Goal: Information Seeking & Learning: Learn about a topic

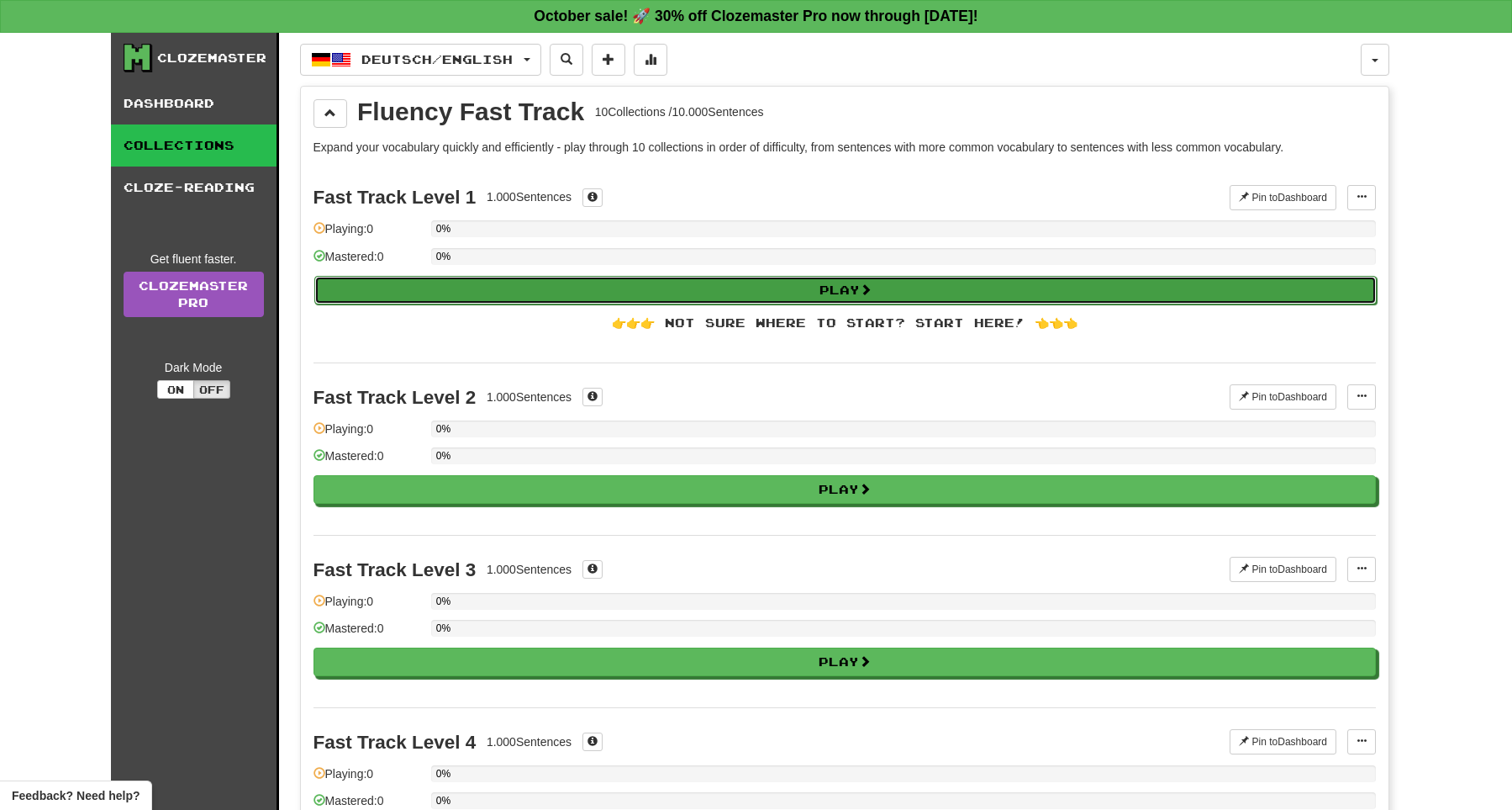
click at [932, 297] on button "Play" at bounding box center [845, 291] width 1062 height 29
select select "**"
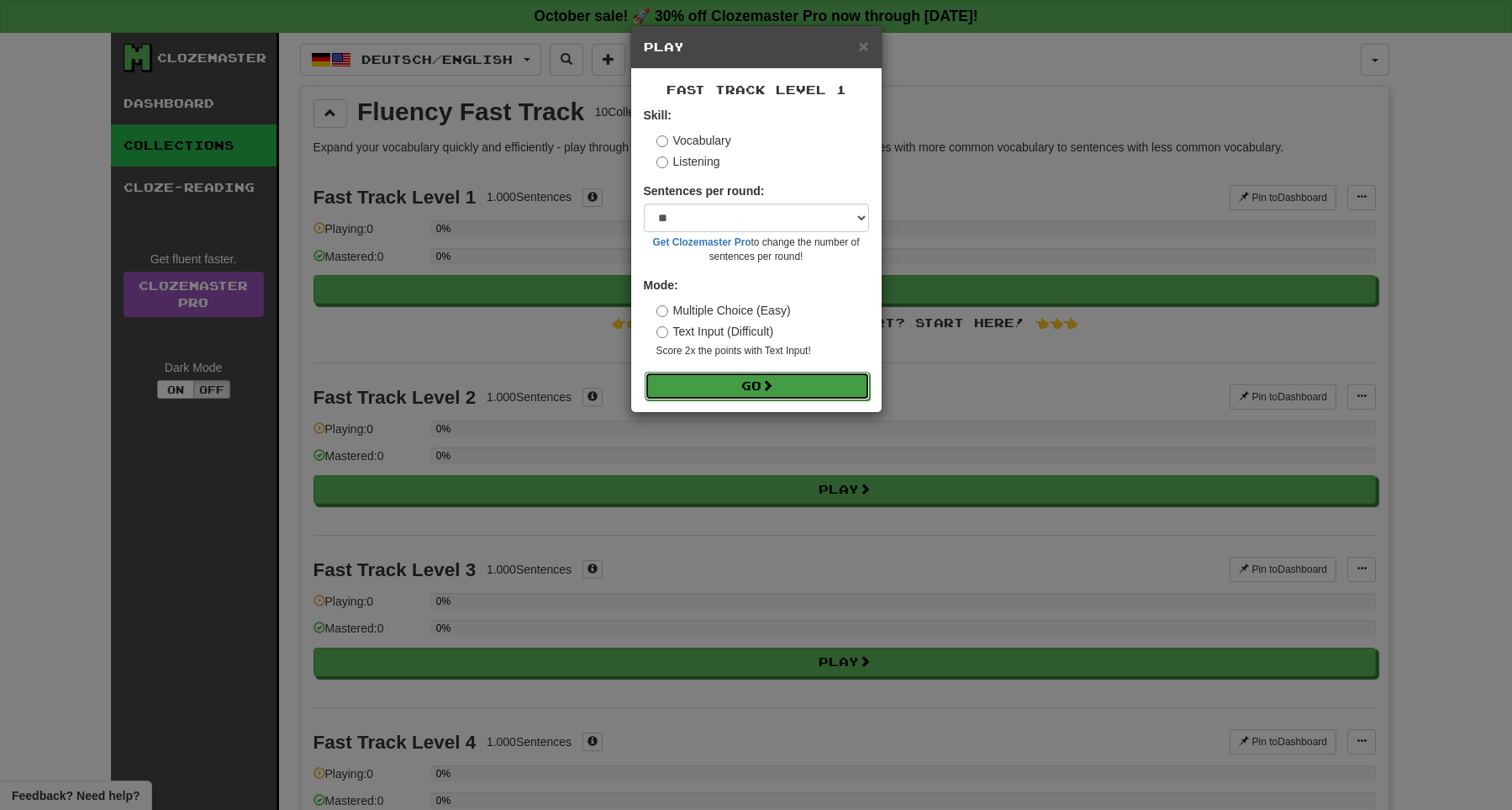
click at [716, 393] on button "Go" at bounding box center [757, 386] width 225 height 29
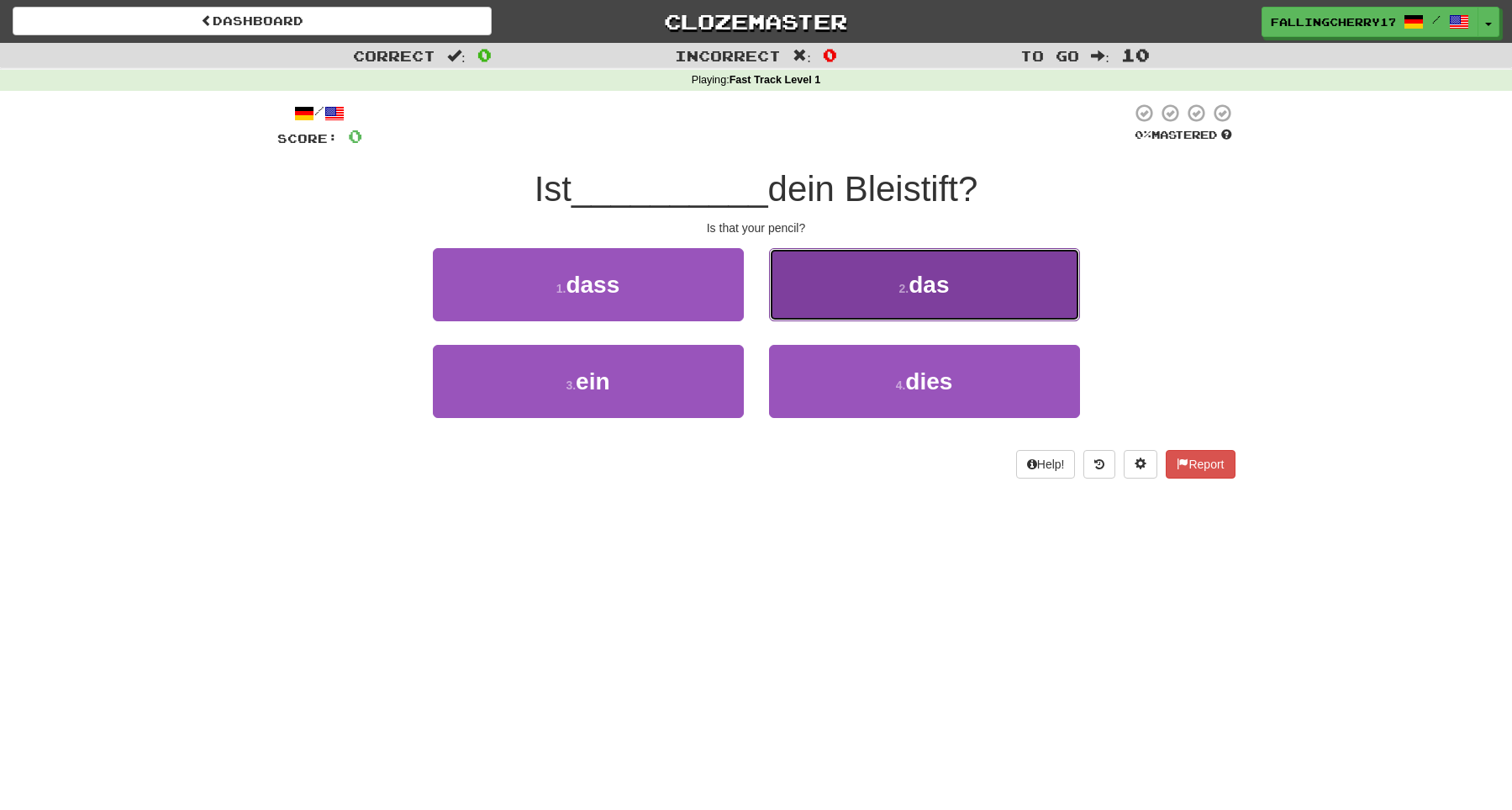
click at [842, 288] on button "2 . das" at bounding box center [925, 284] width 311 height 73
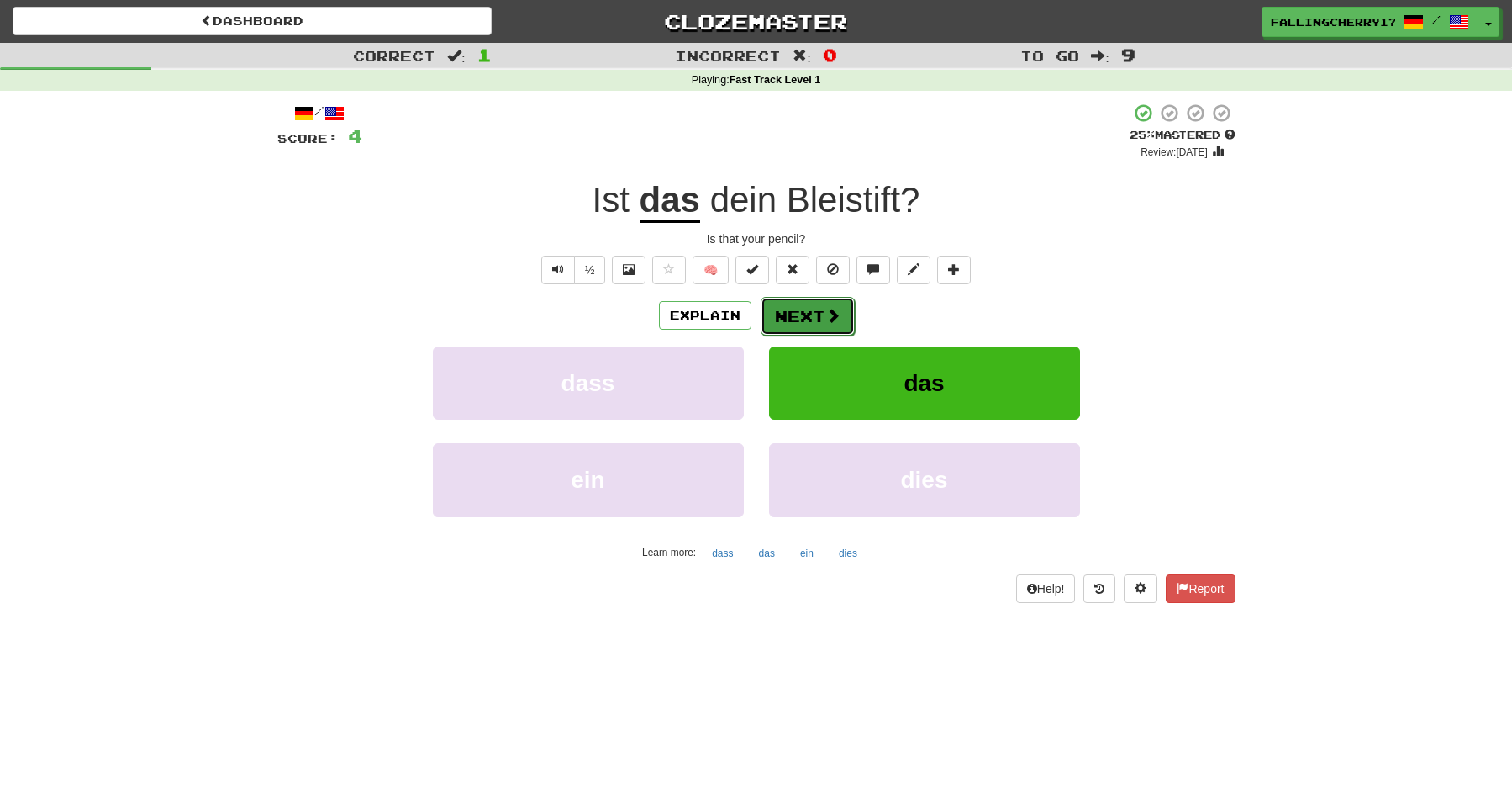
click at [778, 317] on button "Next" at bounding box center [808, 316] width 94 height 39
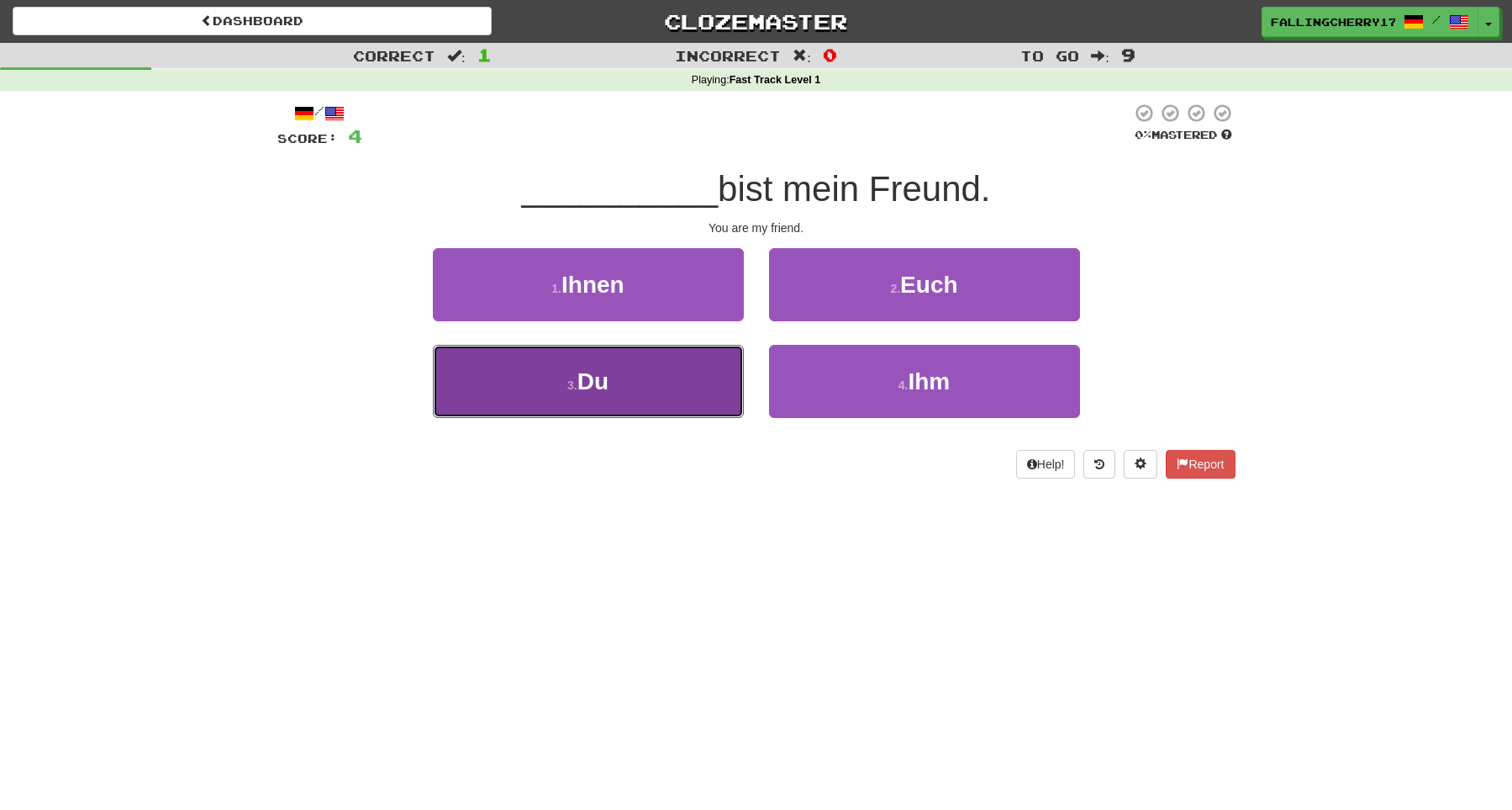
click at [704, 405] on button "3 . Du" at bounding box center [588, 381] width 311 height 73
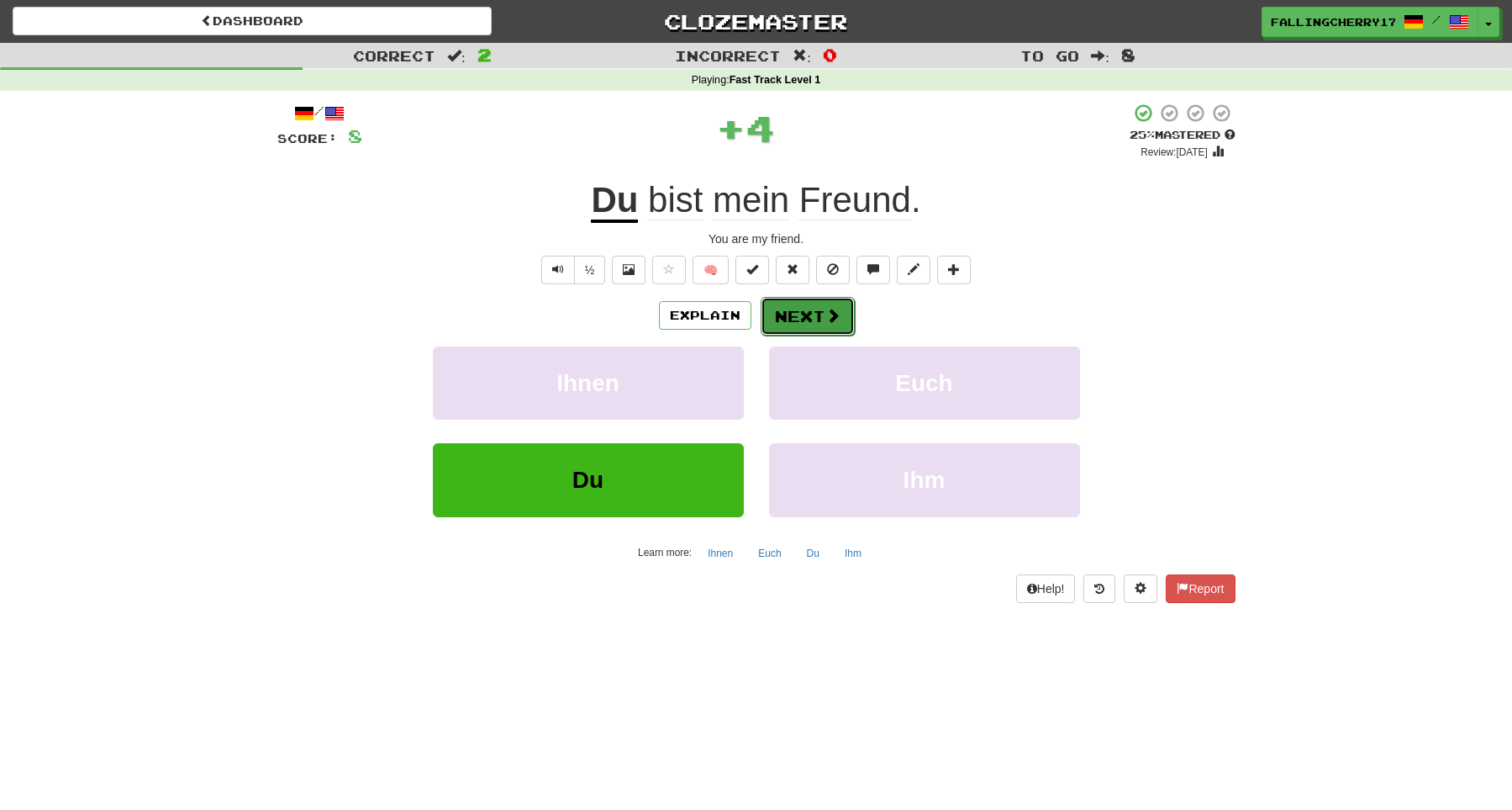
click at [810, 320] on button "Next" at bounding box center [808, 316] width 94 height 39
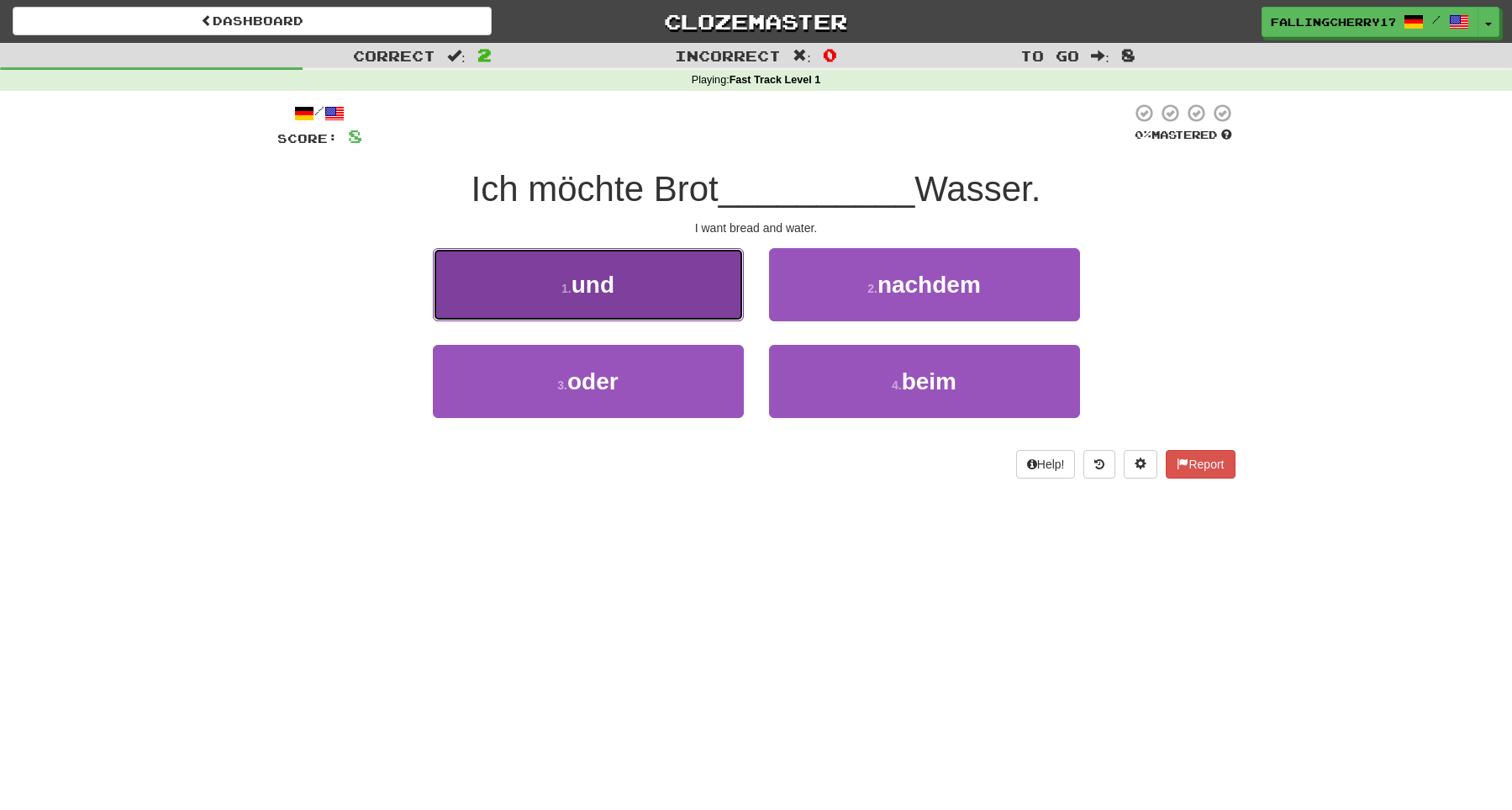
click at [549, 292] on button "1 . und" at bounding box center [588, 284] width 311 height 73
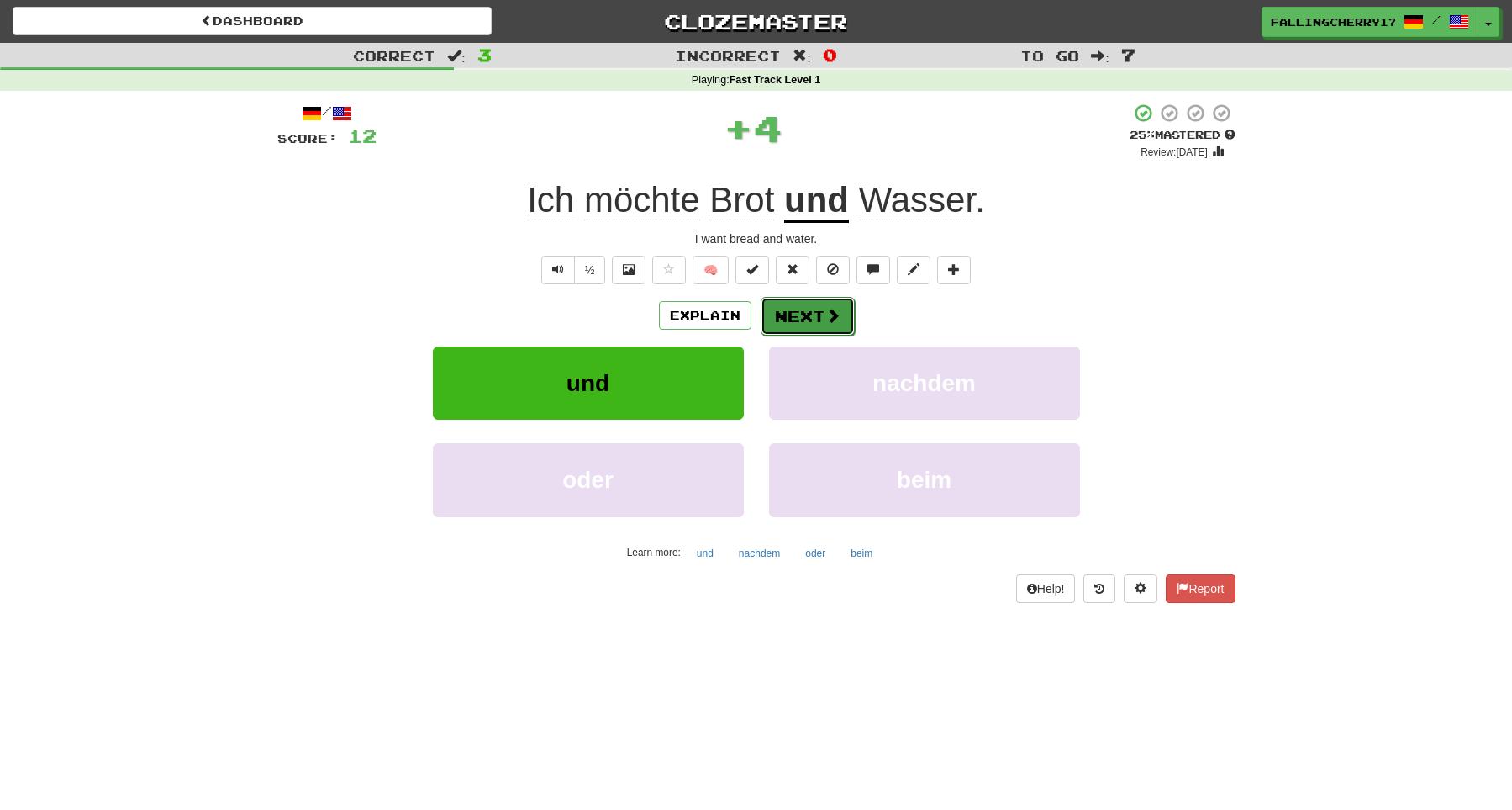
click at [787, 326] on button "Next" at bounding box center [808, 316] width 94 height 39
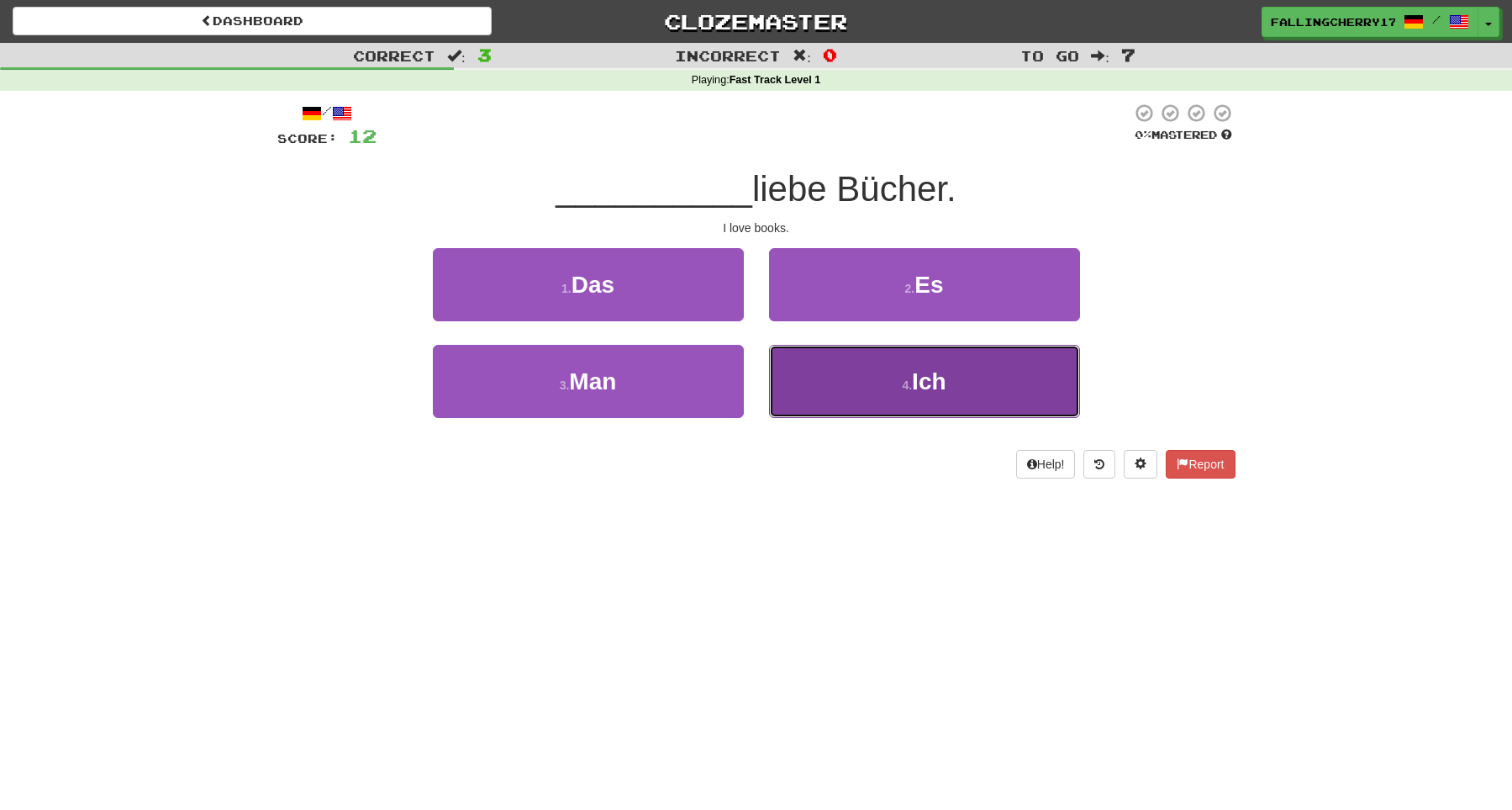
click at [870, 380] on button "4 . Ich" at bounding box center [925, 381] width 311 height 73
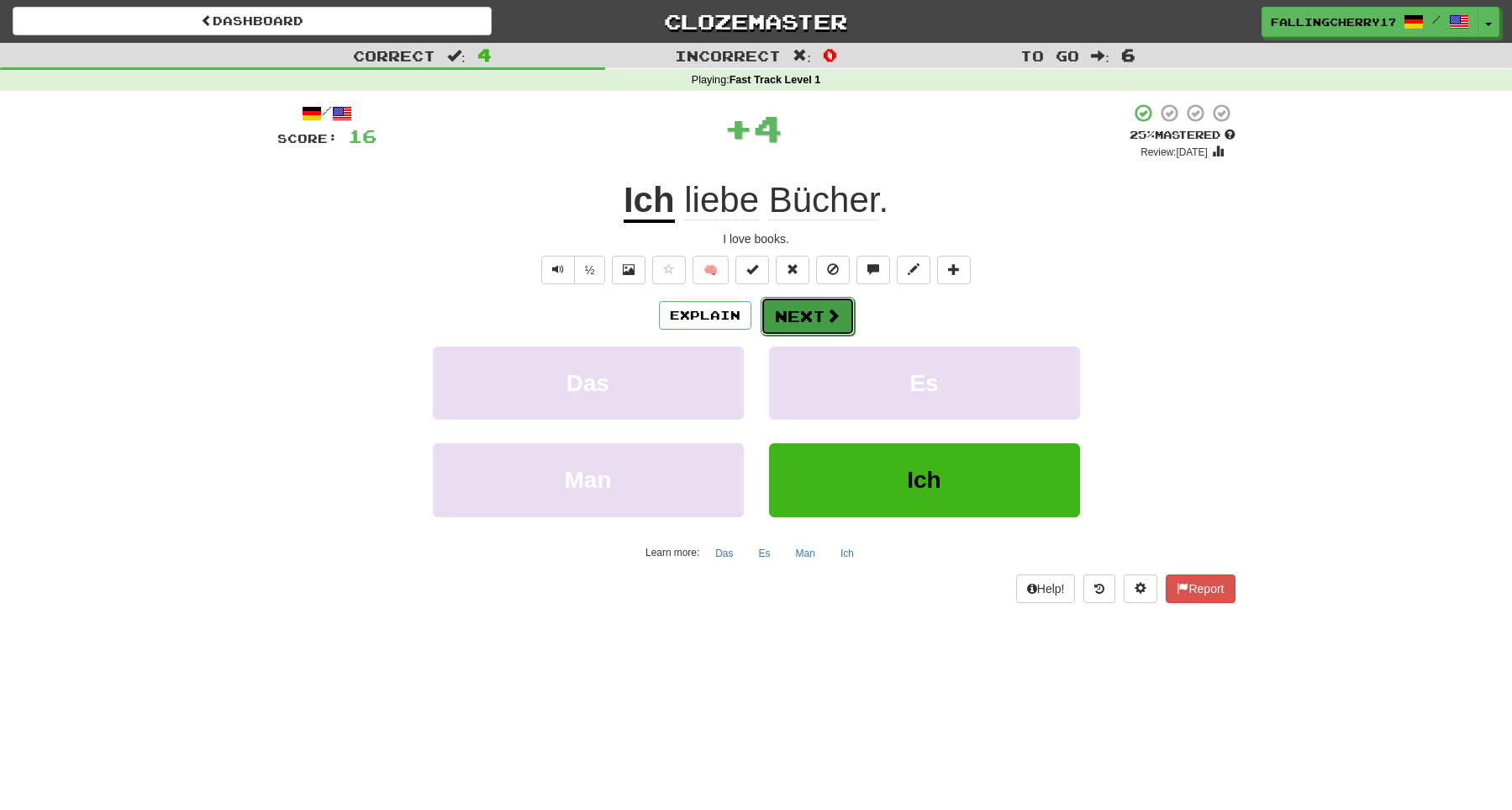
click at [775, 312] on button "Next" at bounding box center [808, 316] width 94 height 39
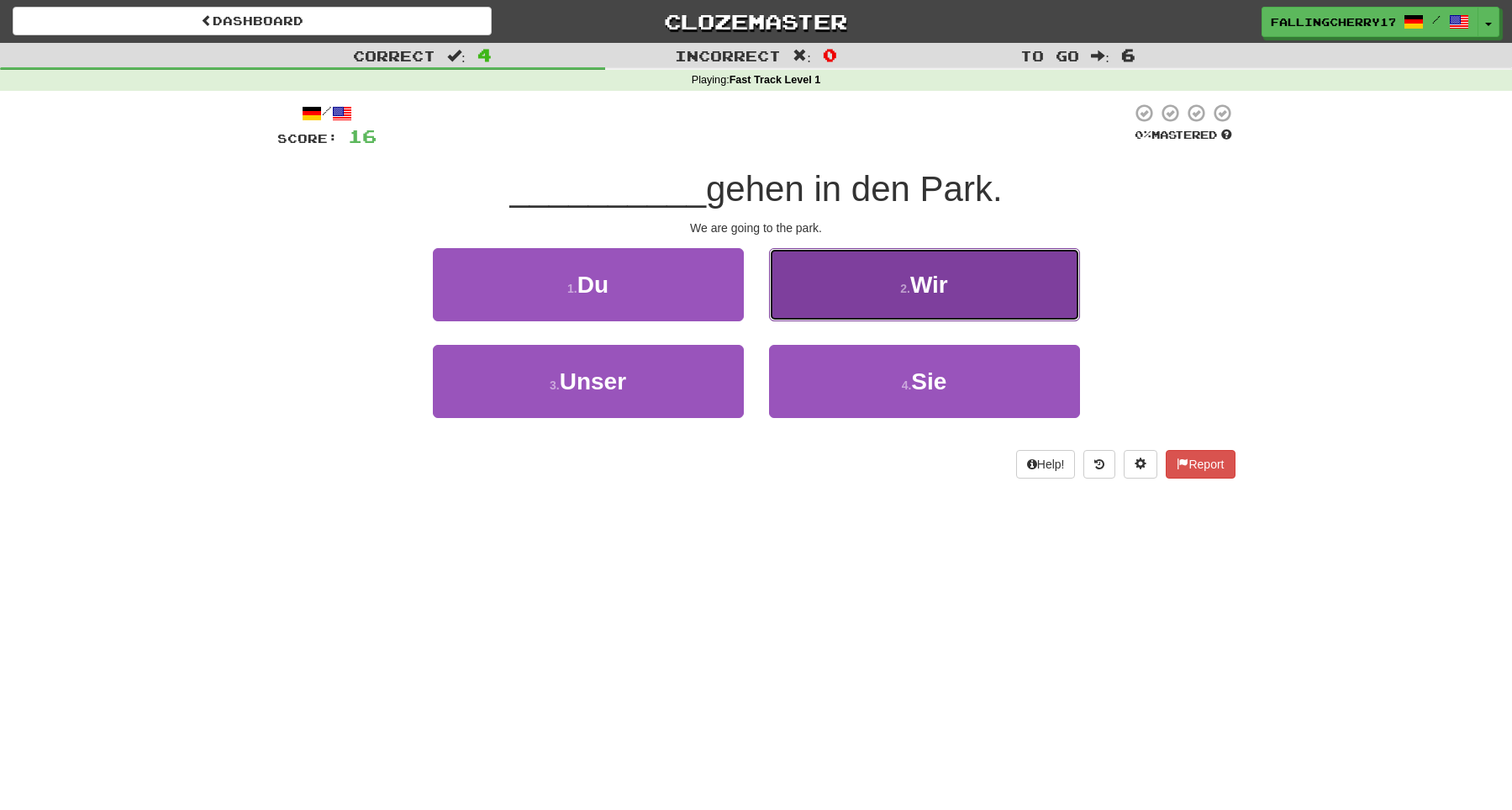
click at [982, 304] on button "2 . Wir" at bounding box center [925, 284] width 311 height 73
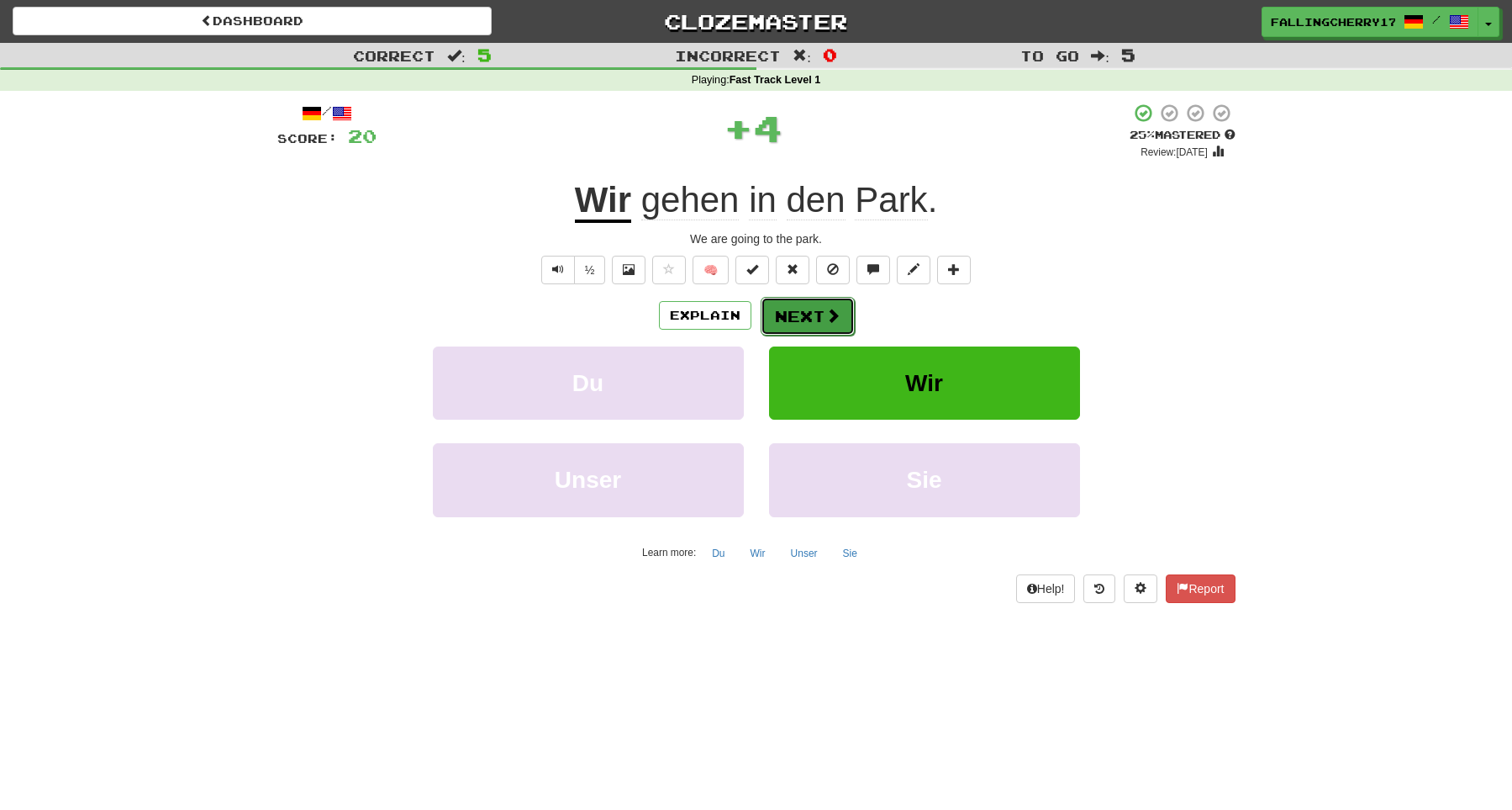
click at [800, 316] on button "Next" at bounding box center [808, 316] width 94 height 39
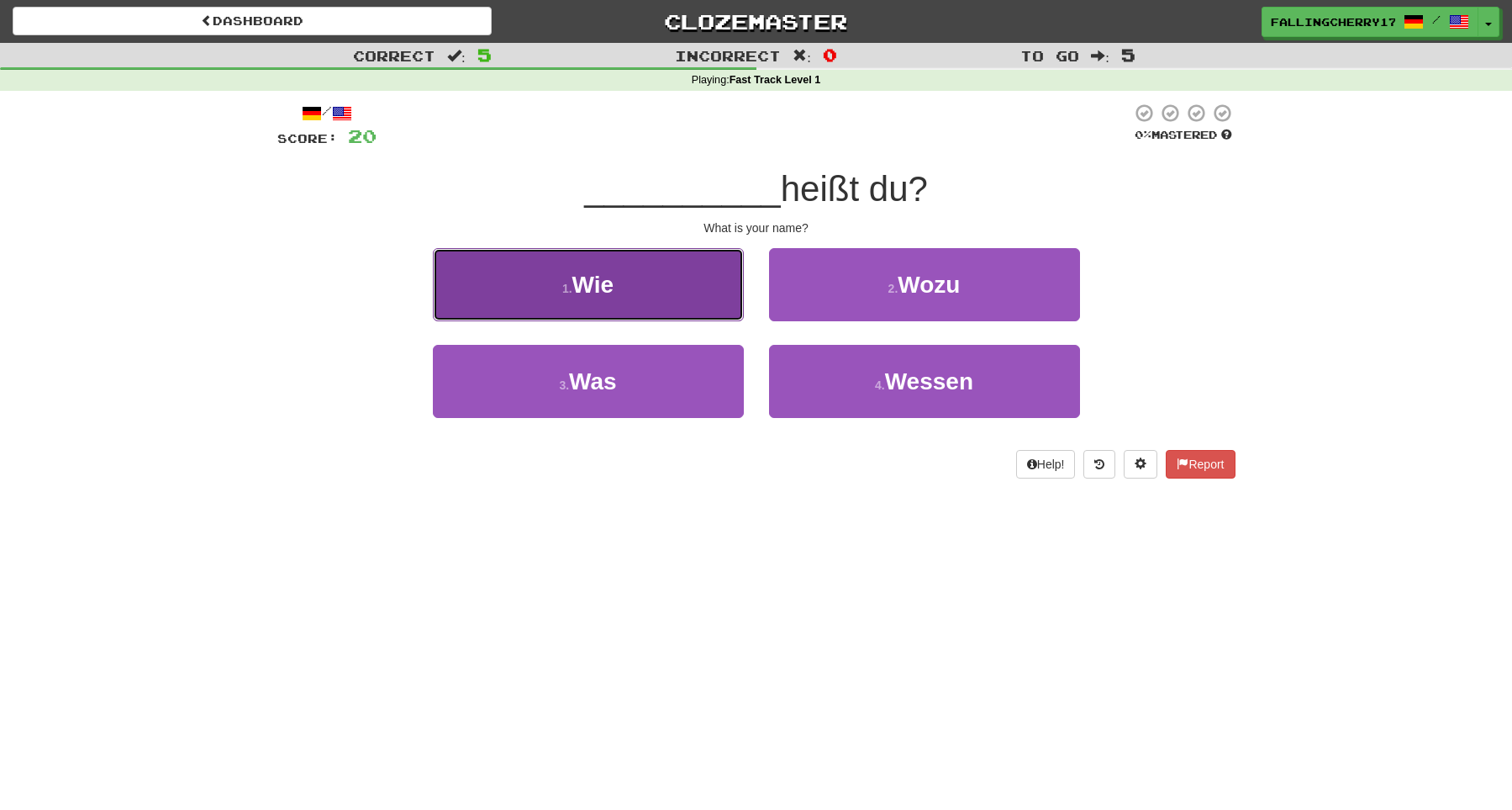
click at [604, 310] on button "1 . Wie" at bounding box center [588, 284] width 311 height 73
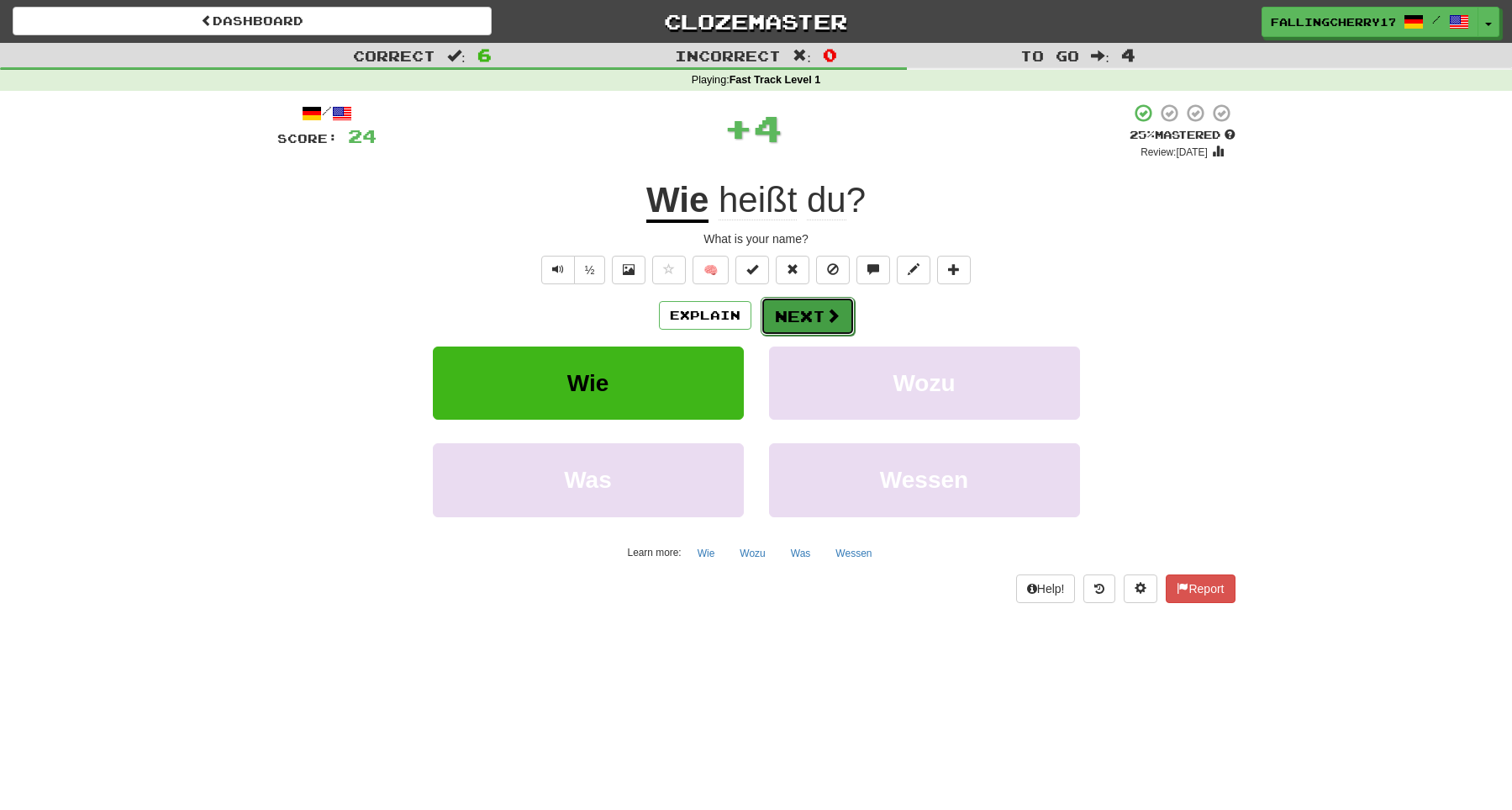
click at [788, 328] on button "Next" at bounding box center [808, 316] width 94 height 39
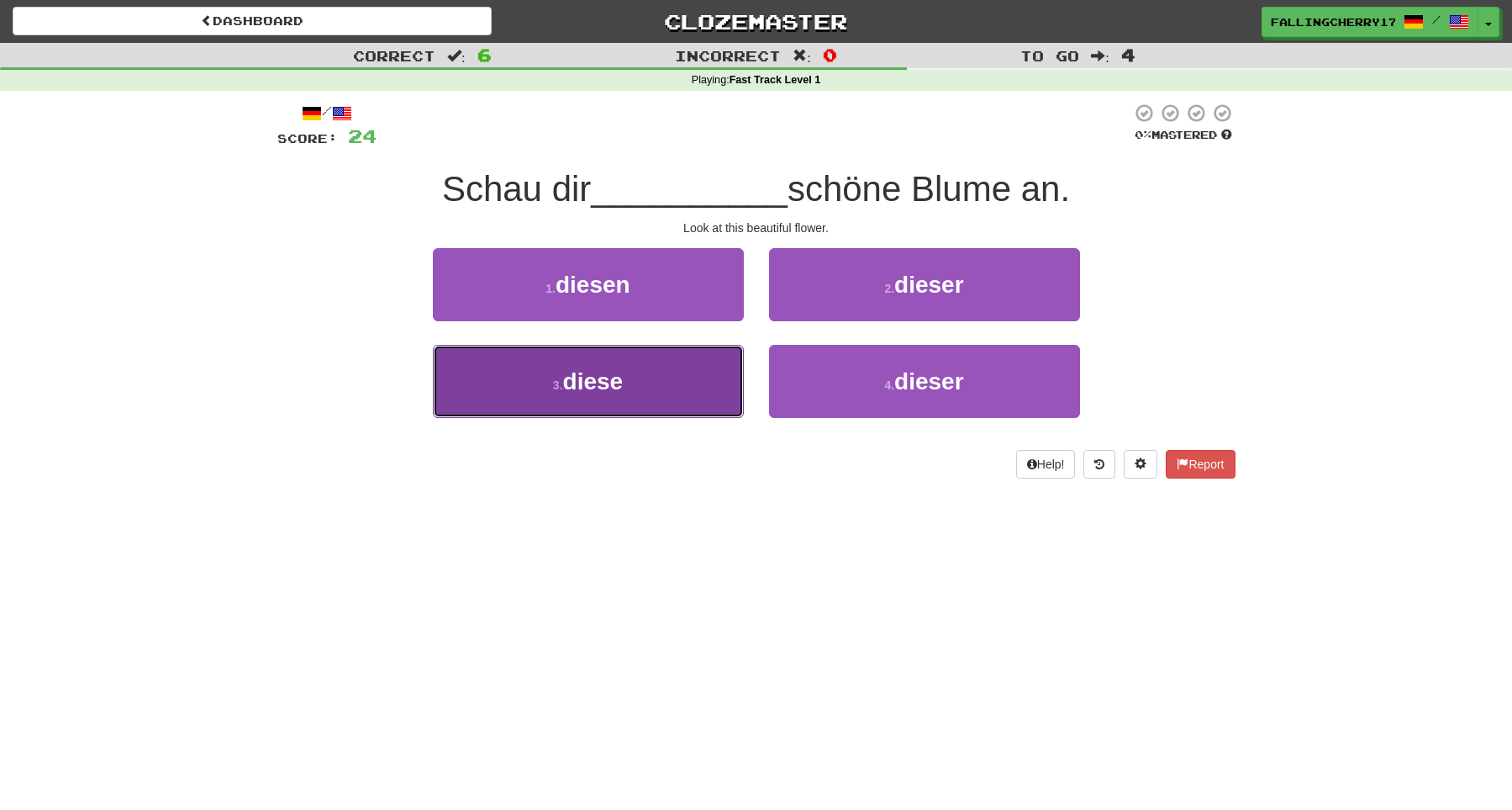
click at [683, 384] on button "3 . diese" at bounding box center [588, 381] width 311 height 73
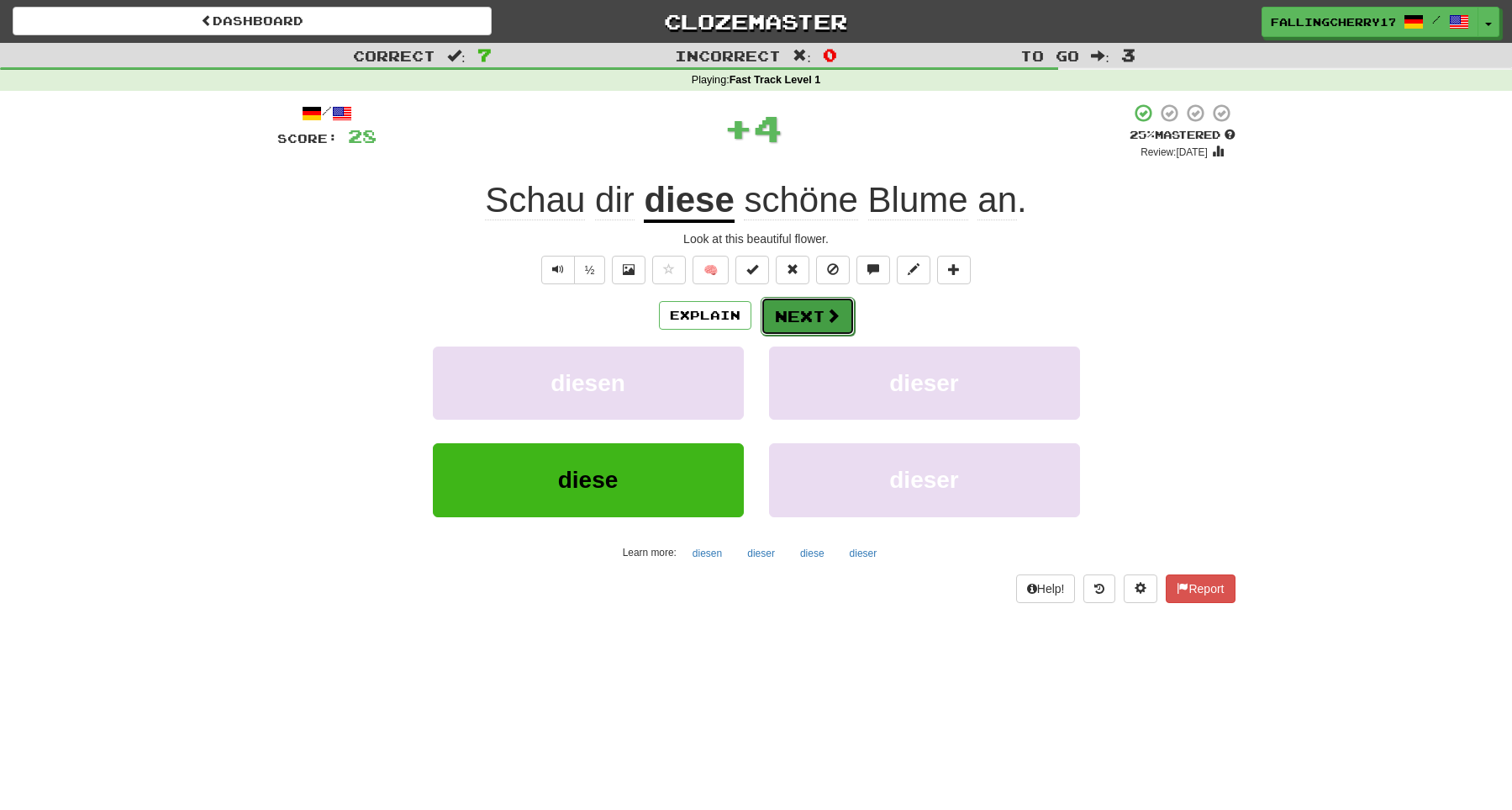
click at [802, 315] on button "Next" at bounding box center [808, 316] width 94 height 39
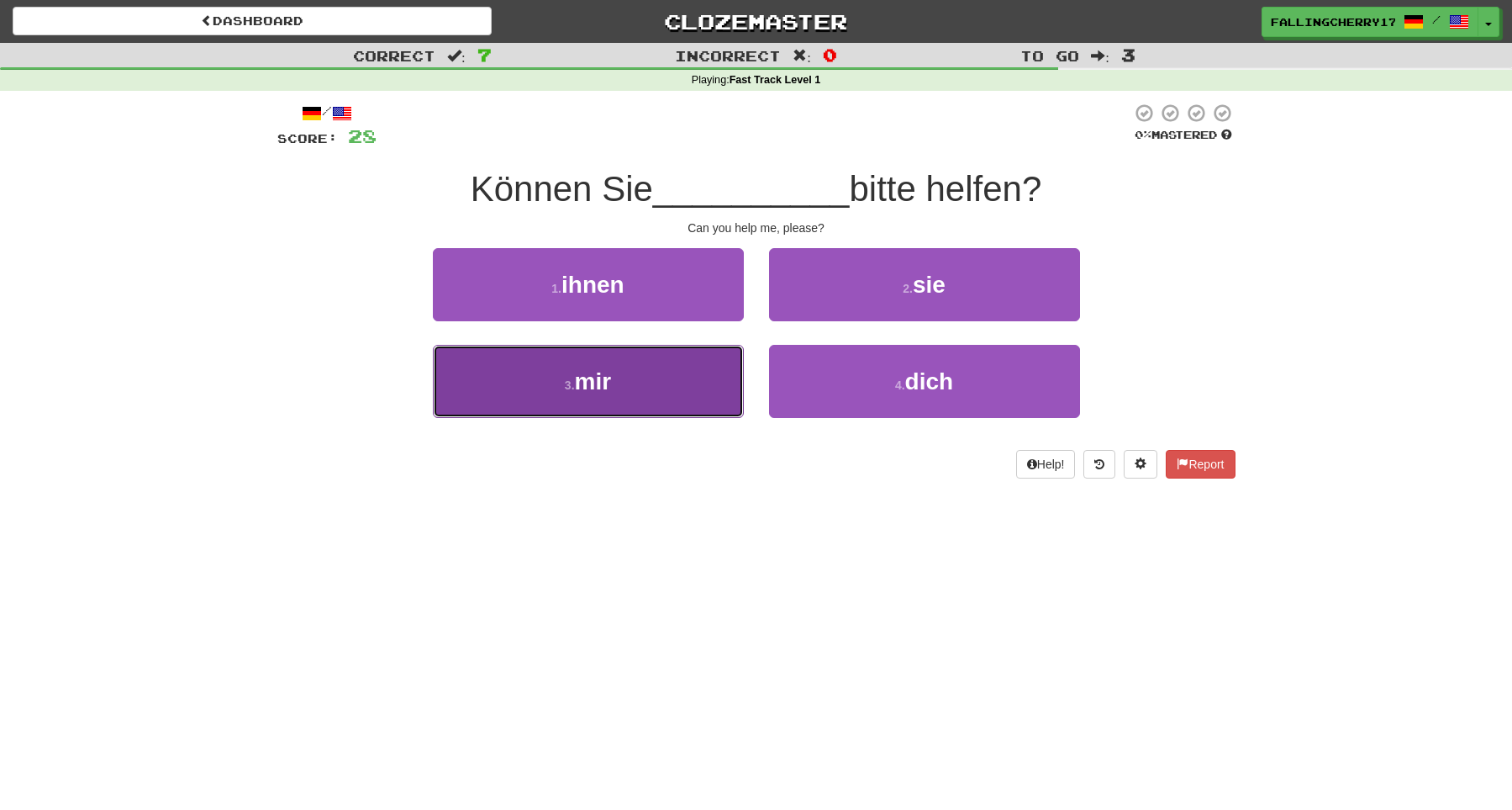
click at [625, 356] on button "3 . mir" at bounding box center [588, 381] width 311 height 73
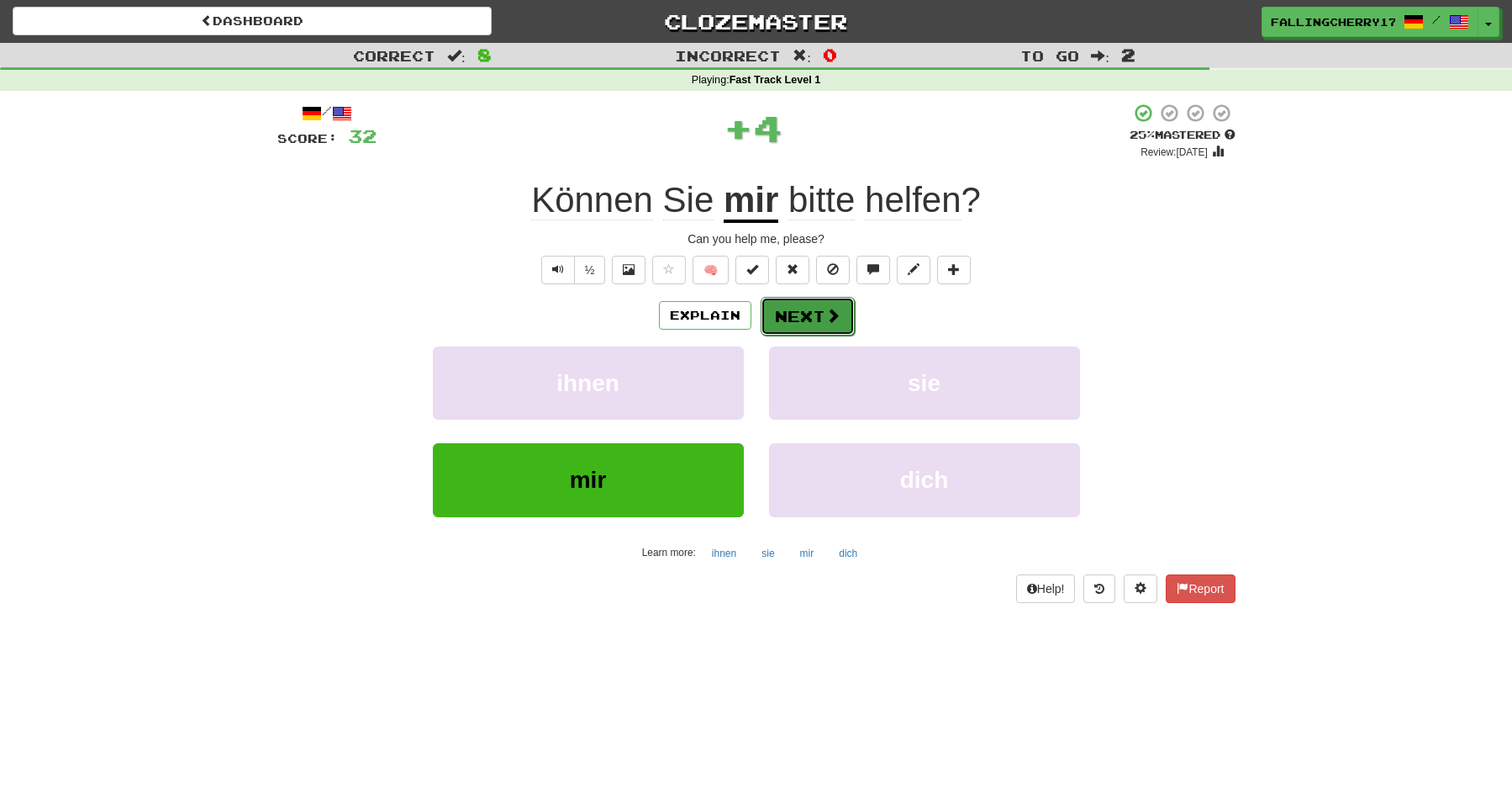
click at [805, 325] on button "Next" at bounding box center [808, 316] width 94 height 39
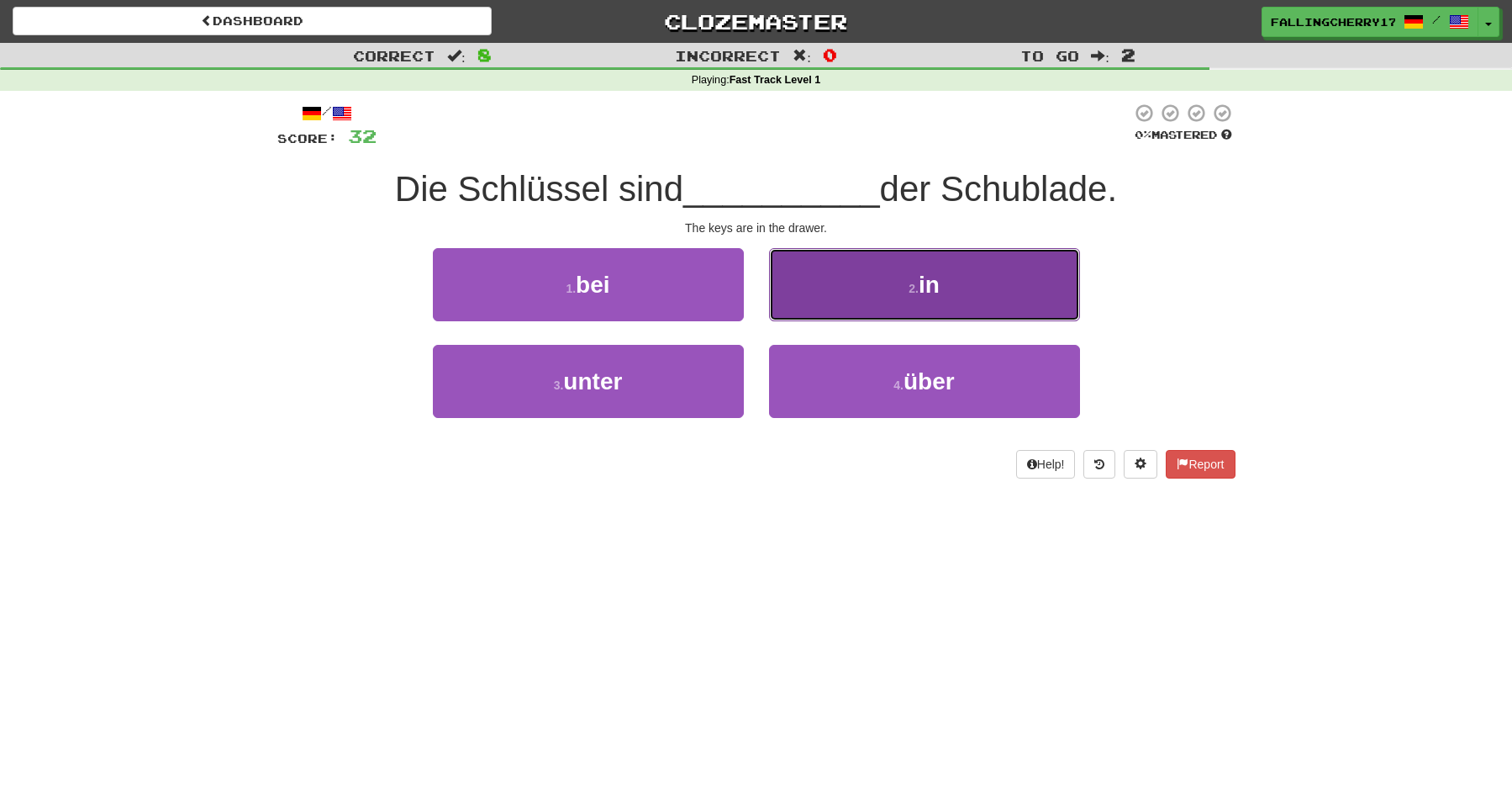
click at [946, 292] on button "2 . in" at bounding box center [925, 284] width 311 height 73
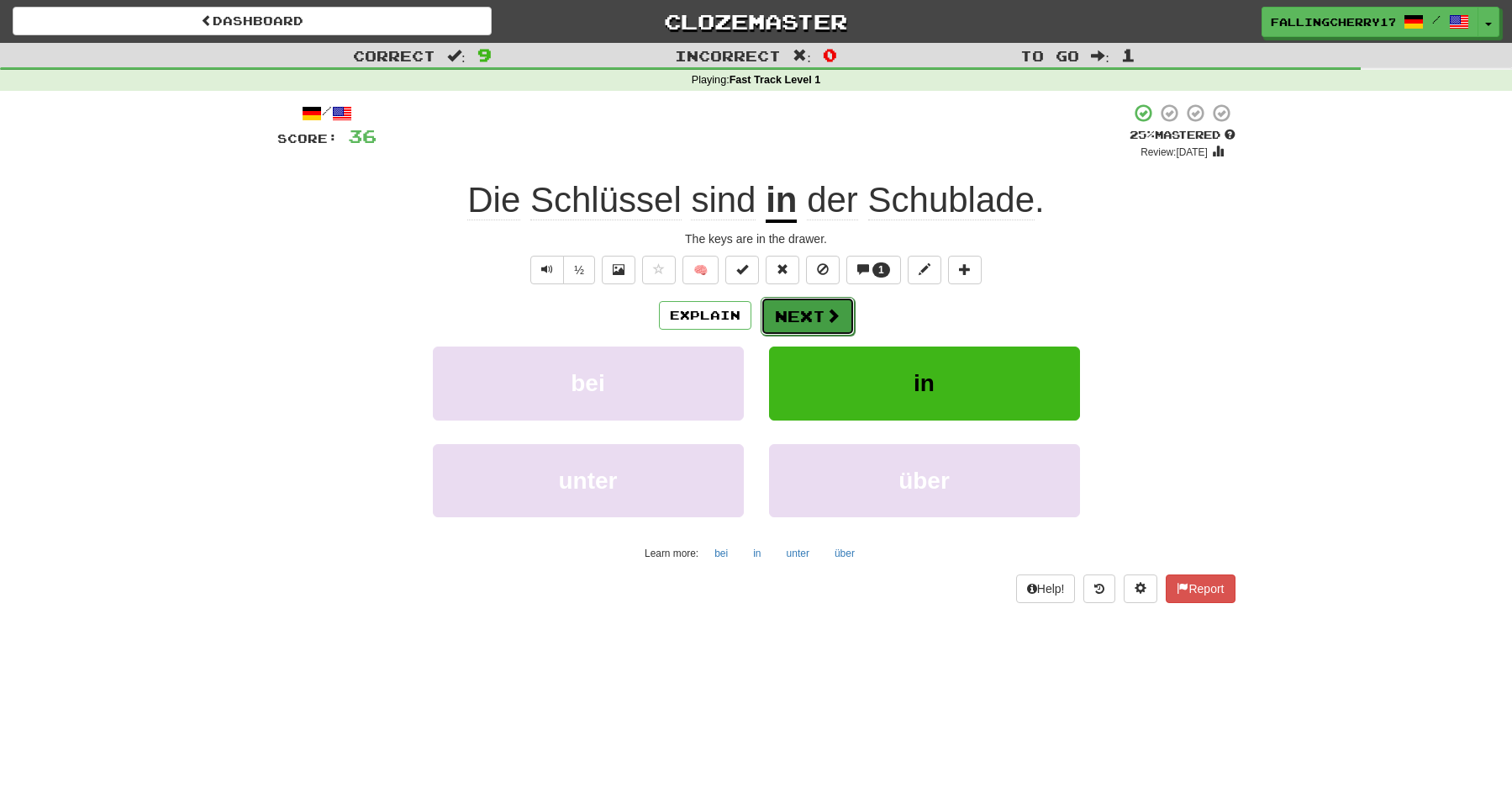
click at [803, 324] on button "Next" at bounding box center [808, 316] width 94 height 39
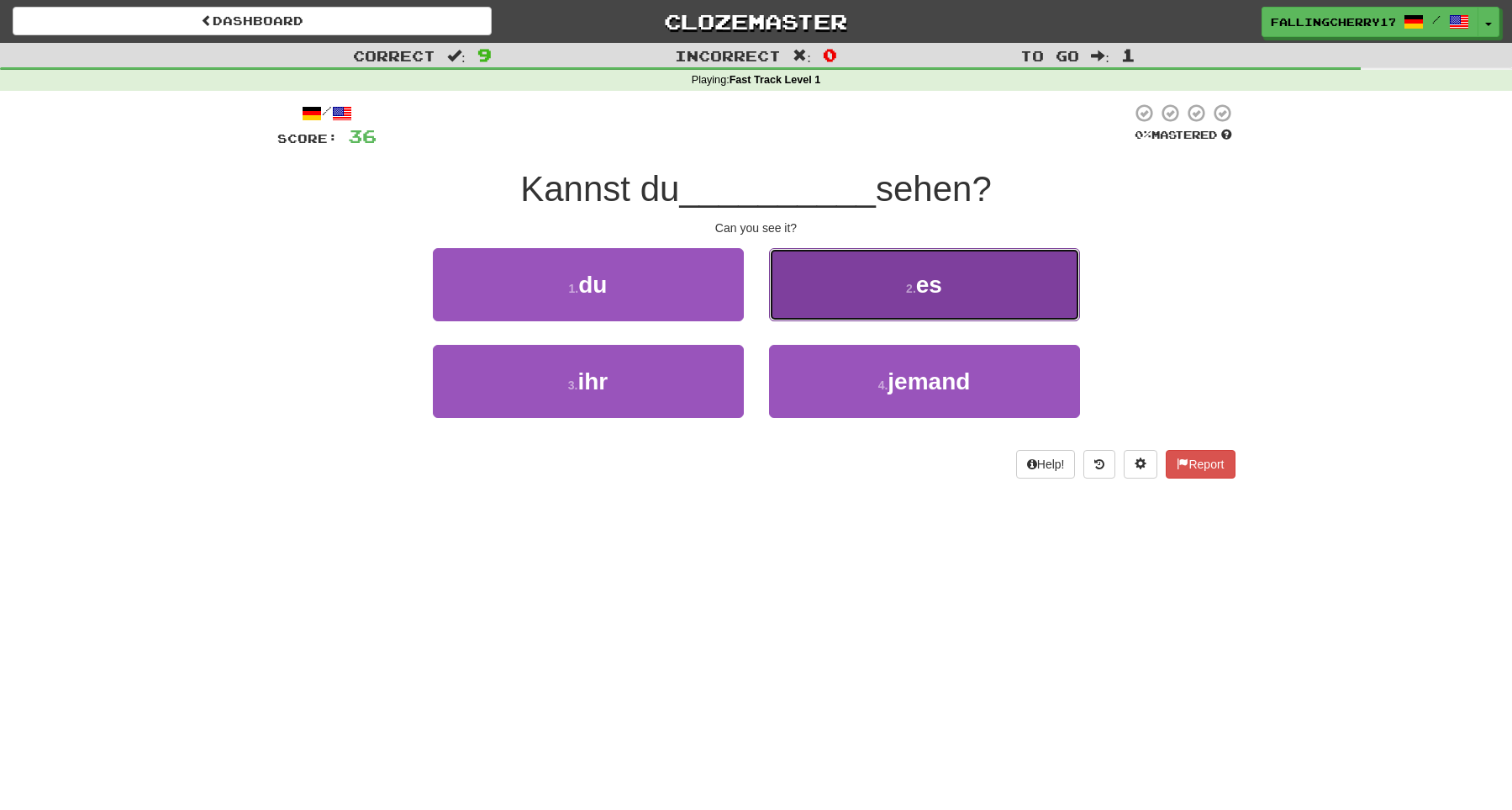
click at [848, 303] on button "2 . es" at bounding box center [925, 284] width 311 height 73
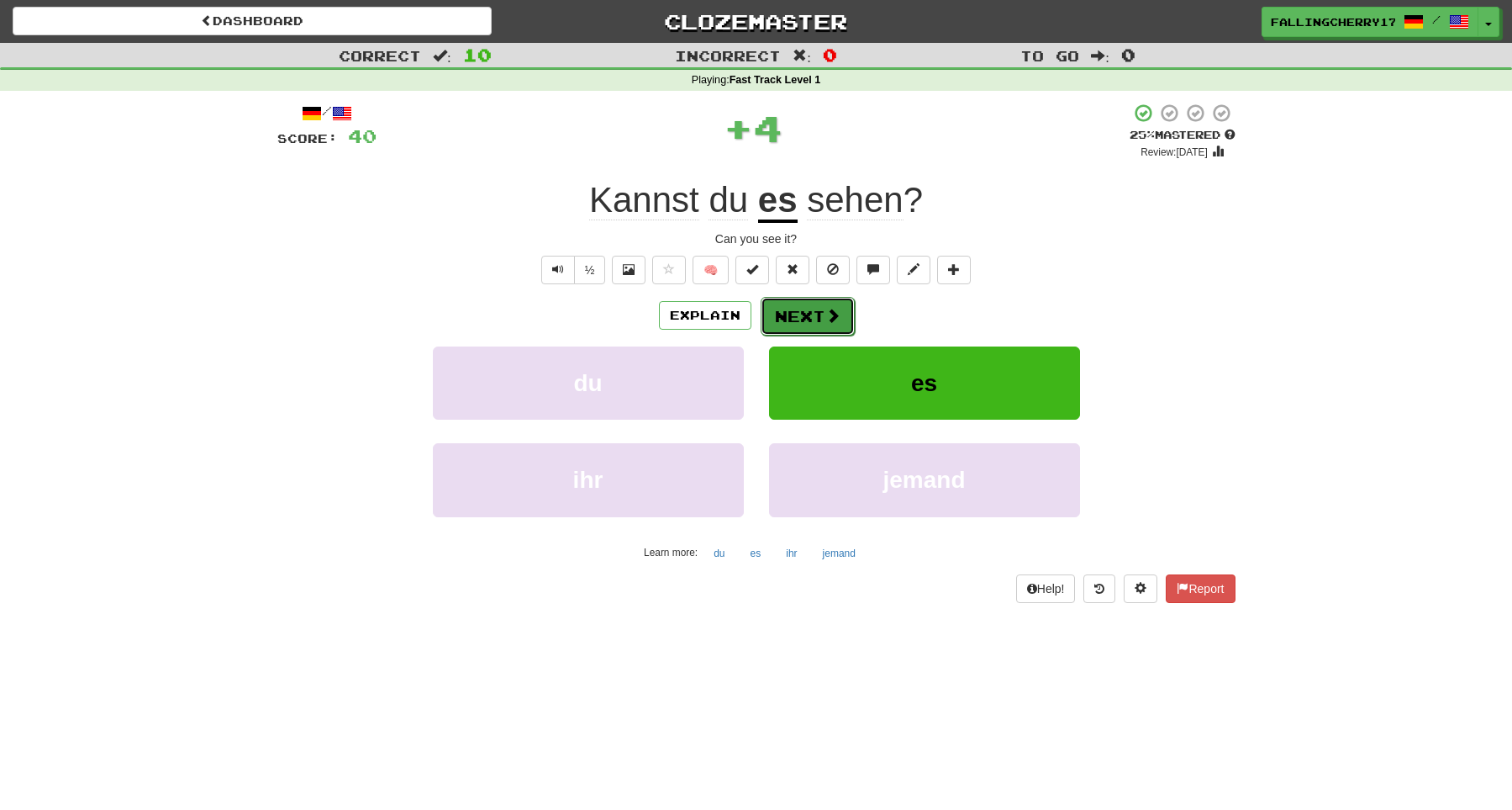
click at [829, 321] on span at bounding box center [833, 315] width 15 height 15
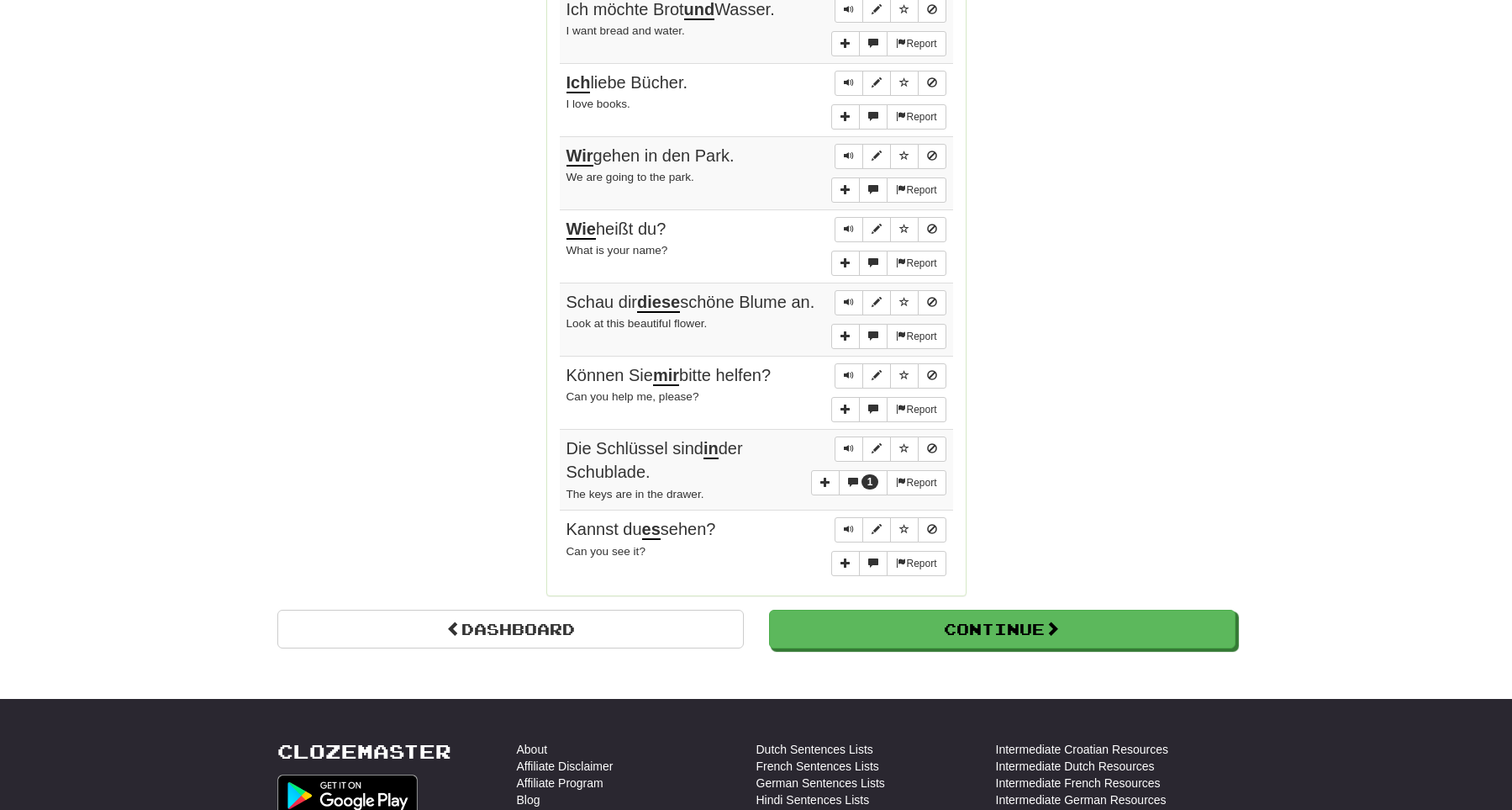
scroll to position [1277, 0]
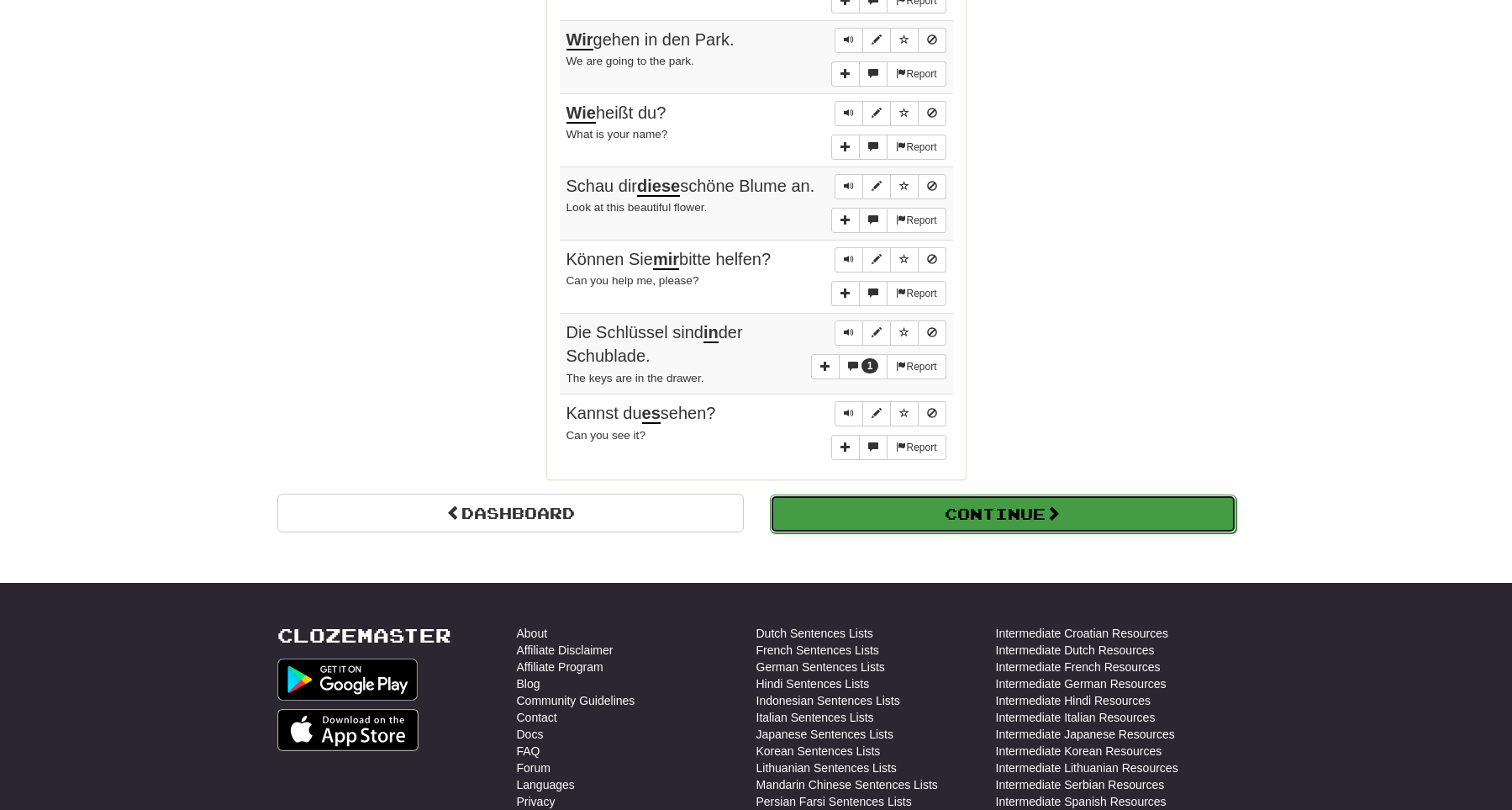
click at [1143, 527] on button "Continue" at bounding box center [1003, 514] width 467 height 39
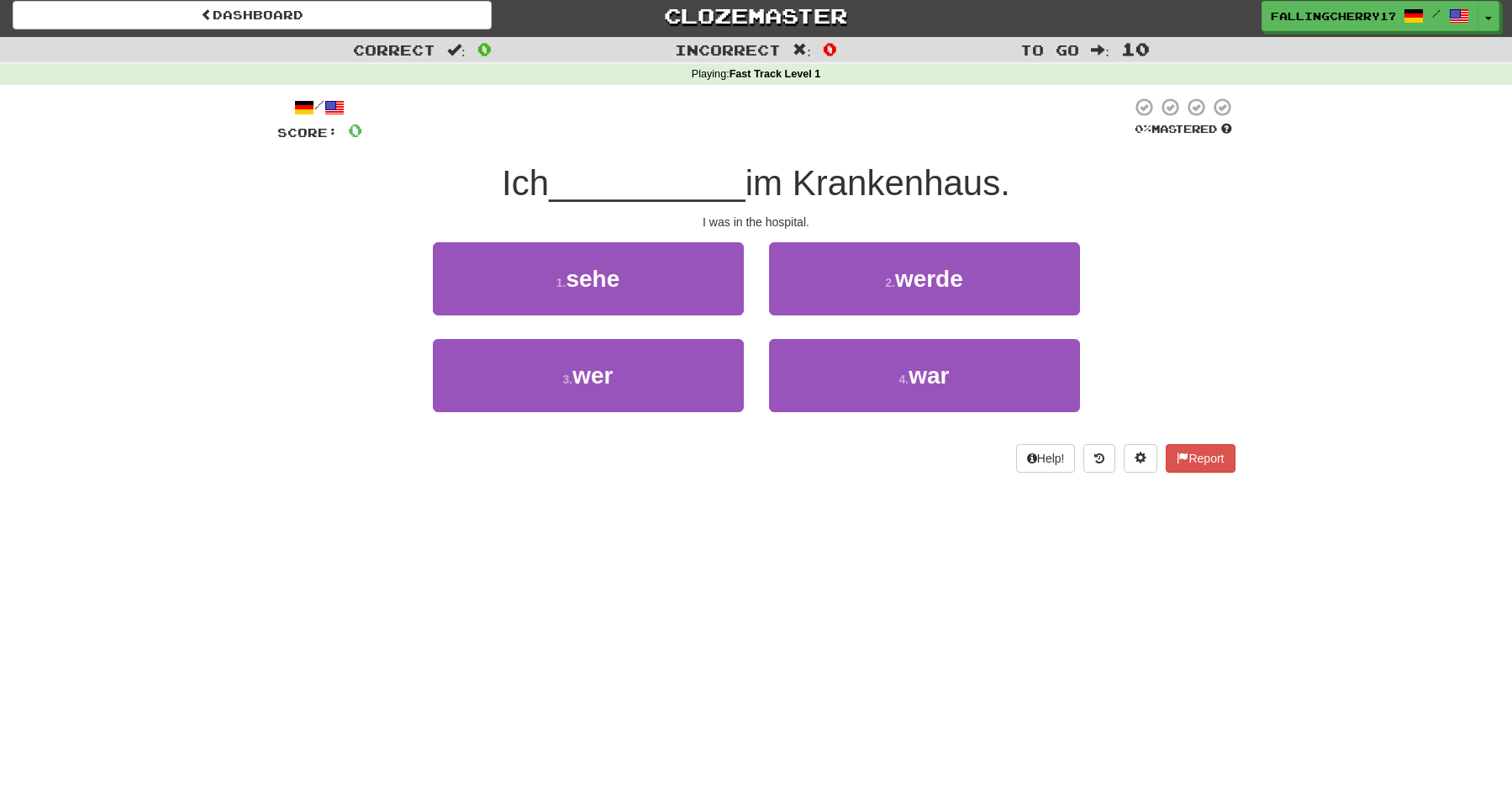
scroll to position [0, 0]
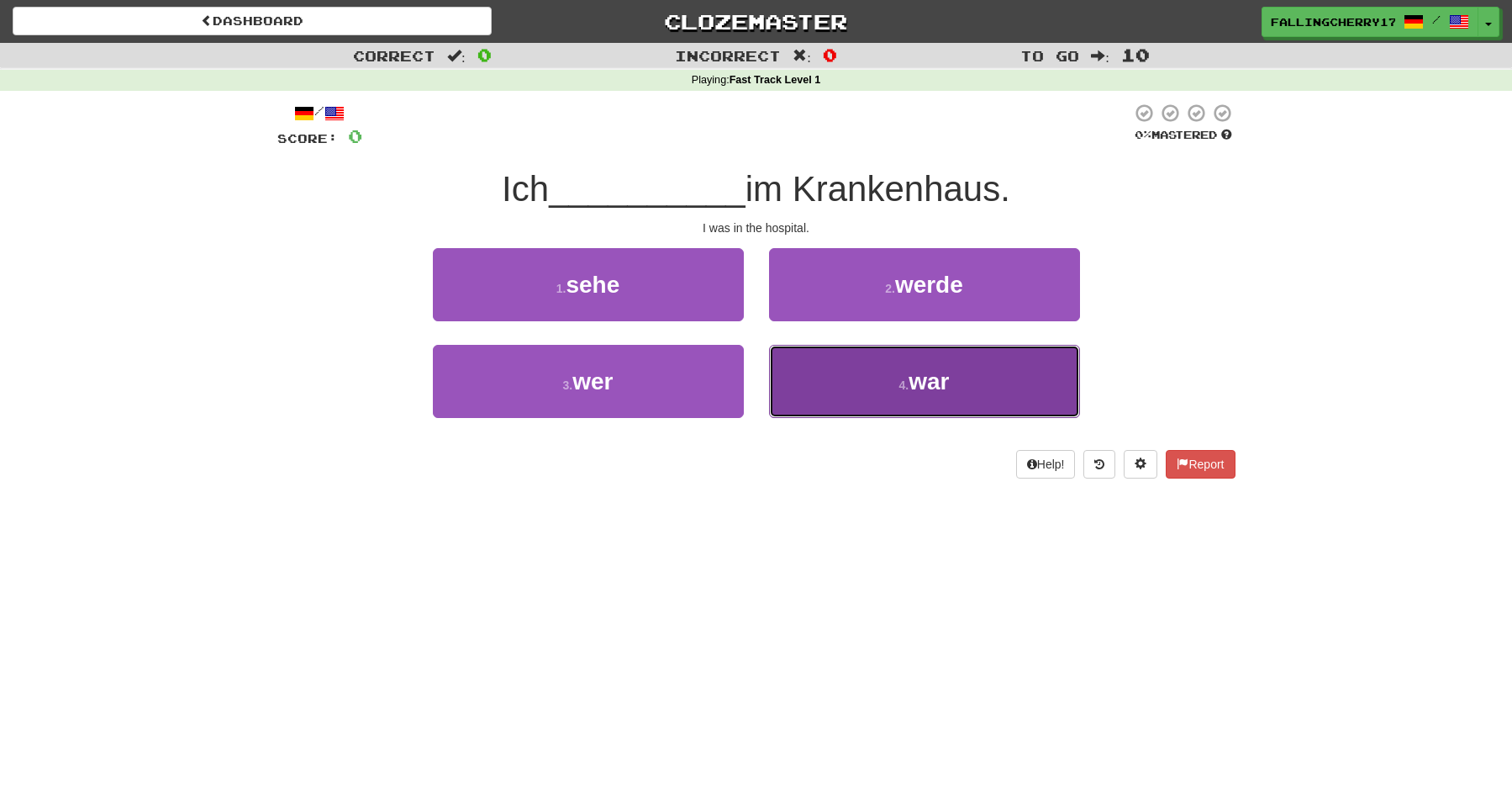
click at [940, 384] on span "war" at bounding box center [928, 381] width 40 height 26
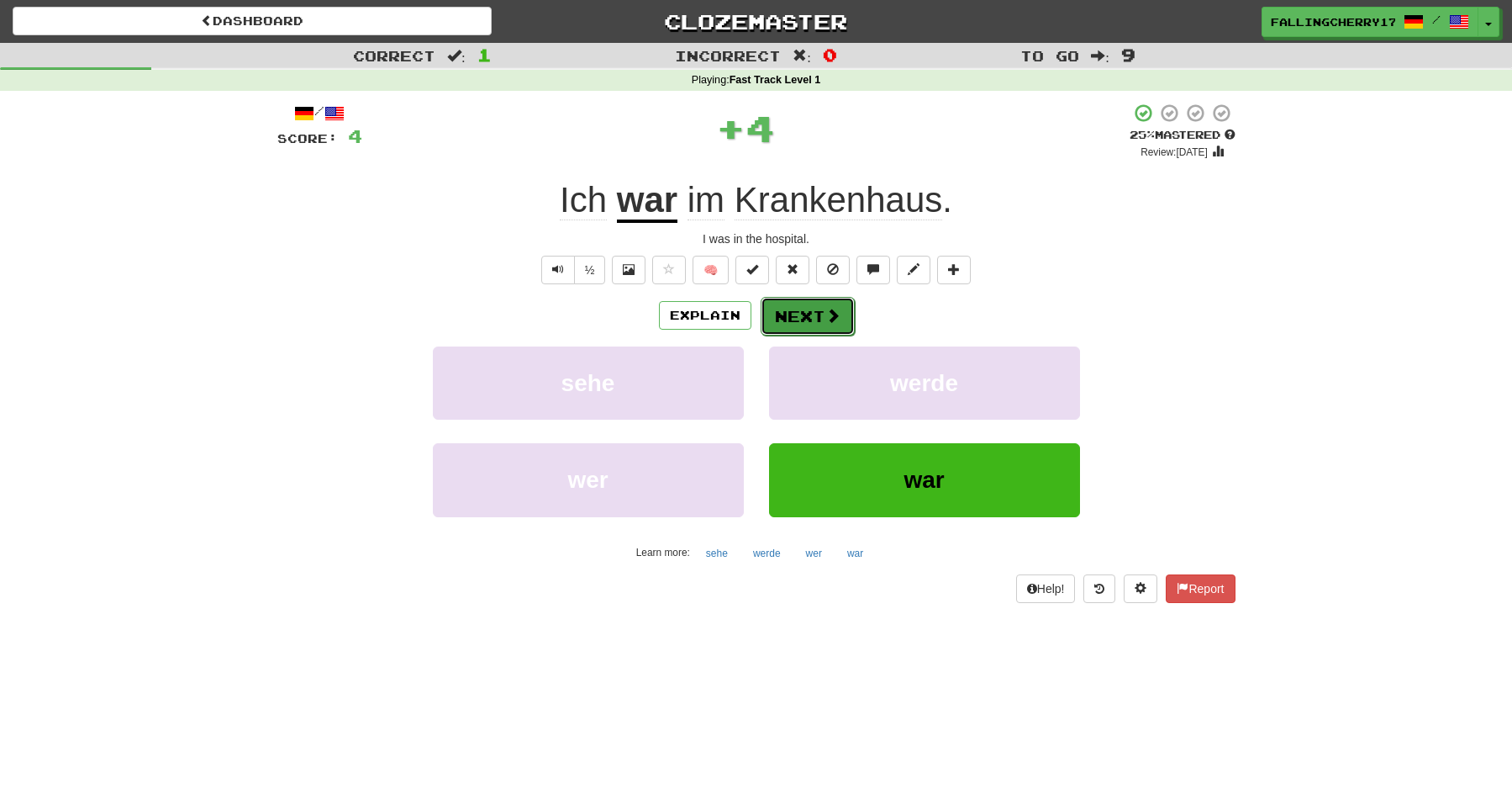
click at [788, 320] on button "Next" at bounding box center [808, 316] width 94 height 39
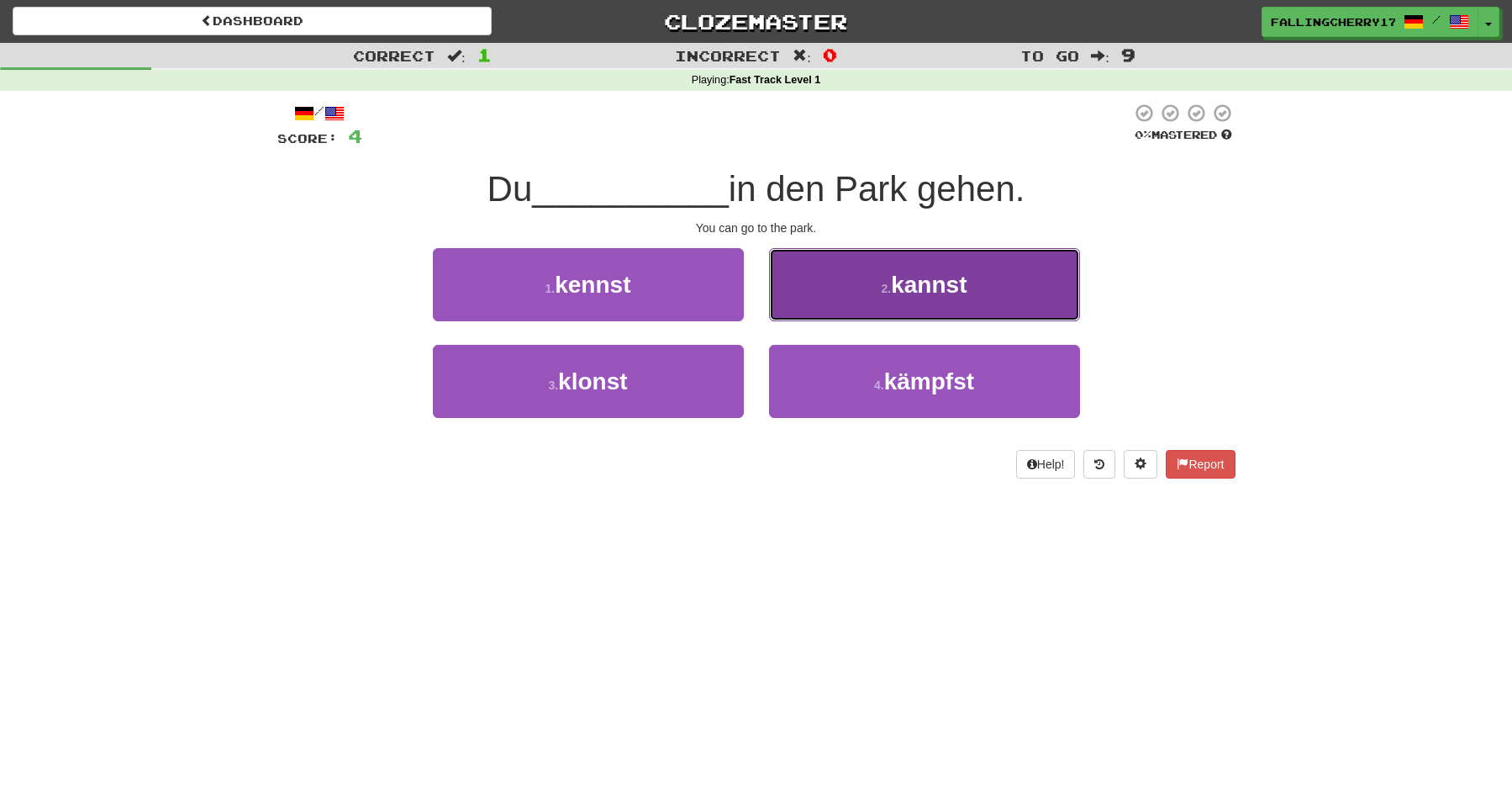
click at [991, 304] on button "2 . kannst" at bounding box center [925, 284] width 311 height 73
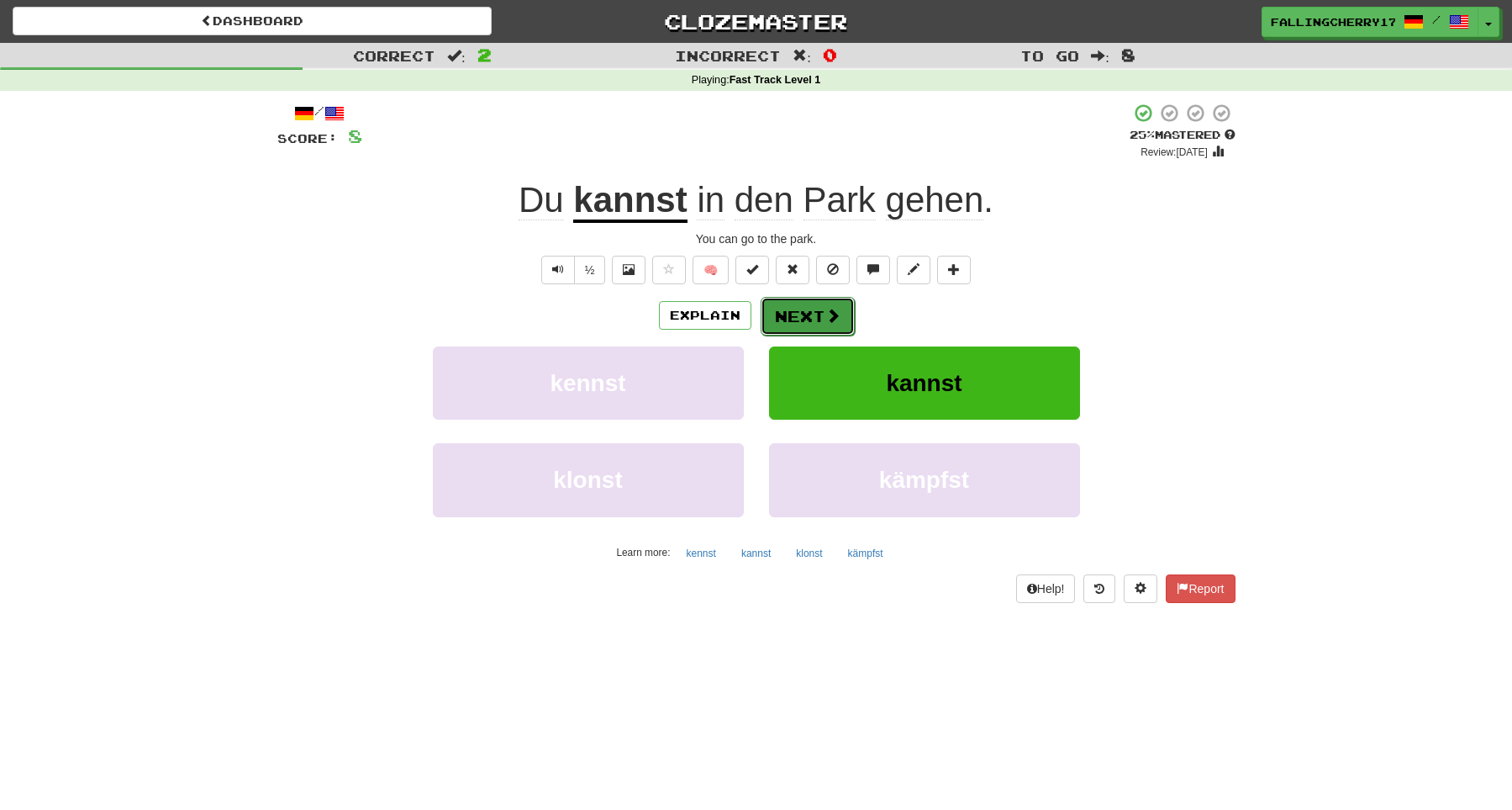
click at [800, 314] on button "Next" at bounding box center [808, 316] width 94 height 39
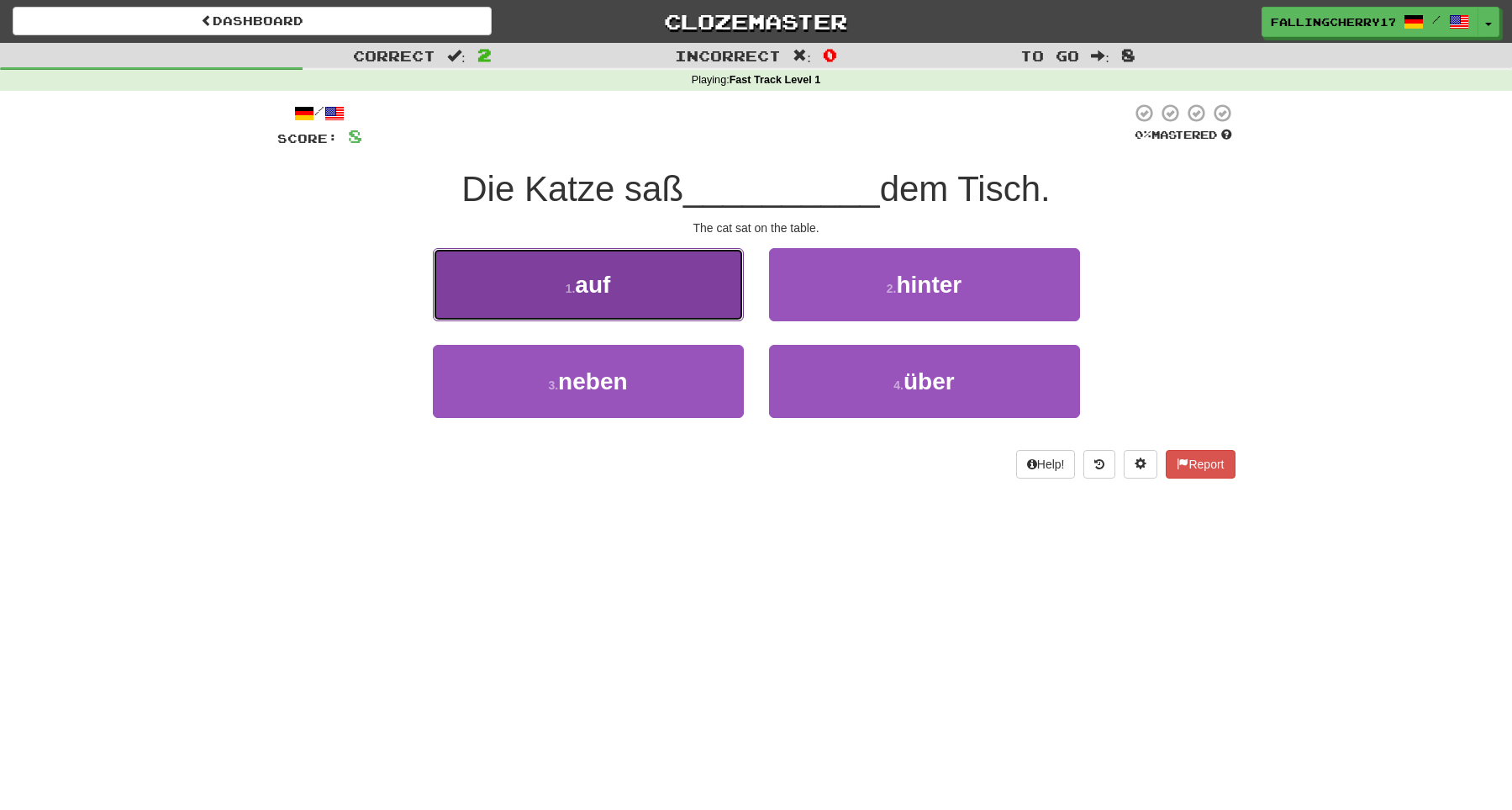
click at [589, 285] on span "auf" at bounding box center [592, 284] width 35 height 26
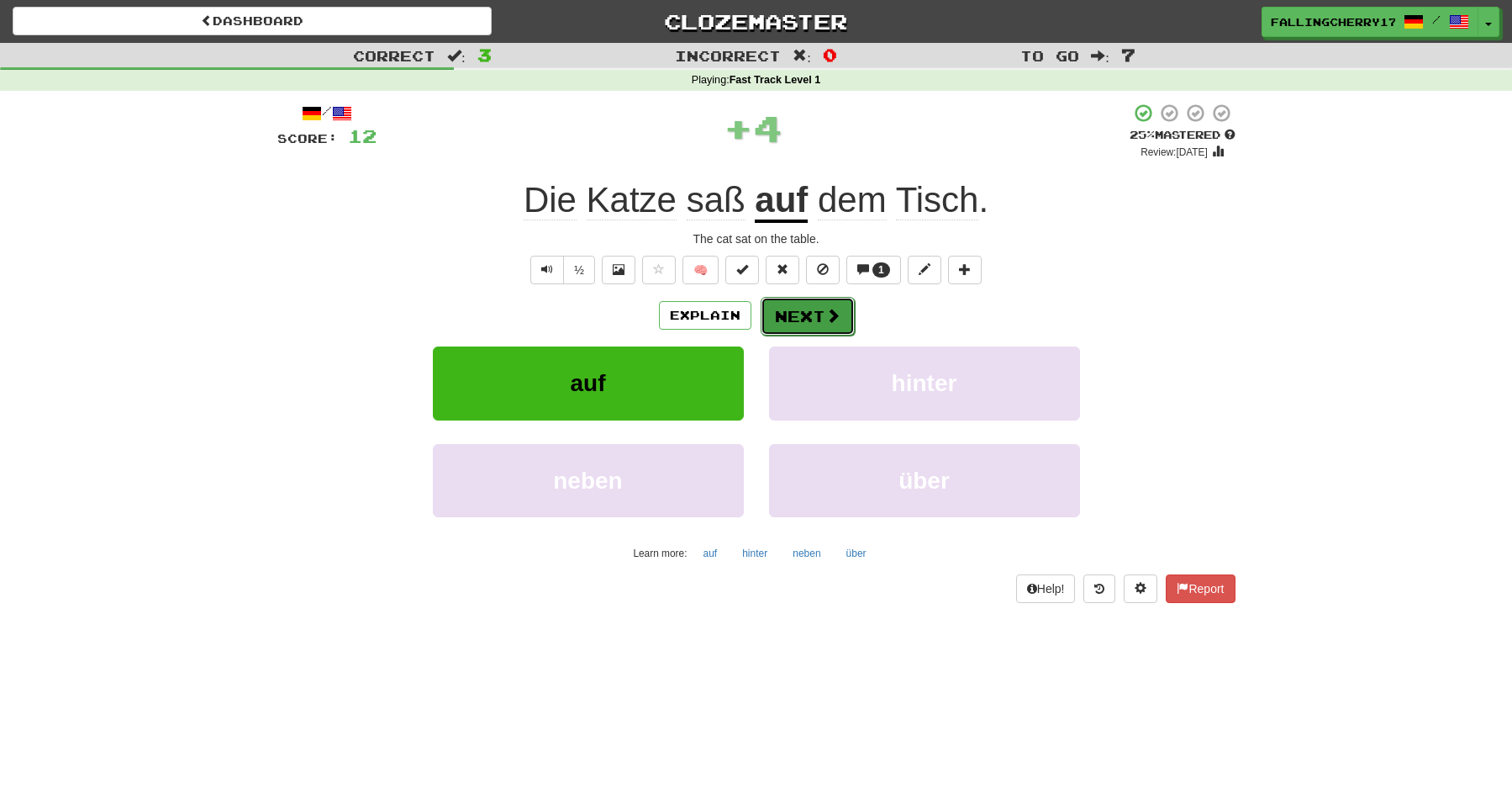
click at [840, 328] on button "Next" at bounding box center [808, 316] width 94 height 39
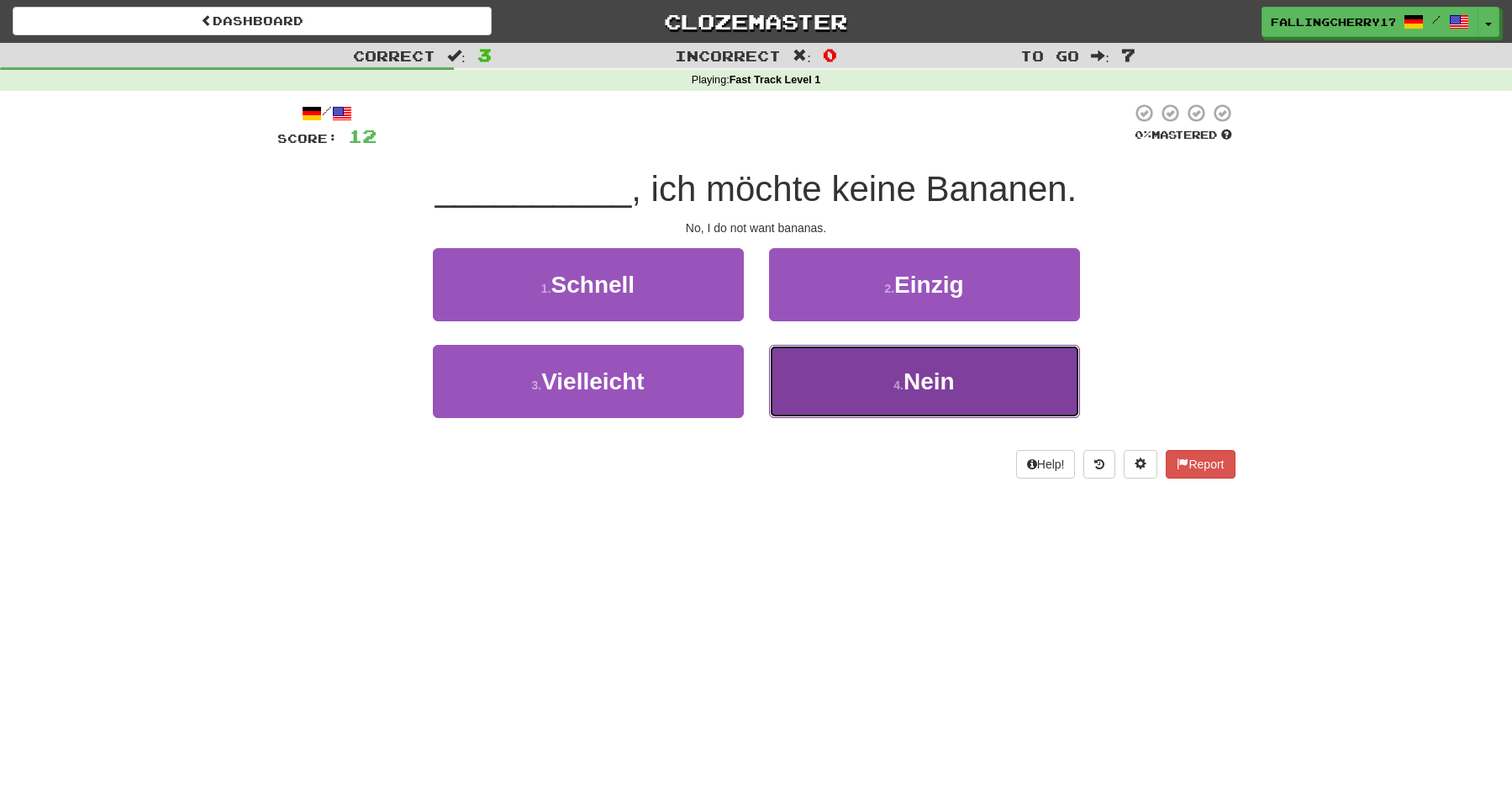
click at [1024, 388] on button "4 . Nein" at bounding box center [925, 381] width 311 height 73
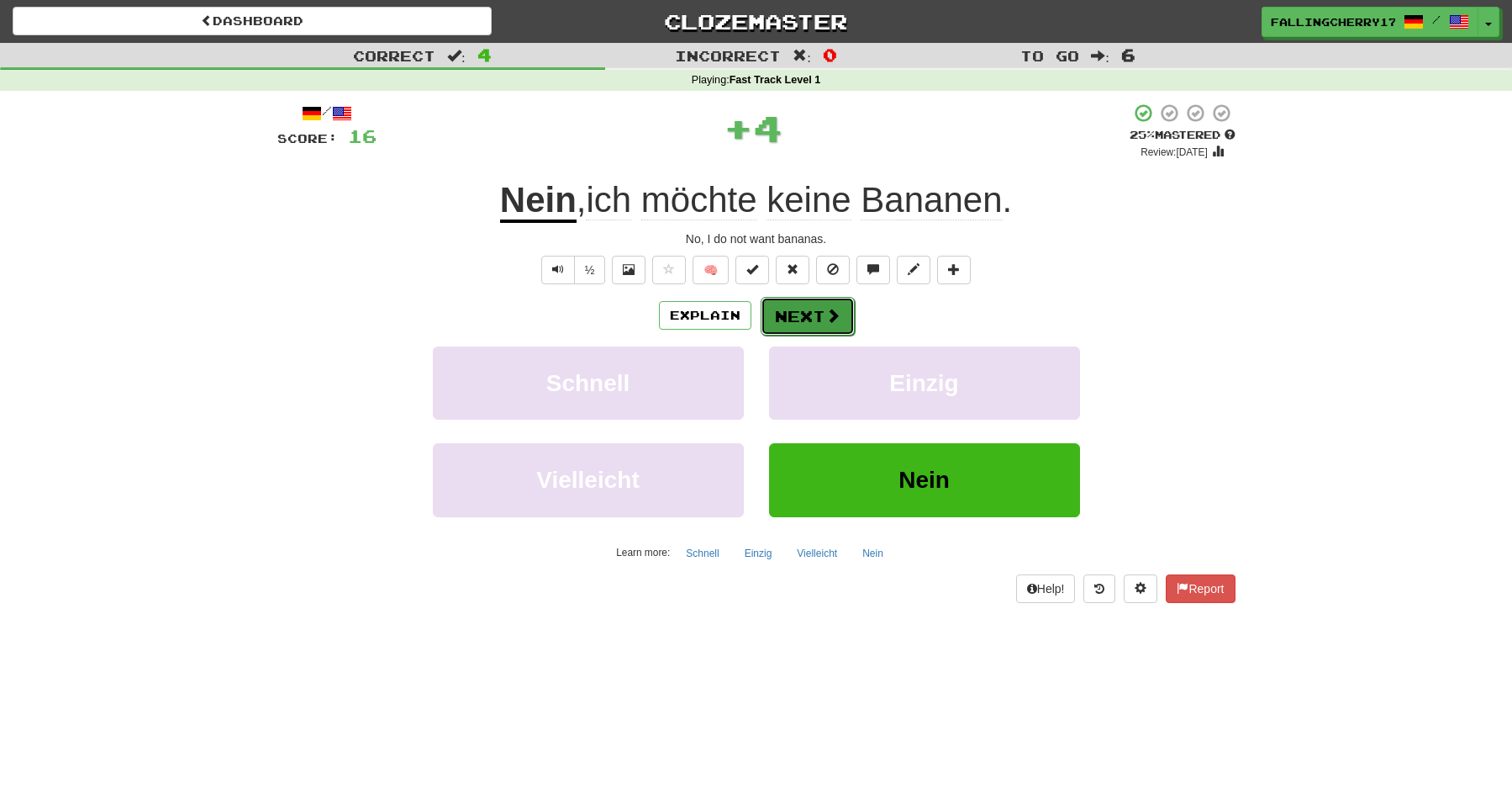
click at [793, 310] on button "Next" at bounding box center [808, 316] width 94 height 39
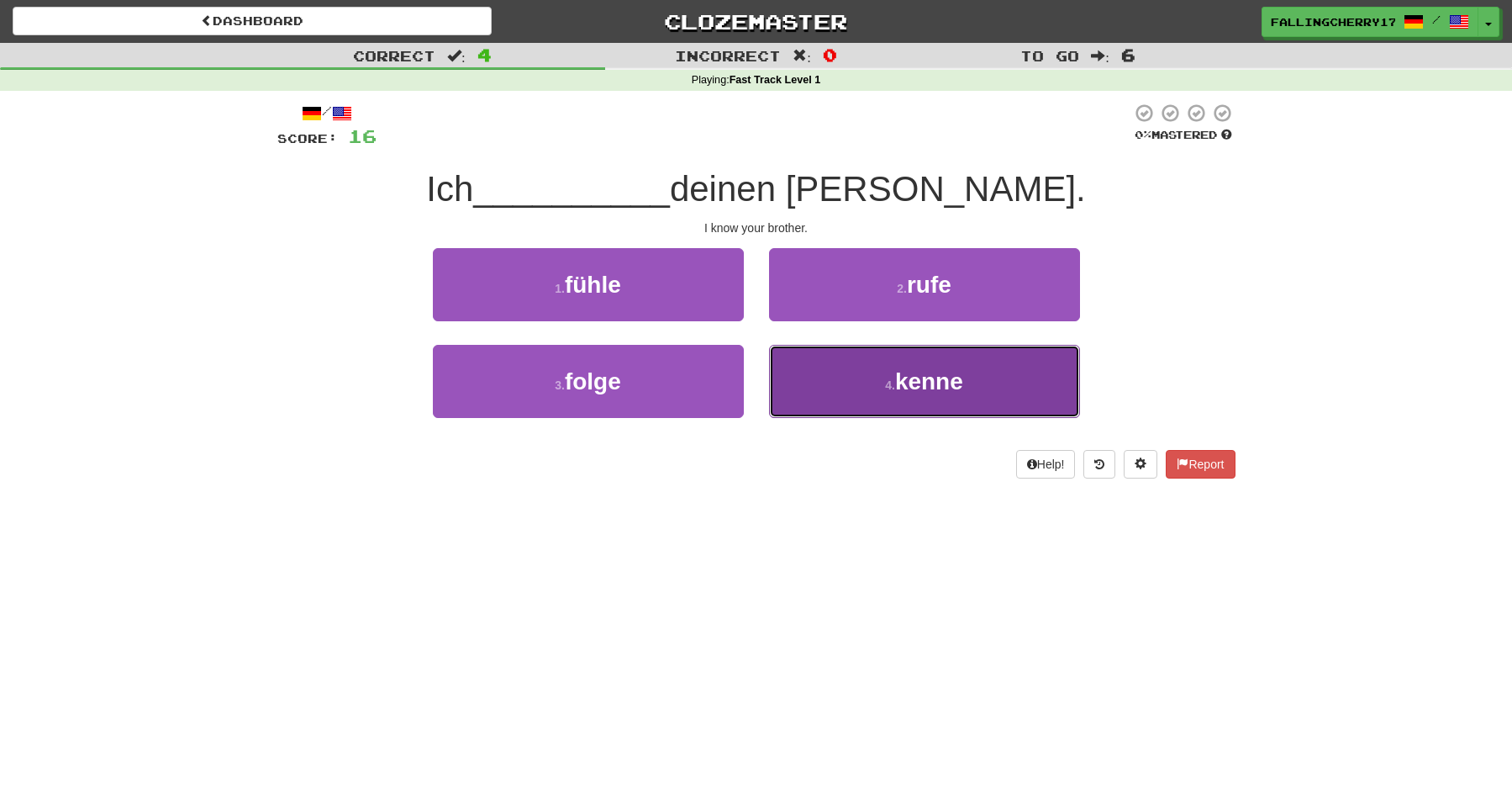
click at [868, 365] on button "4 . [GEOGRAPHIC_DATA]" at bounding box center [925, 381] width 311 height 73
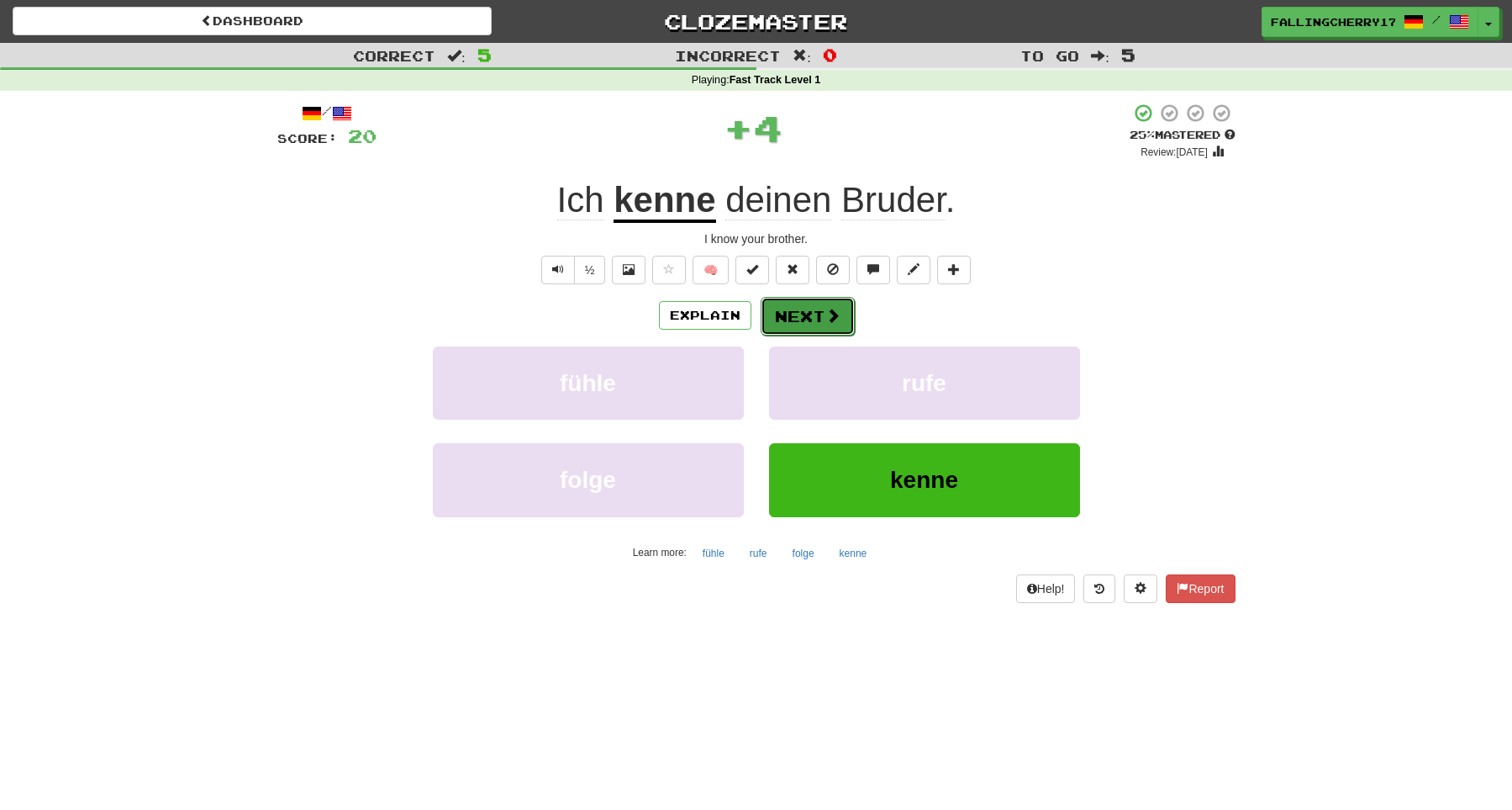
click at [817, 328] on button "Next" at bounding box center [808, 316] width 94 height 39
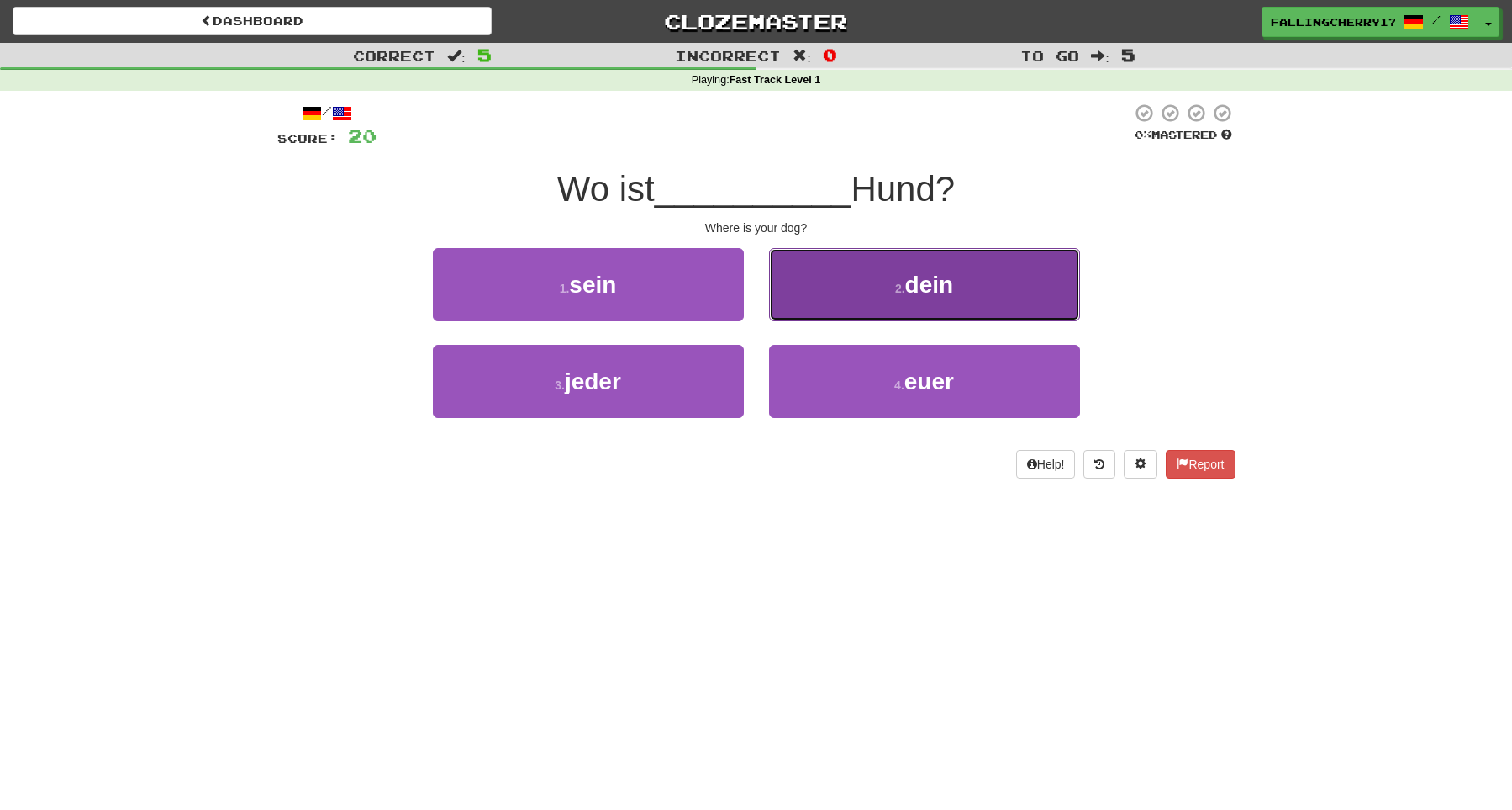
click at [894, 312] on button "2 . dein" at bounding box center [925, 284] width 311 height 73
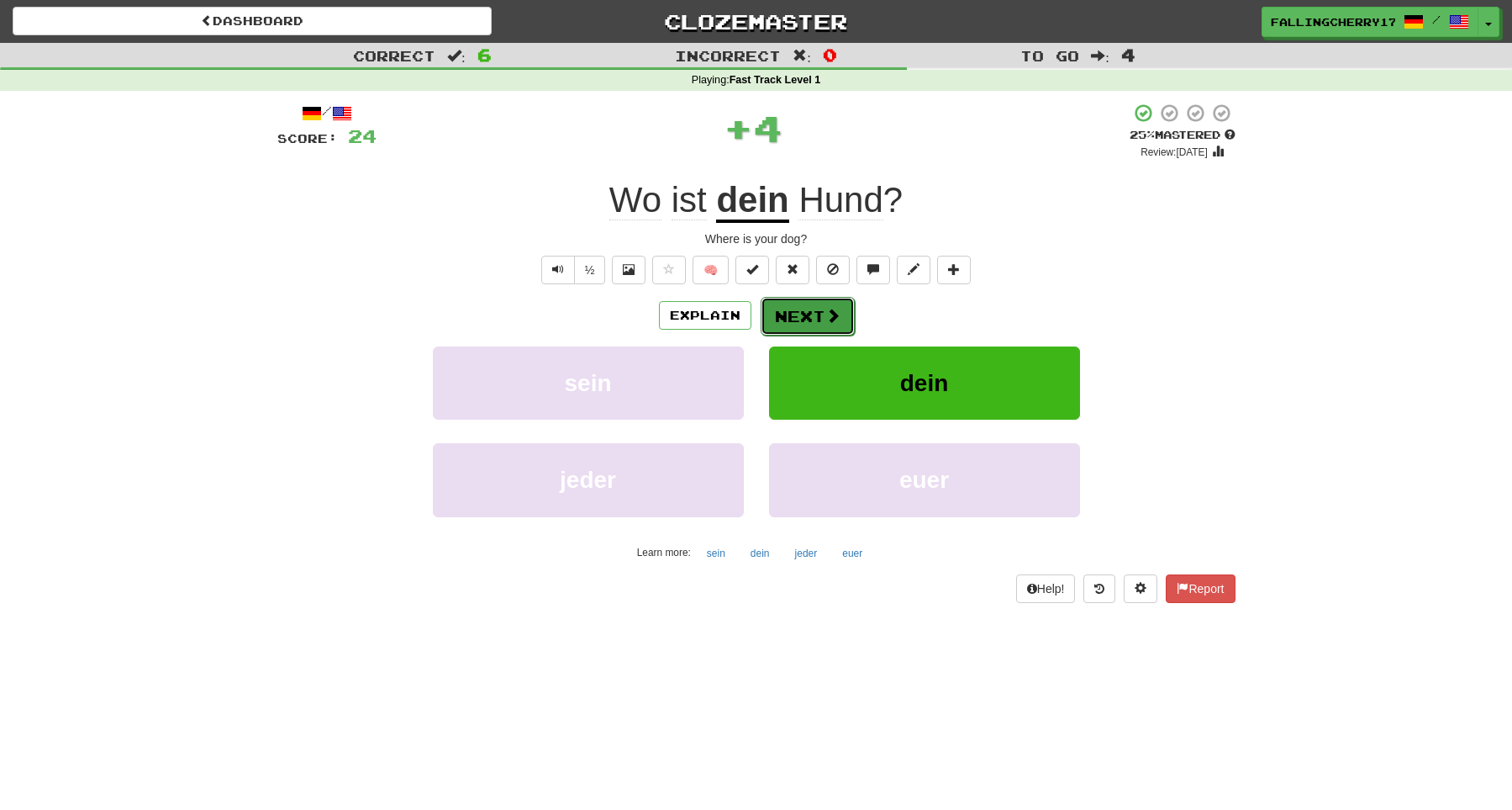
click at [789, 322] on button "Next" at bounding box center [808, 316] width 94 height 39
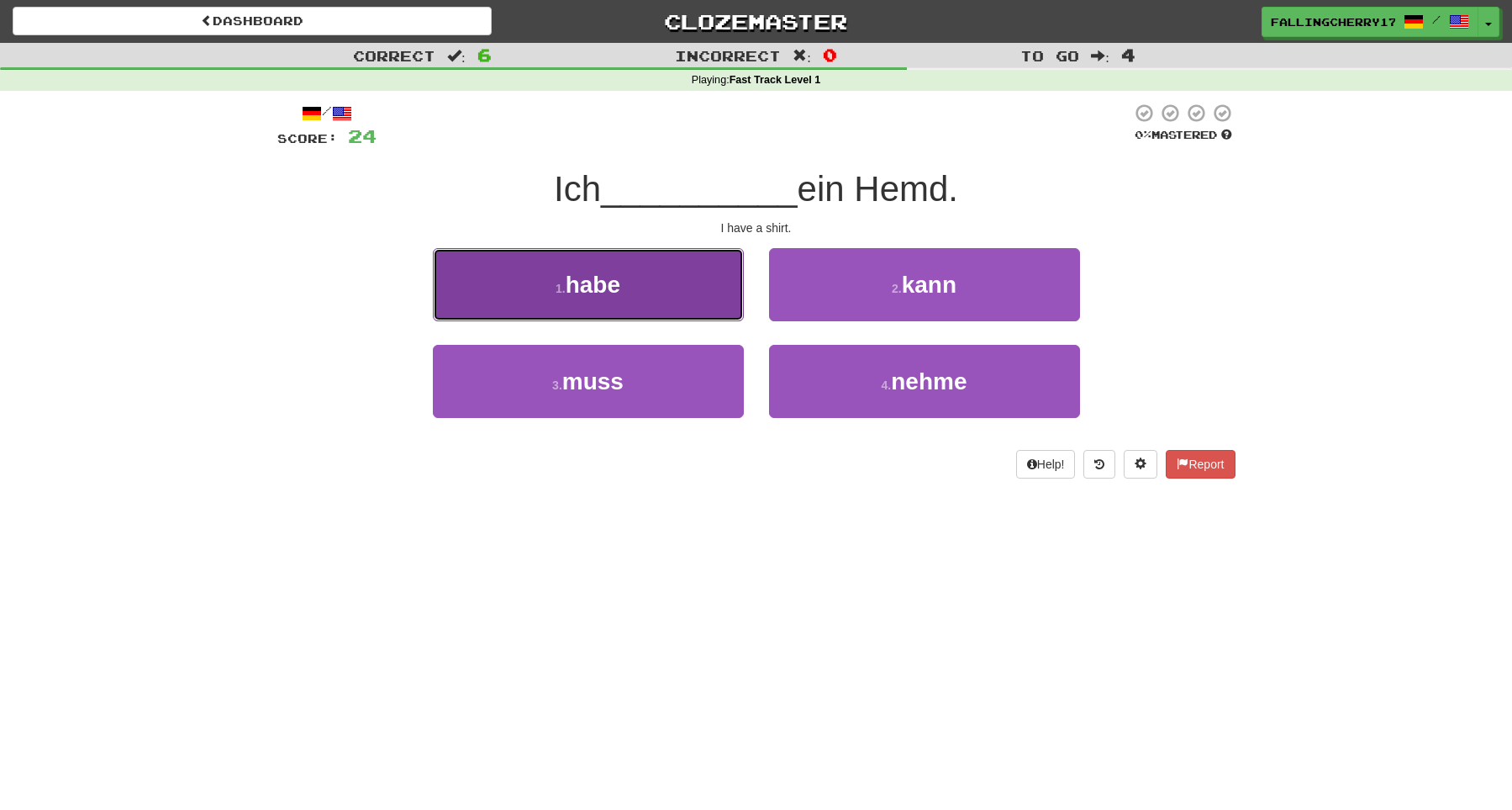
click at [697, 320] on button "1 . habe" at bounding box center [588, 284] width 311 height 73
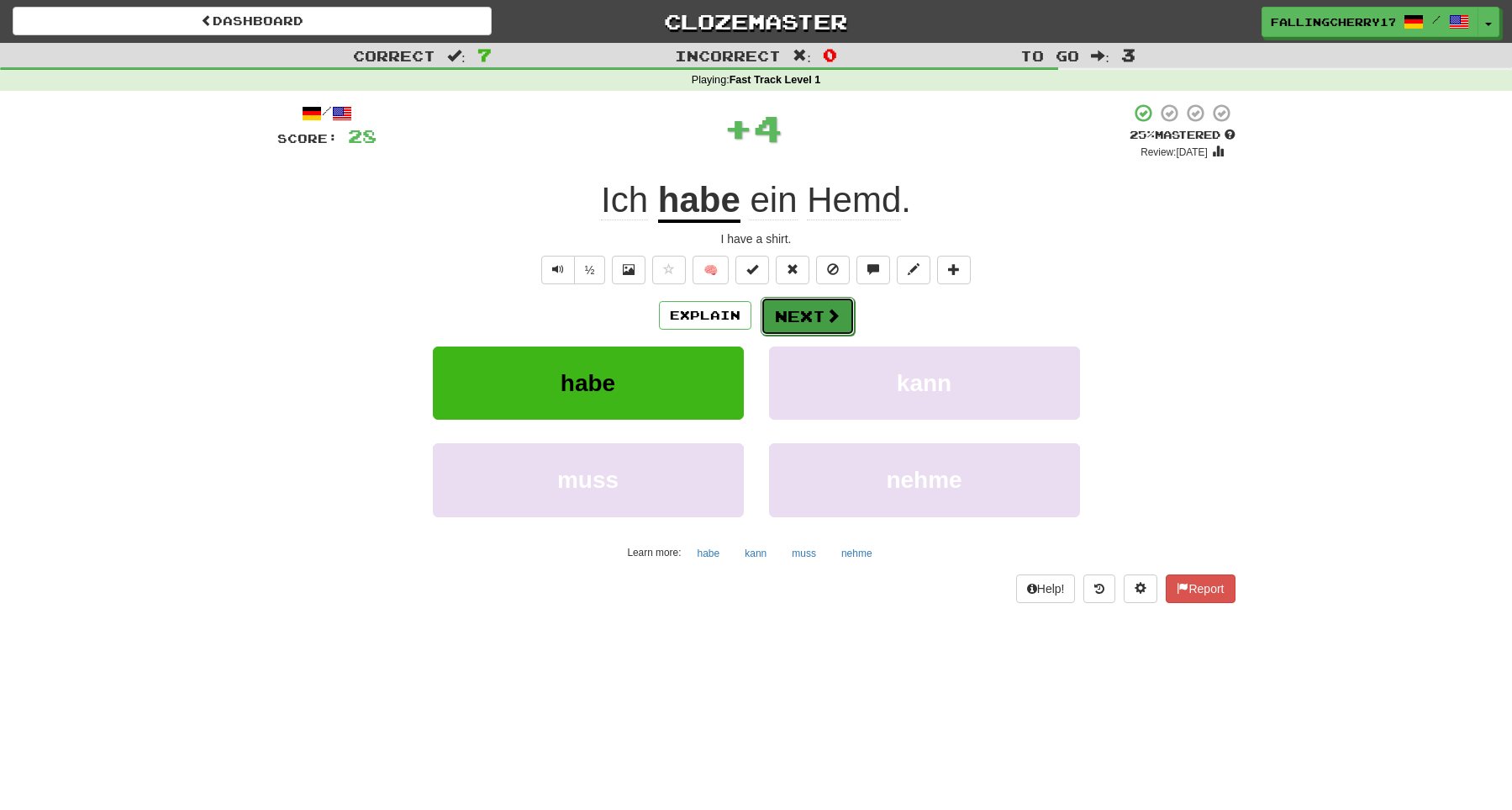
click at [804, 315] on button "Next" at bounding box center [808, 316] width 94 height 39
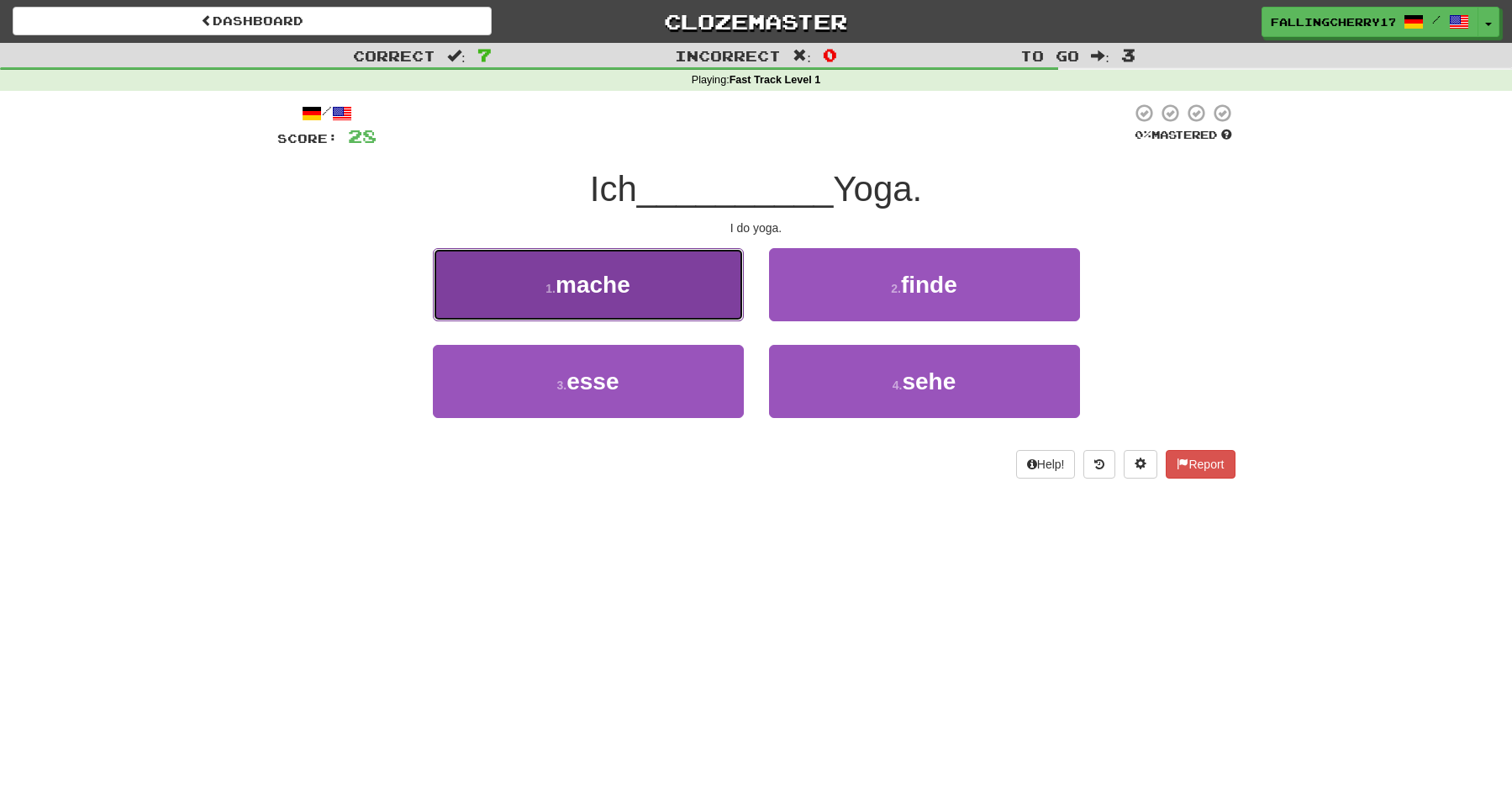
click at [659, 319] on button "1 . mache" at bounding box center [588, 284] width 311 height 73
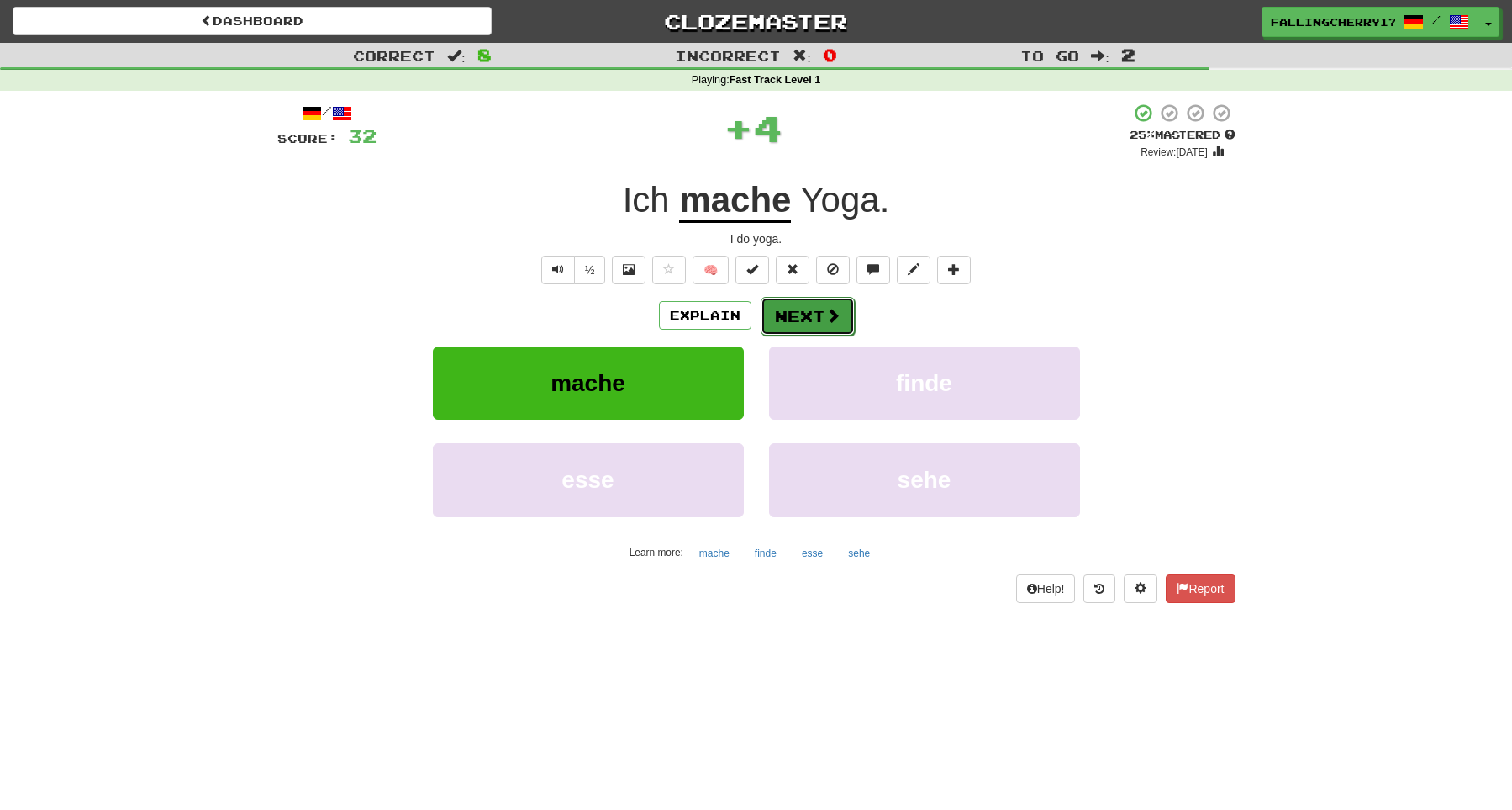
click at [774, 306] on button "Next" at bounding box center [808, 316] width 94 height 39
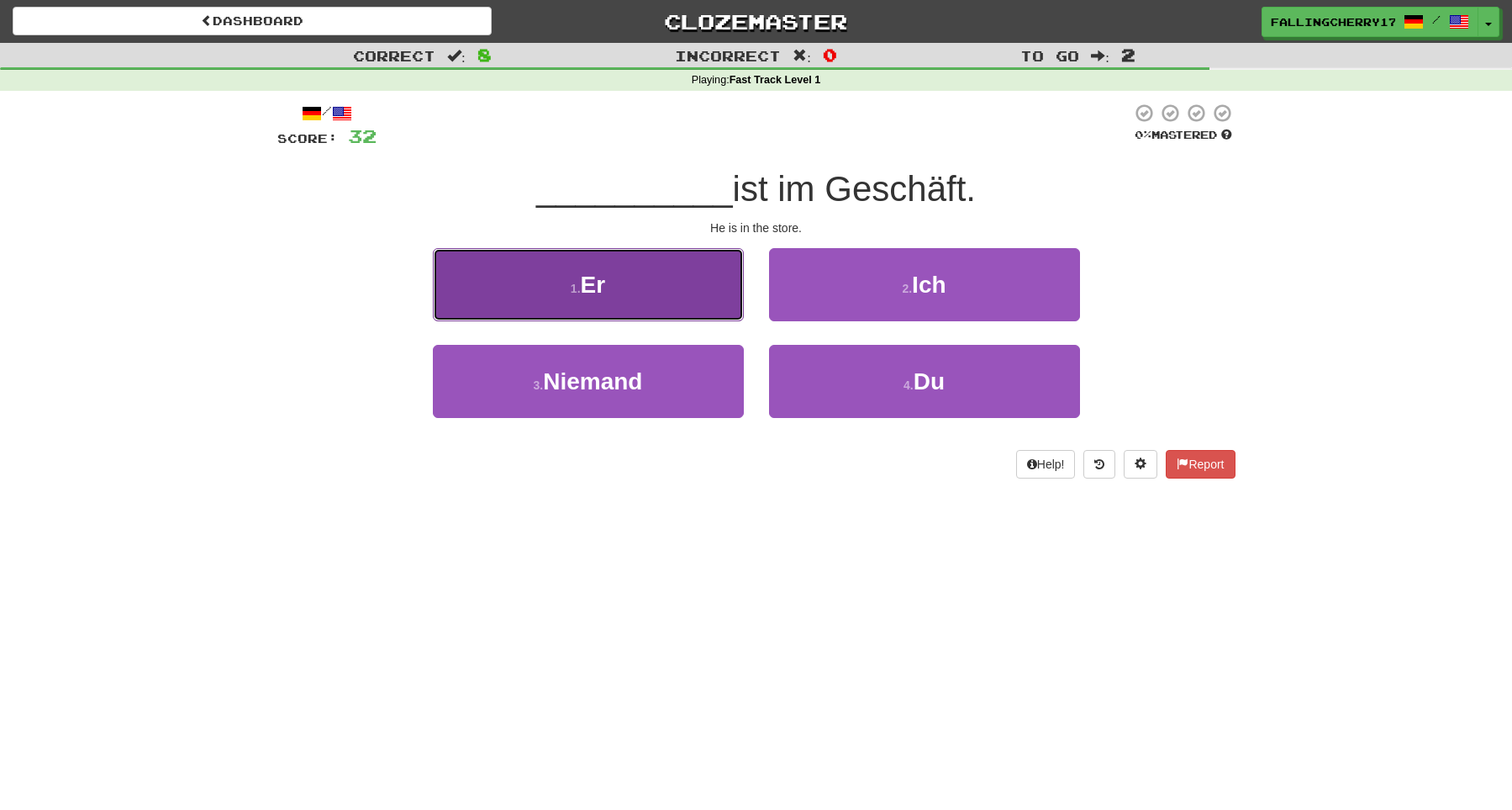
click at [695, 310] on button "1 . Er" at bounding box center [588, 284] width 311 height 73
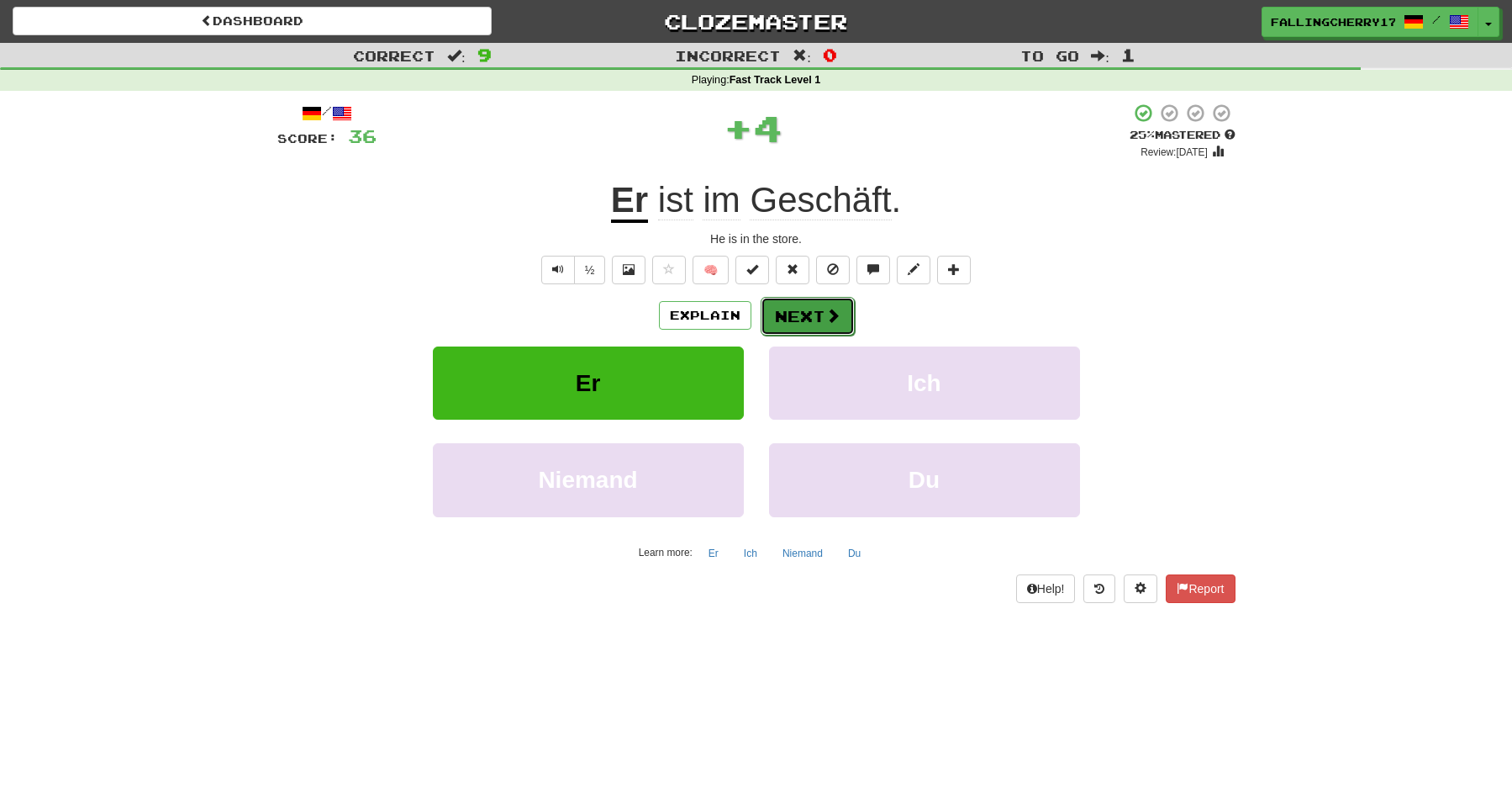
click at [823, 328] on button "Next" at bounding box center [808, 316] width 94 height 39
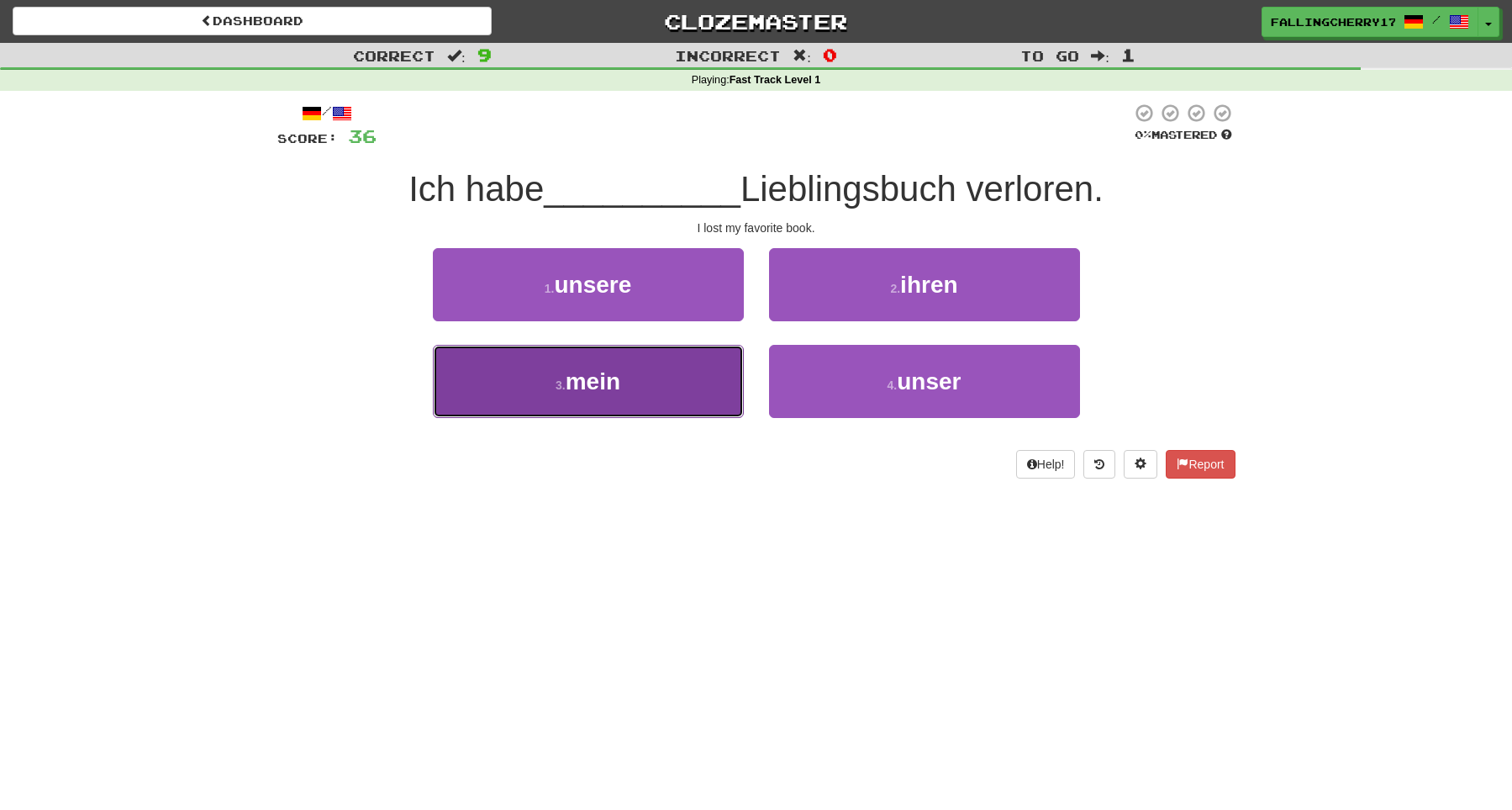
click at [570, 358] on button "3 . mein" at bounding box center [588, 381] width 311 height 73
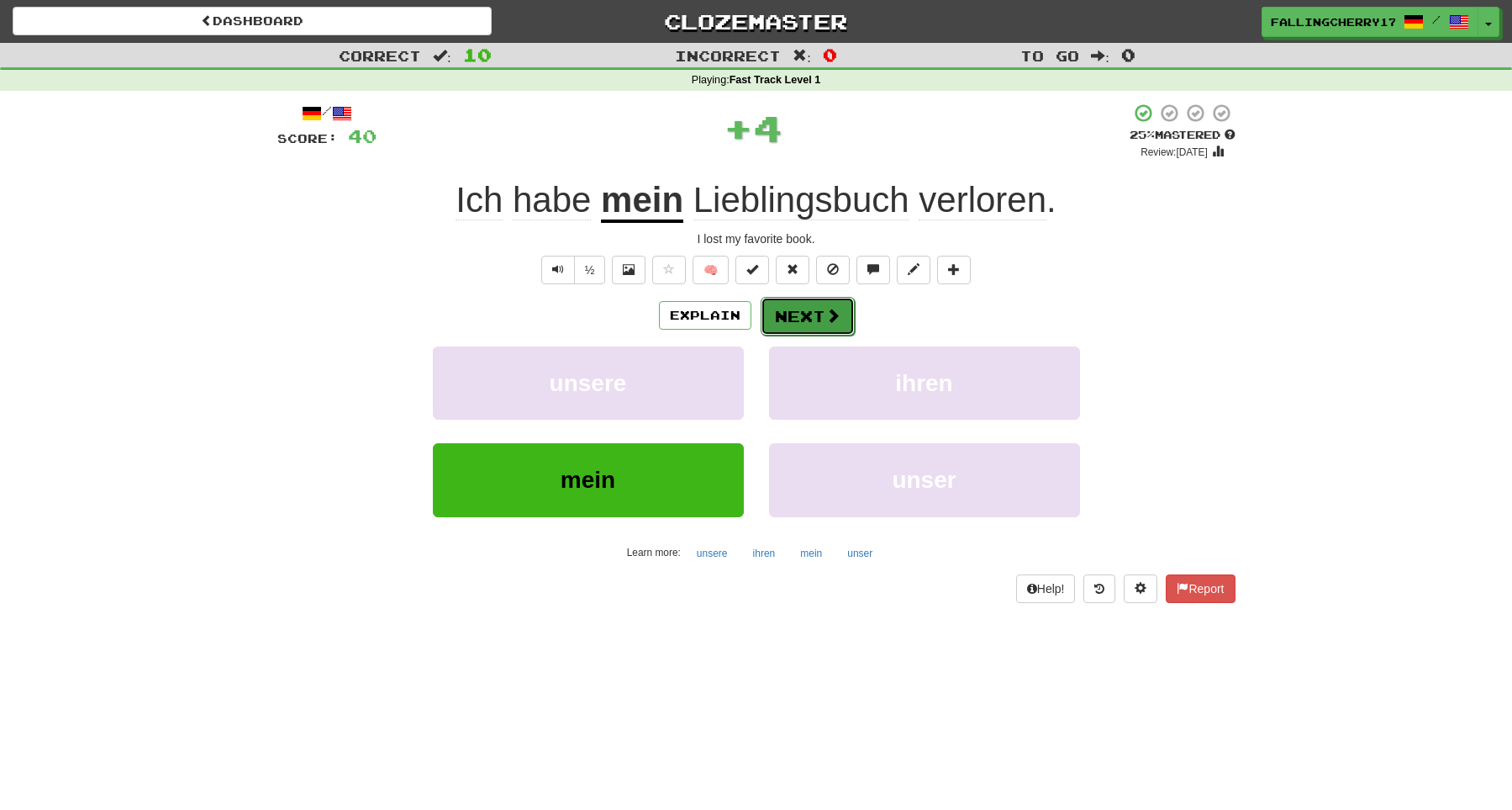
click at [792, 319] on button "Next" at bounding box center [808, 316] width 94 height 39
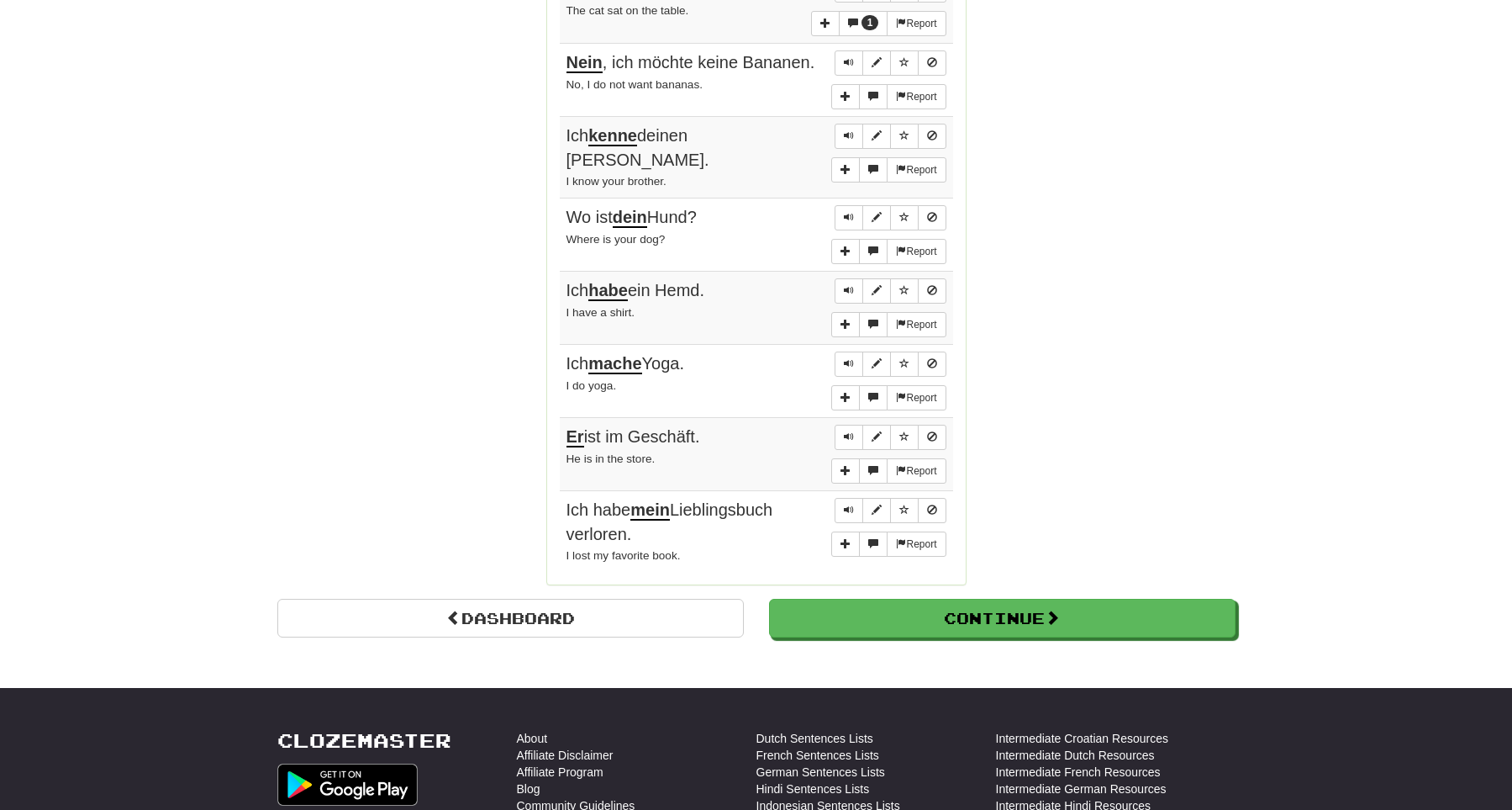
scroll to position [1509, 0]
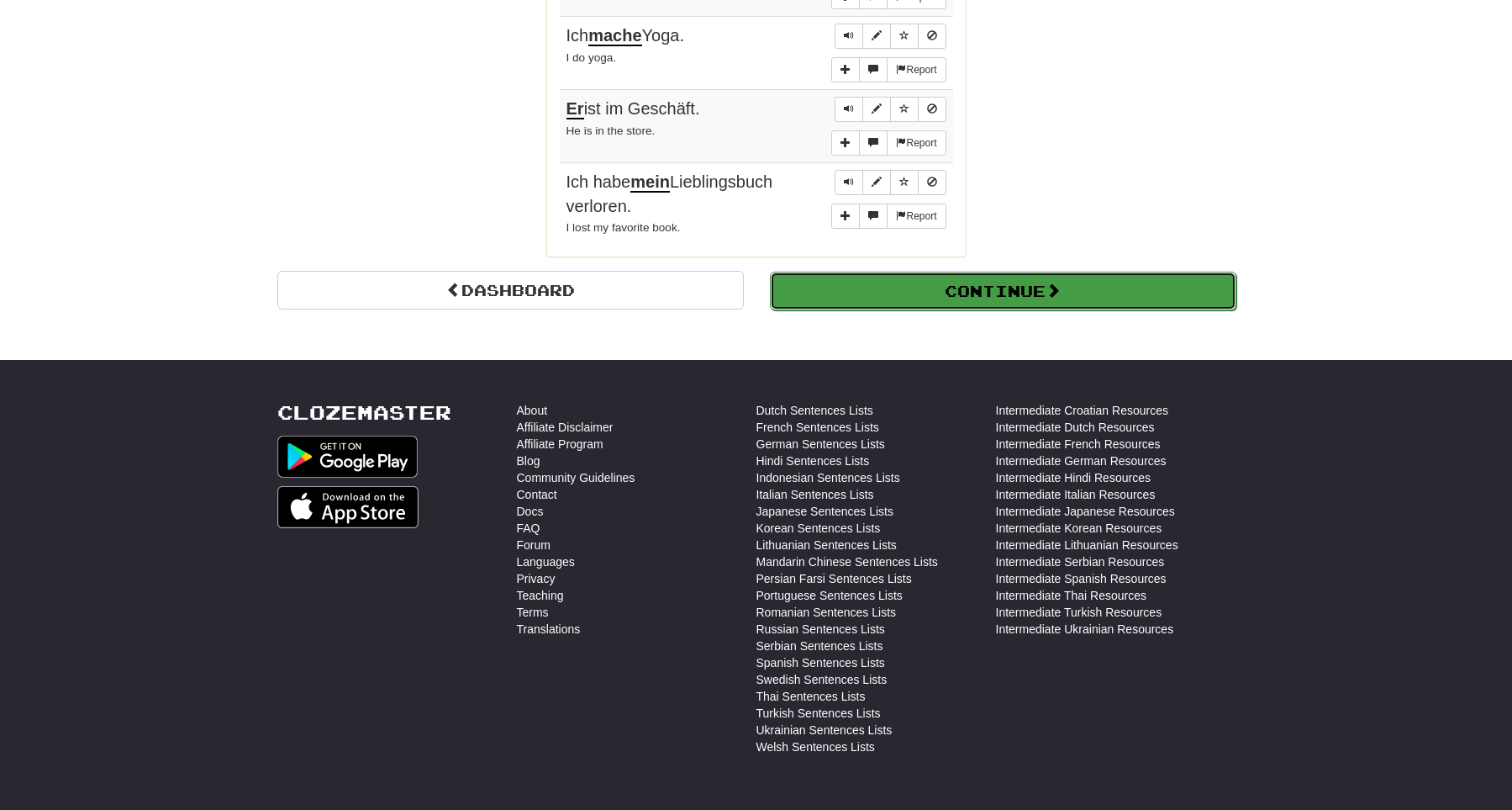
click at [898, 282] on button "Continue" at bounding box center [1003, 291] width 467 height 39
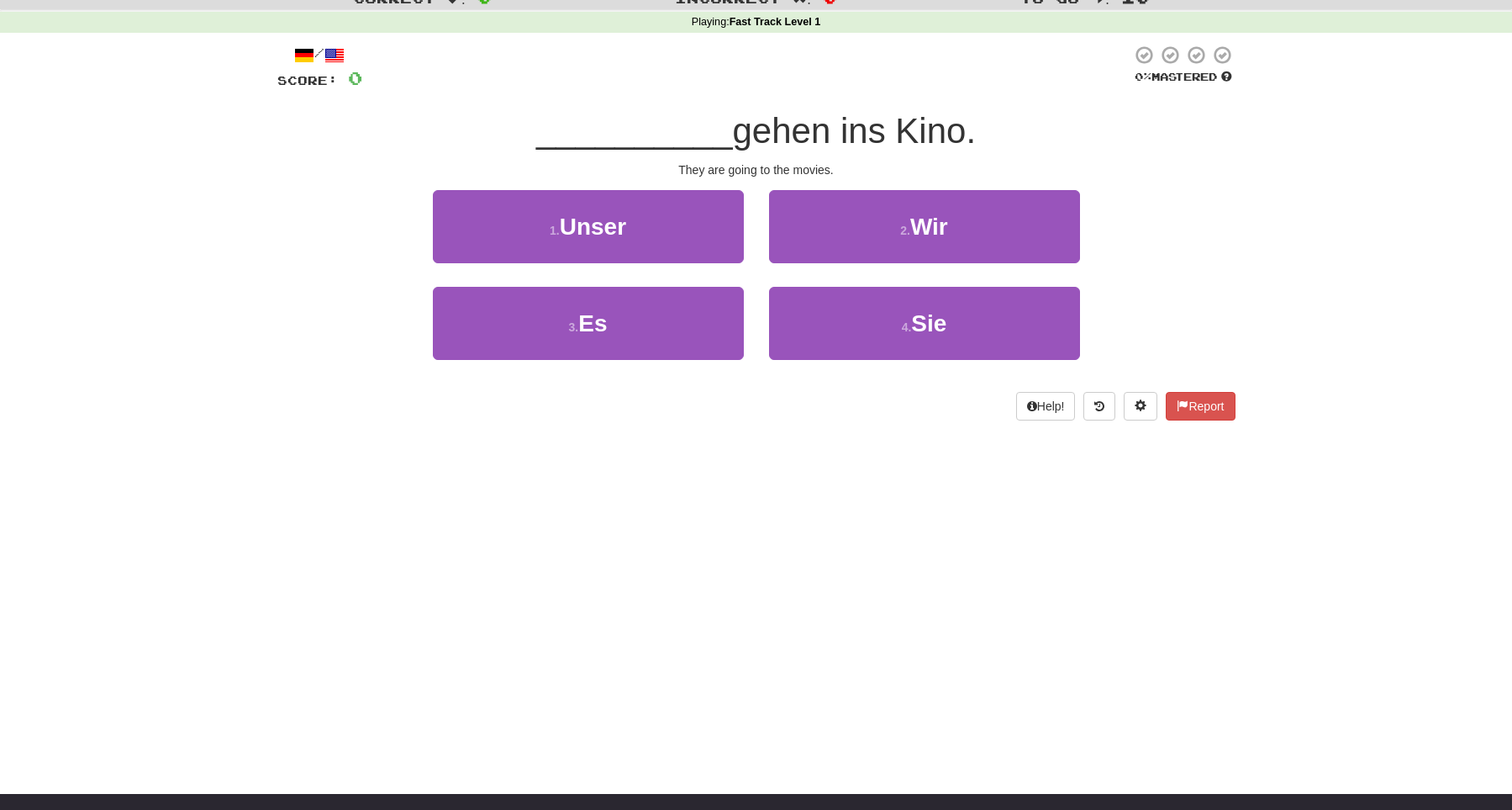
scroll to position [0, 0]
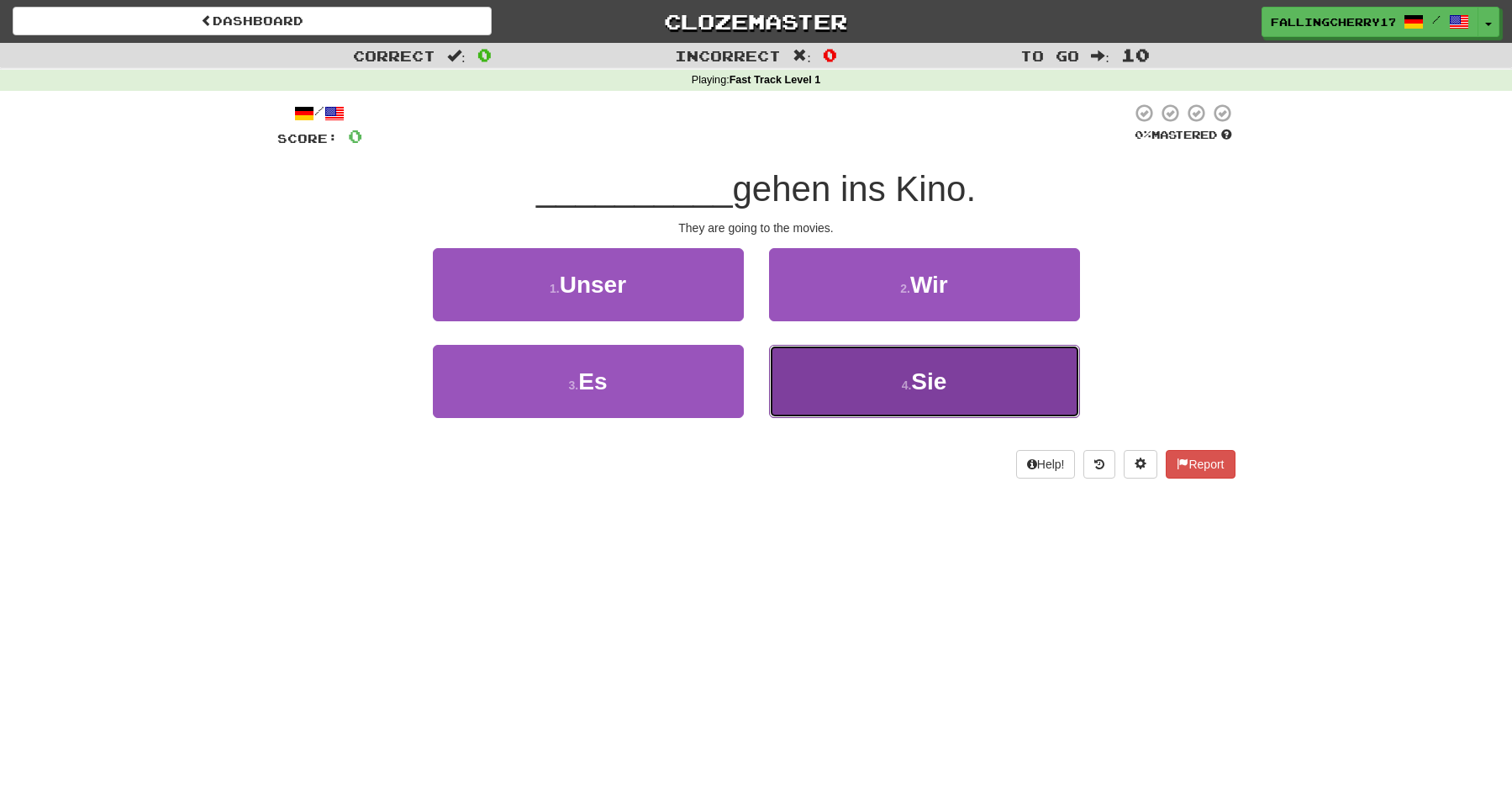
click at [887, 392] on button "4 . Sie" at bounding box center [925, 381] width 311 height 73
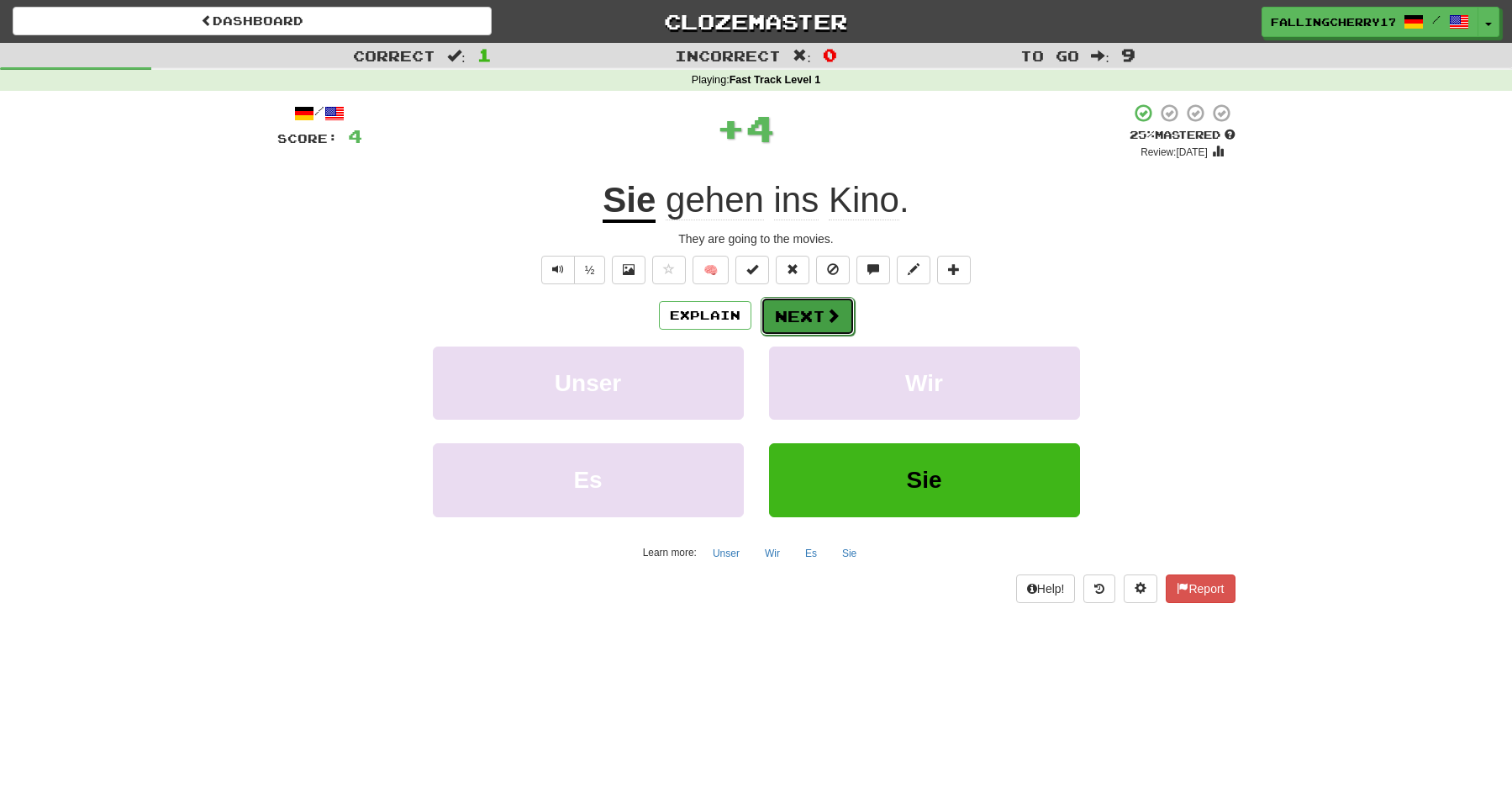
click at [829, 311] on span at bounding box center [833, 315] width 15 height 15
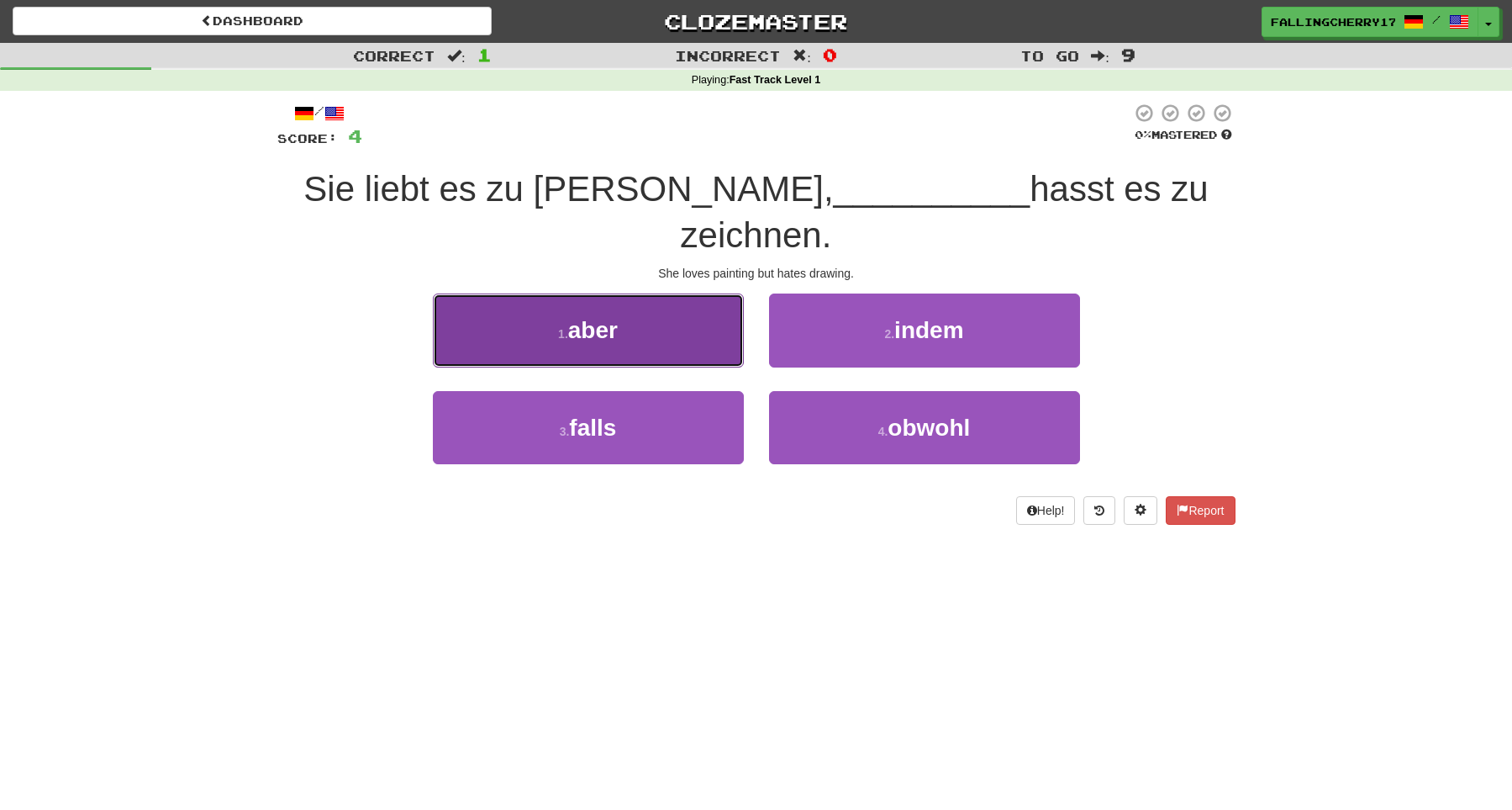
click at [675, 293] on button "1 . aber" at bounding box center [588, 329] width 311 height 73
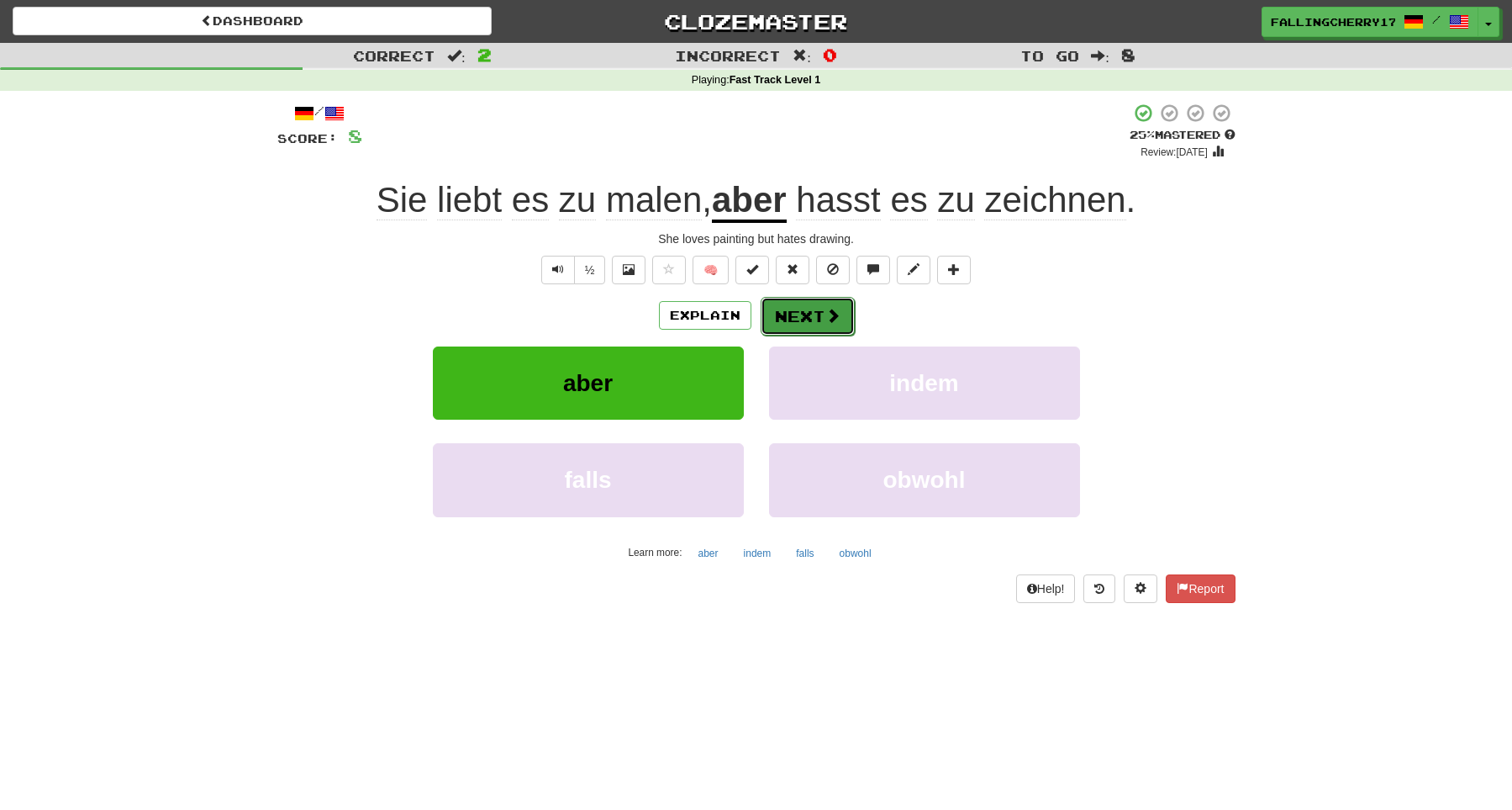
click at [794, 320] on button "Next" at bounding box center [808, 316] width 94 height 39
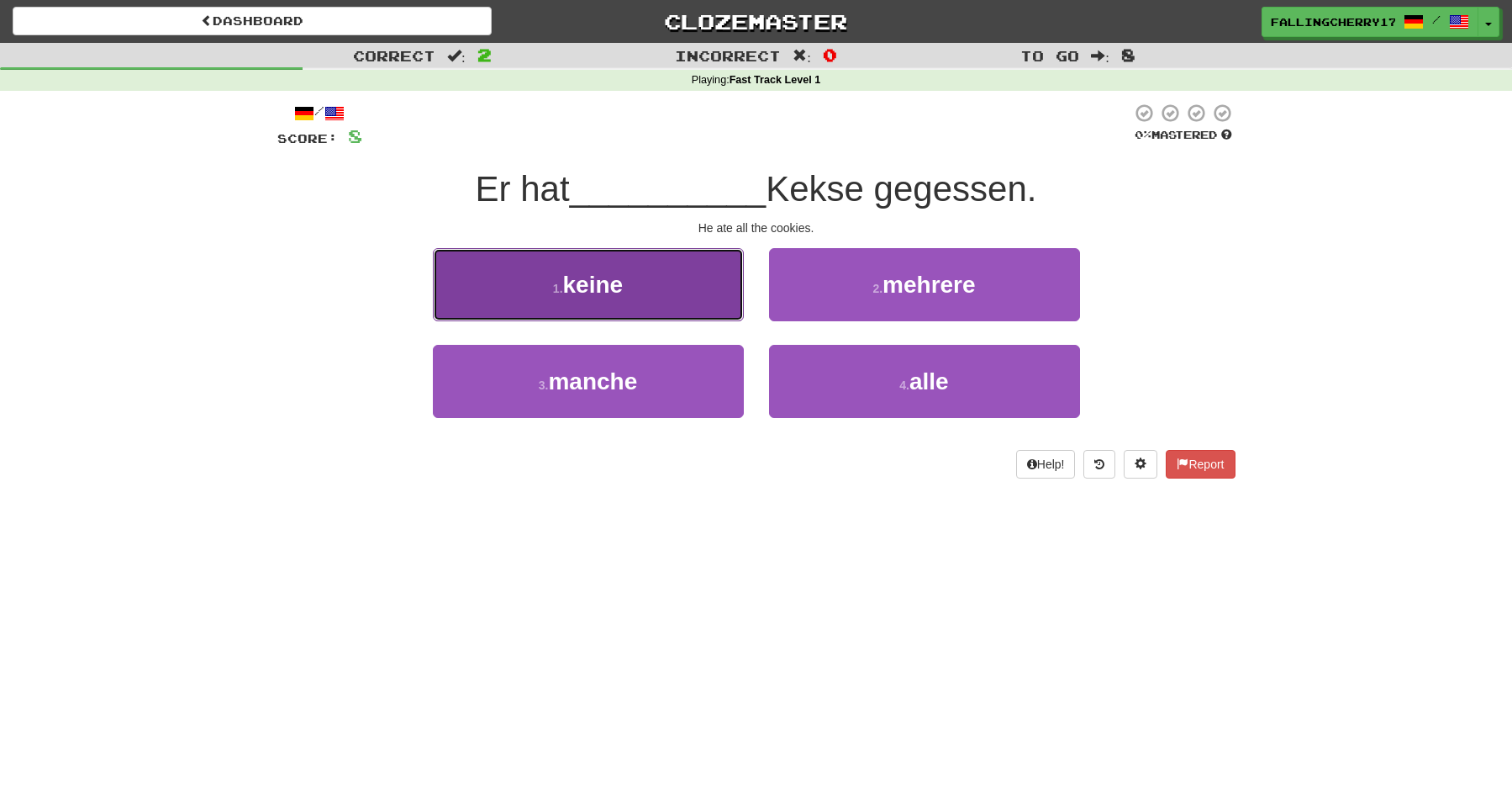
click at [540, 306] on button "1 . keine" at bounding box center [588, 284] width 311 height 73
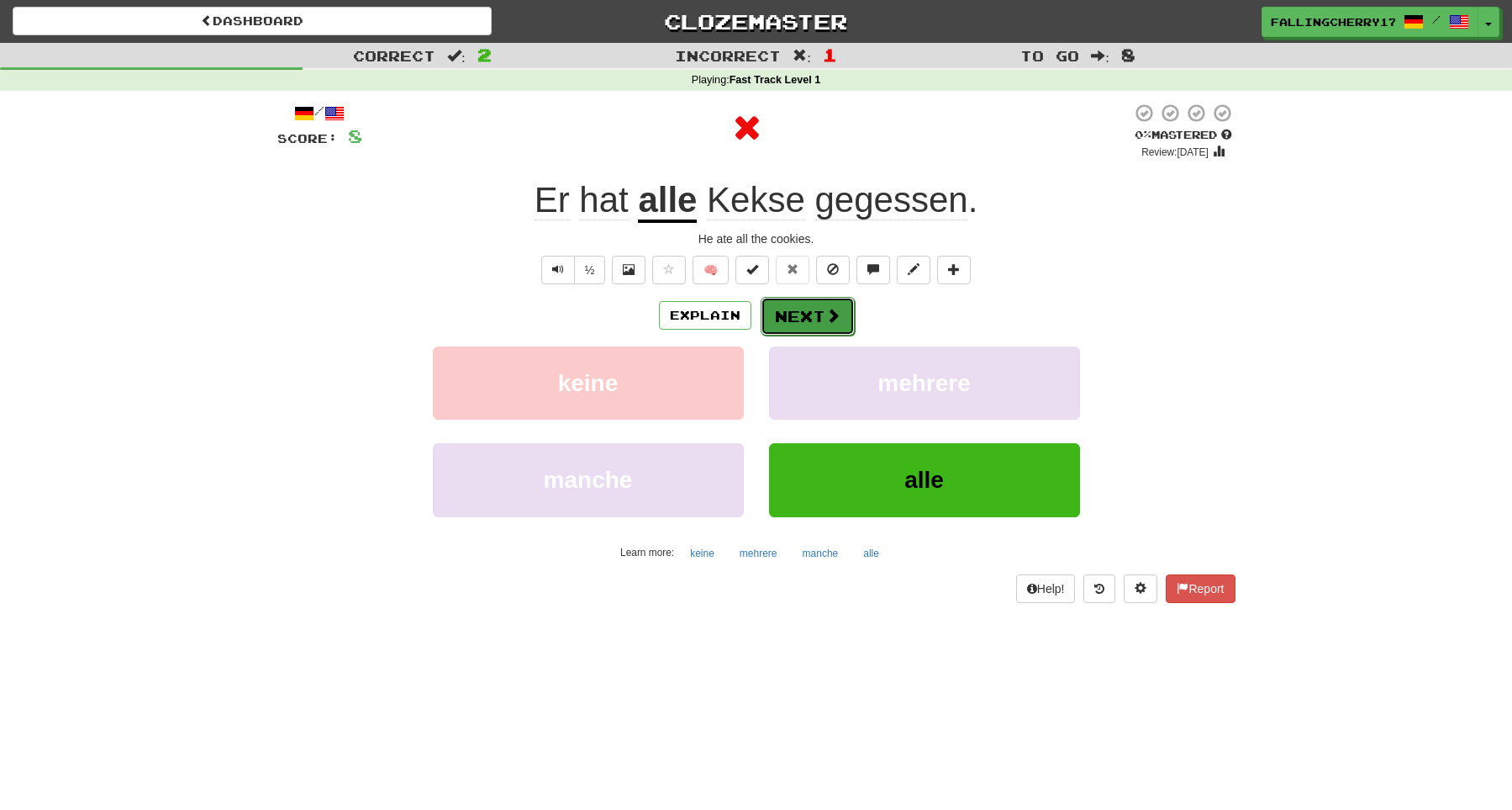
click at [788, 326] on button "Next" at bounding box center [808, 316] width 94 height 39
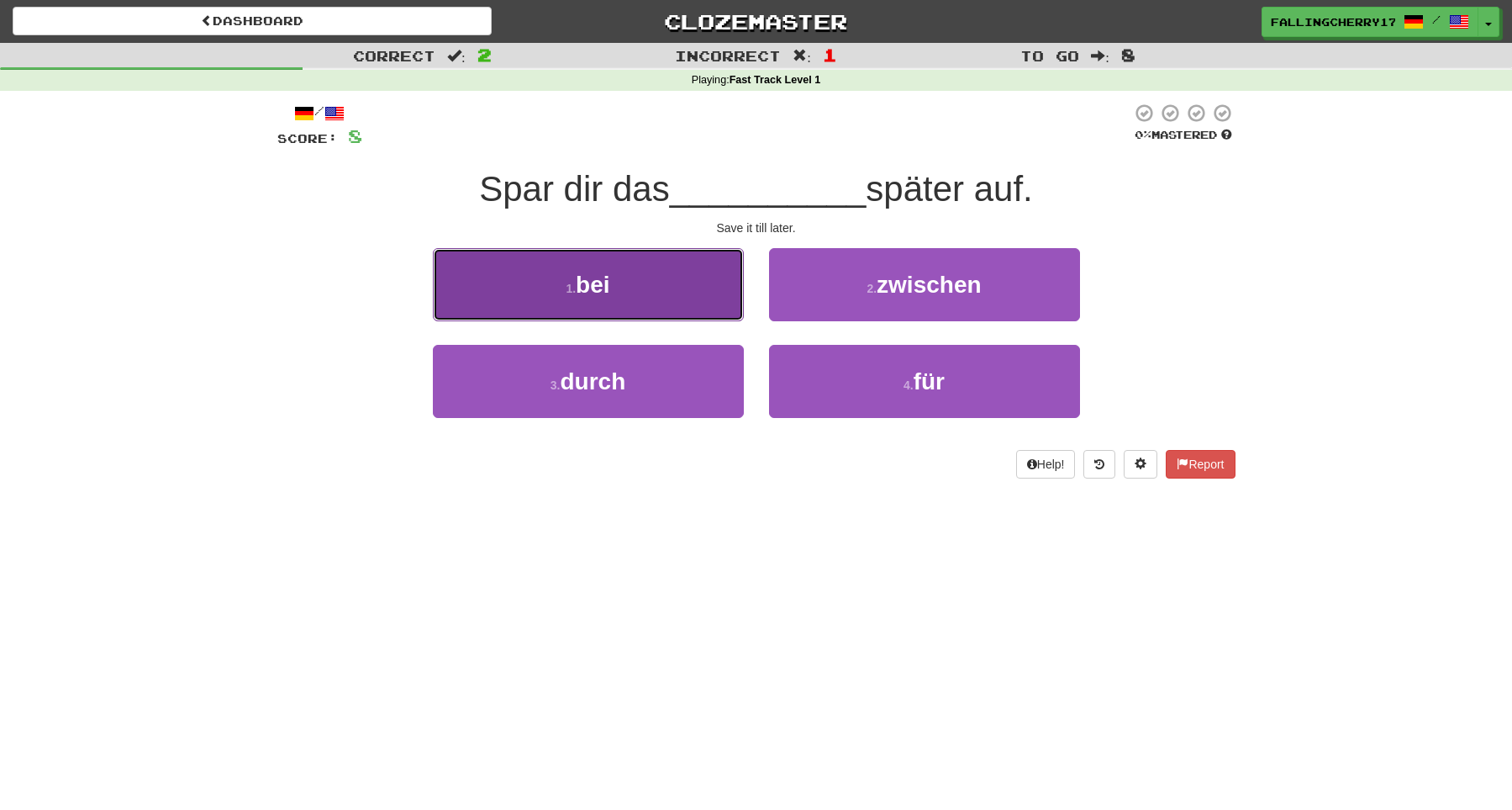
click at [624, 283] on button "1 . bei" at bounding box center [588, 284] width 311 height 73
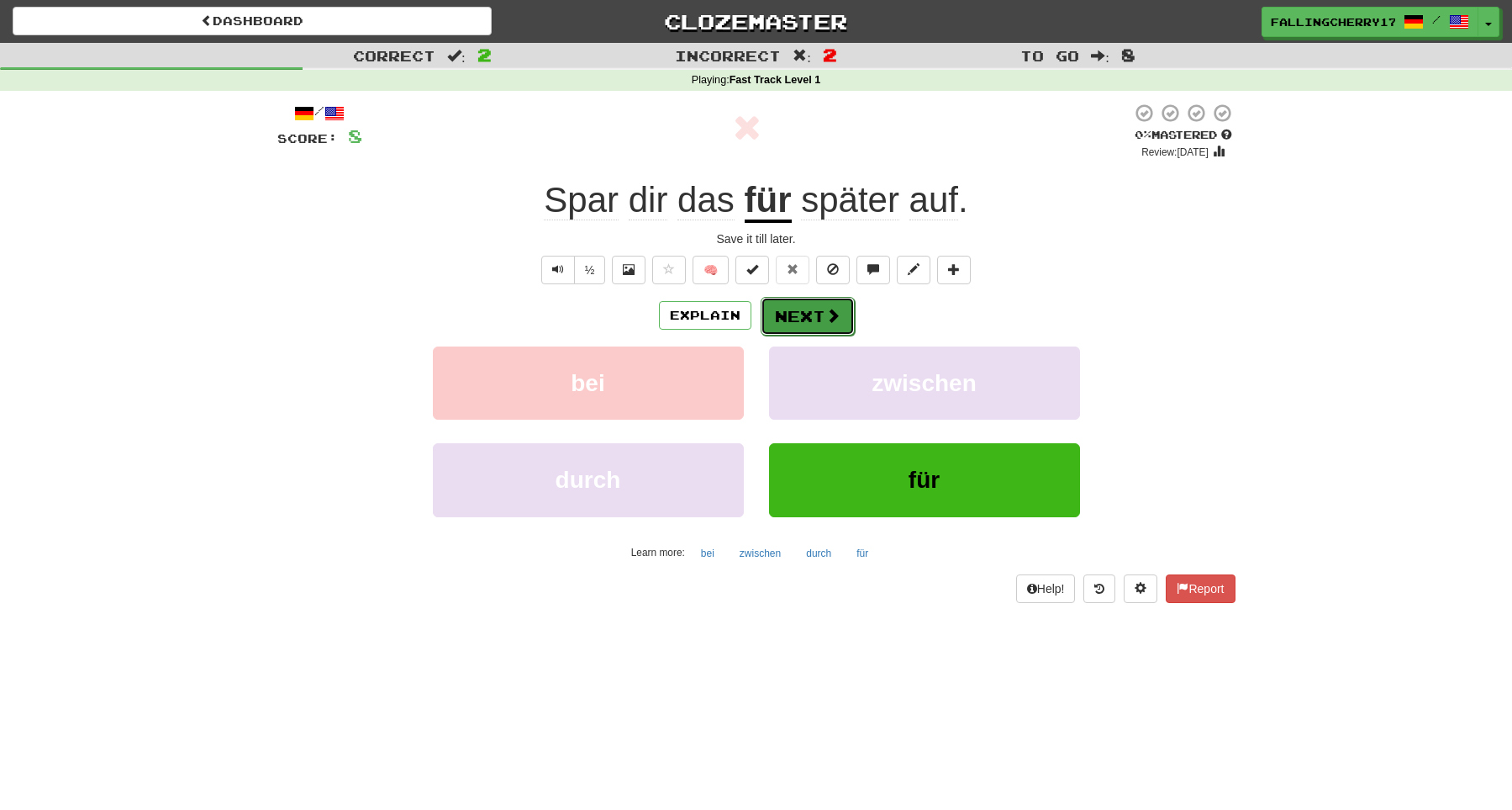
click at [832, 322] on span at bounding box center [833, 315] width 15 height 15
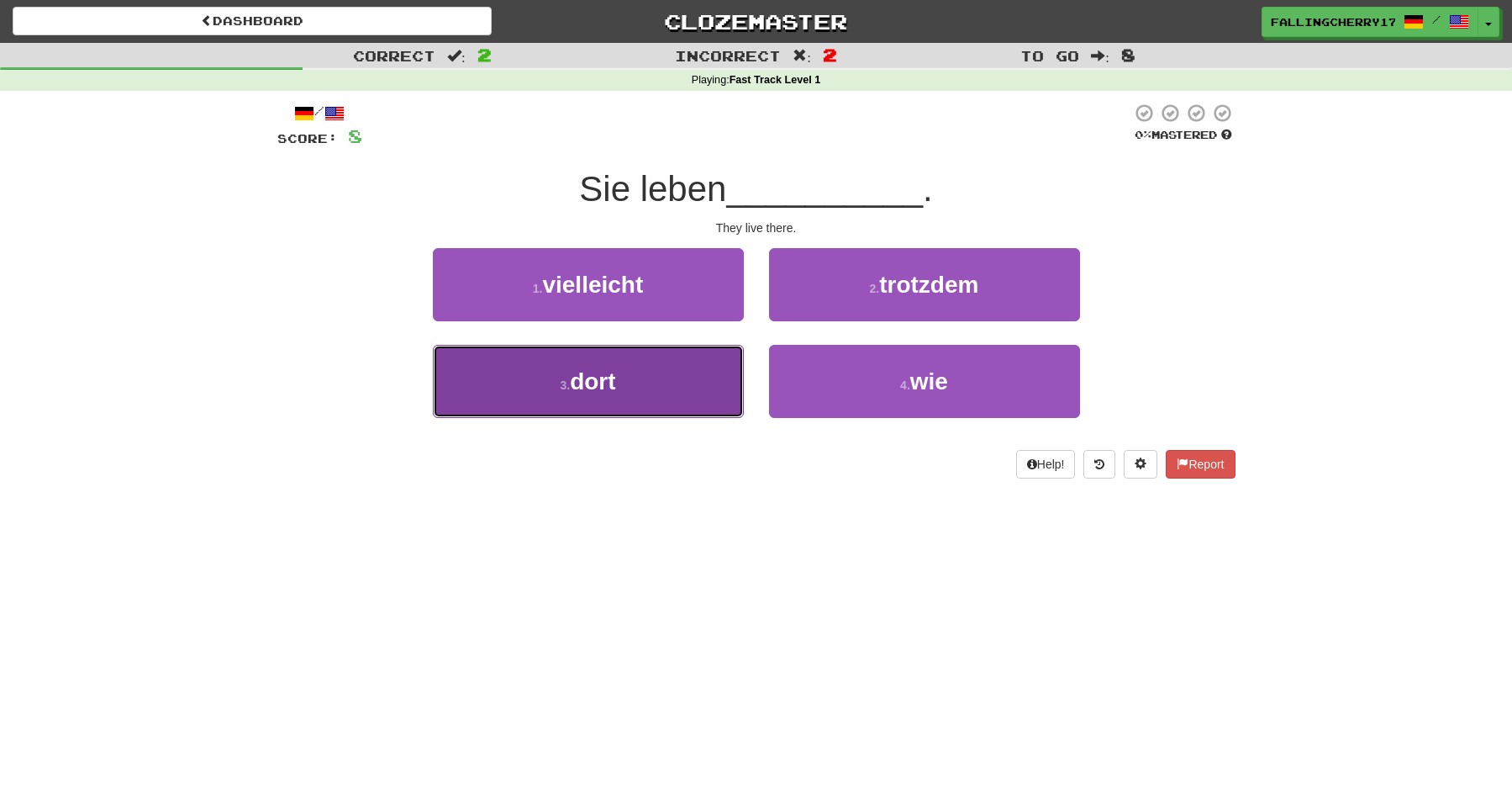
click at [636, 392] on button "3 . dort" at bounding box center [588, 381] width 311 height 73
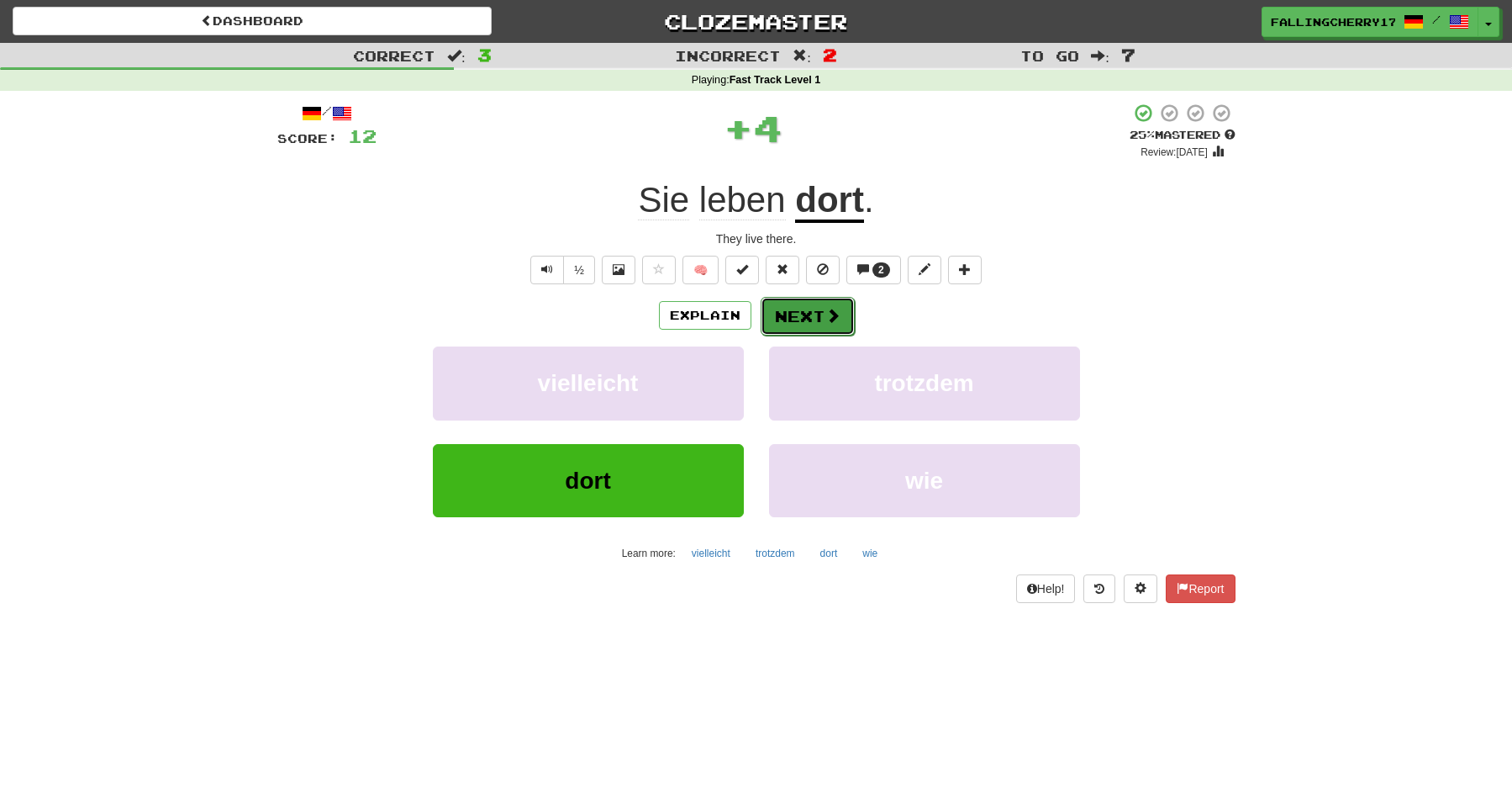
click at [793, 325] on button "Next" at bounding box center [808, 316] width 94 height 39
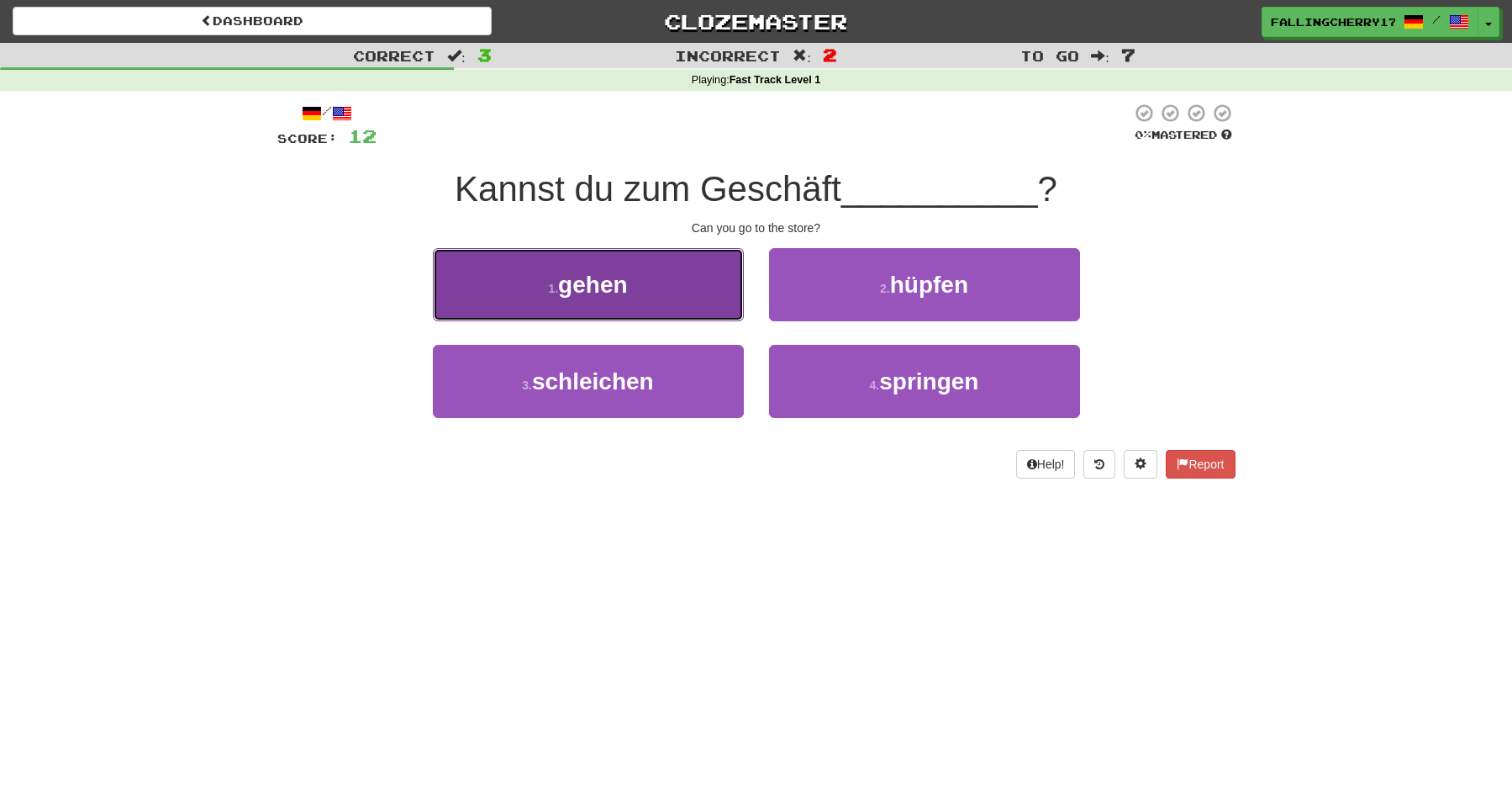
click at [617, 304] on button "1 . gehen" at bounding box center [588, 284] width 311 height 73
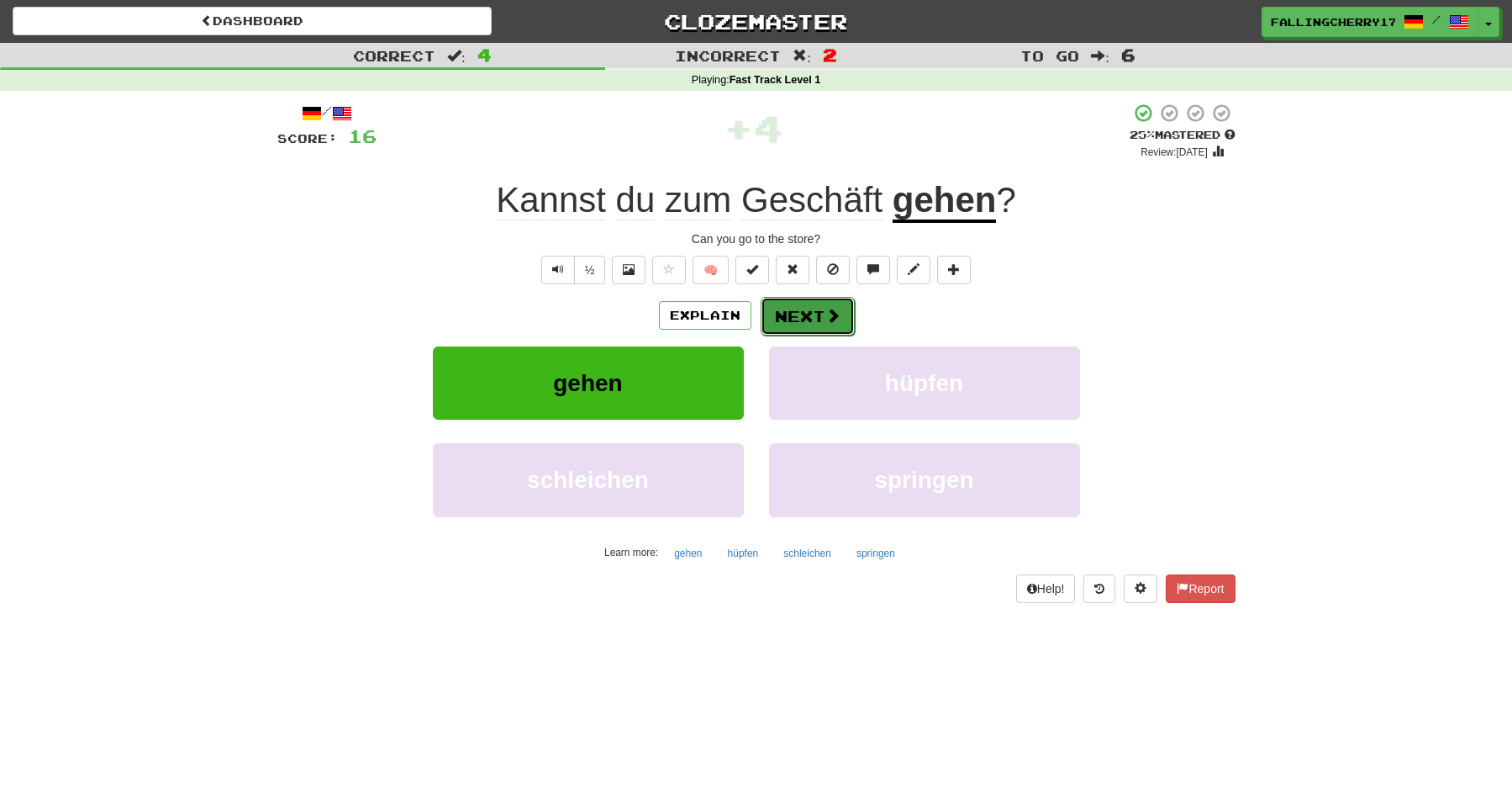
click at [793, 329] on button "Next" at bounding box center [808, 316] width 94 height 39
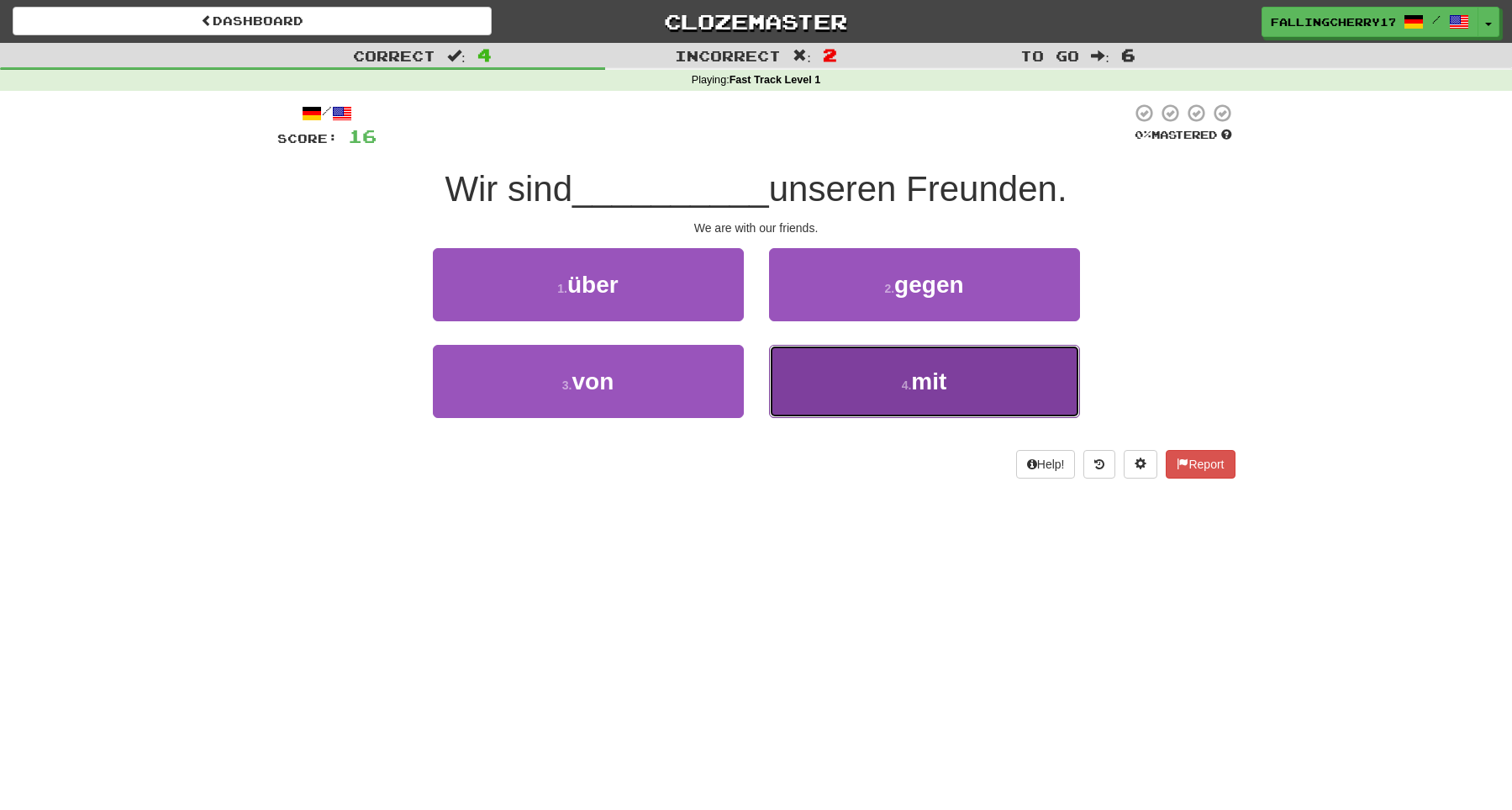
click at [931, 394] on span "mit" at bounding box center [928, 381] width 35 height 26
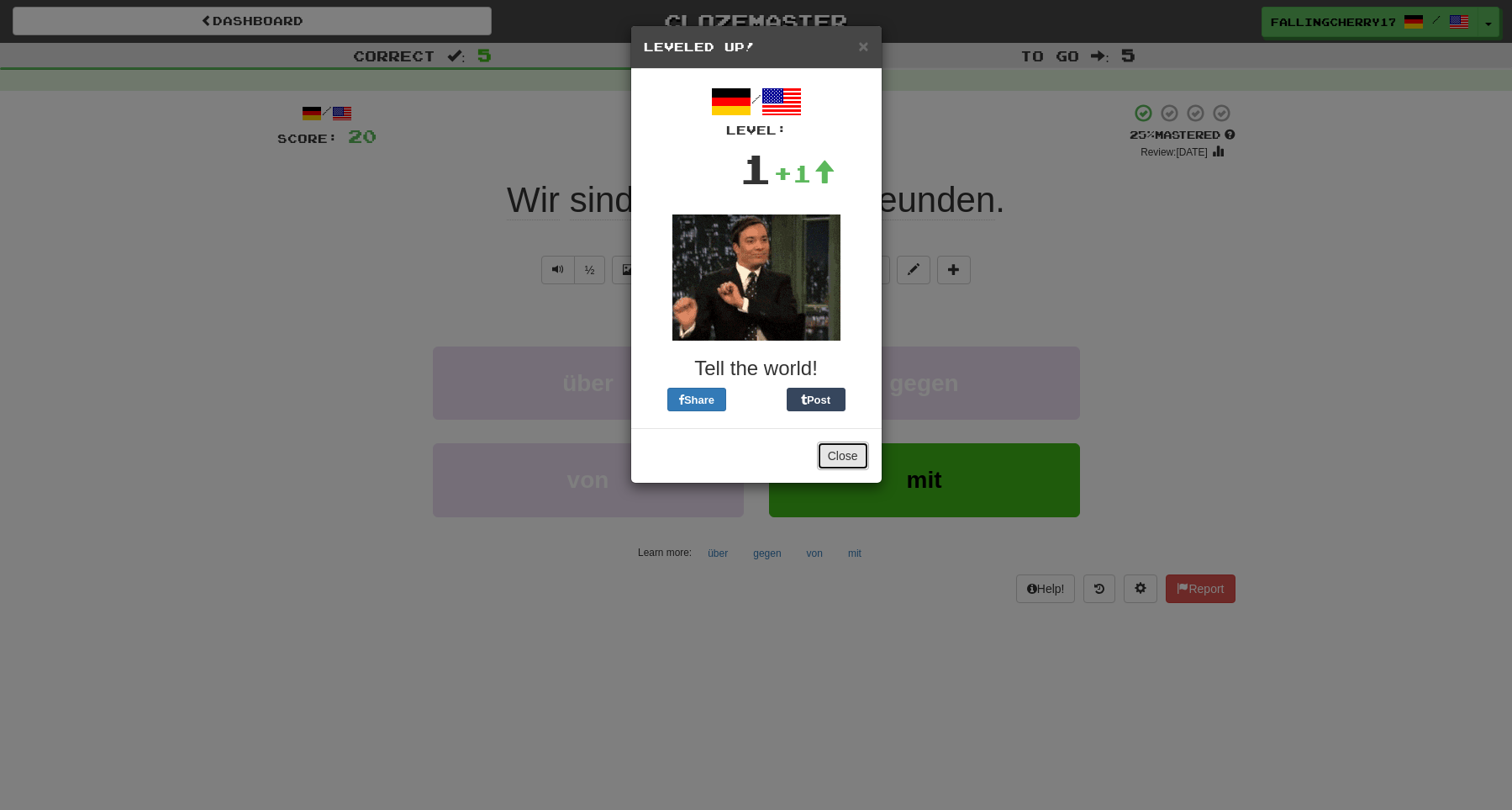
click at [854, 454] on button "Close" at bounding box center [843, 456] width 52 height 29
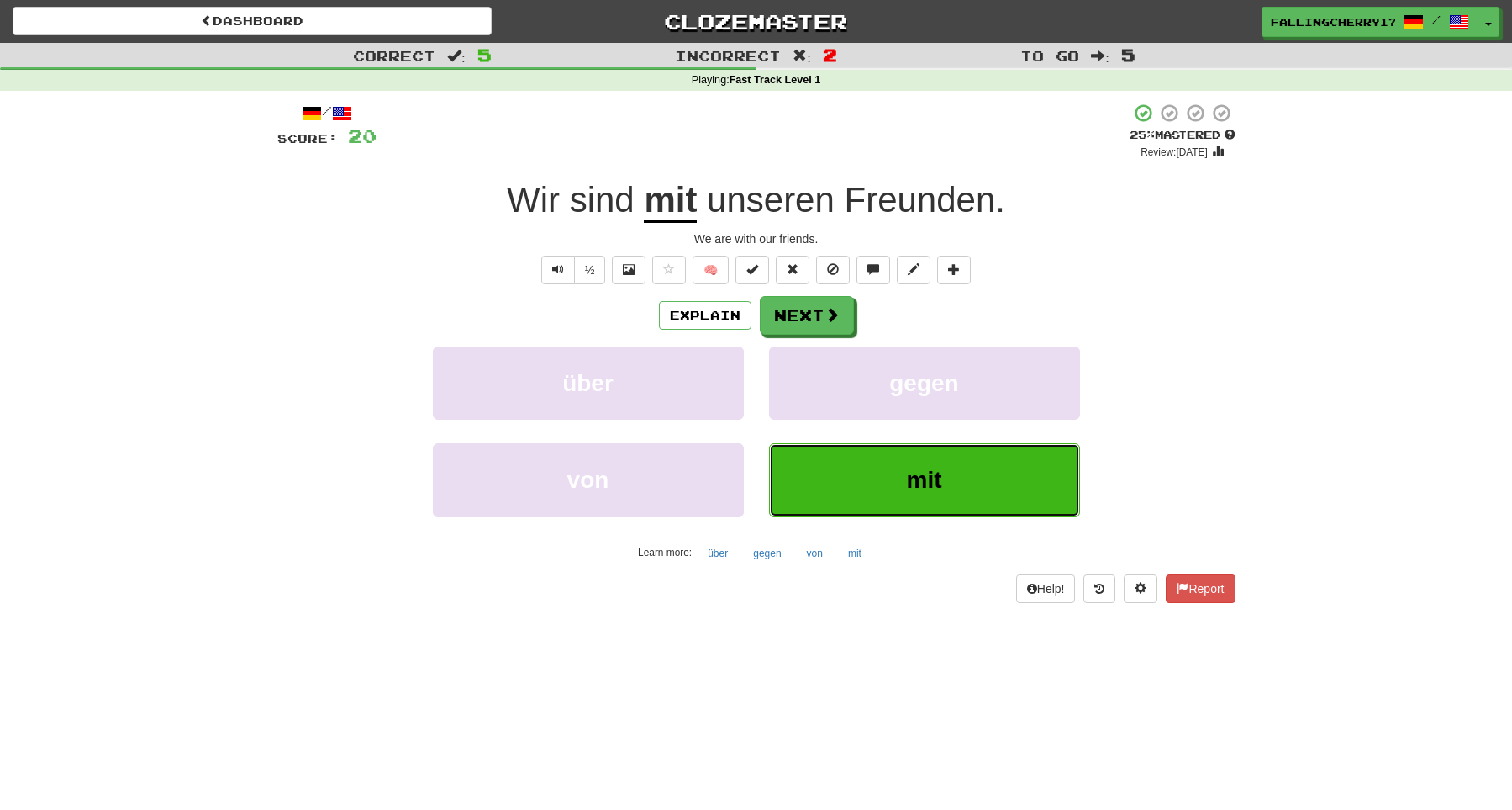
click at [922, 491] on span "mit" at bounding box center [924, 480] width 35 height 26
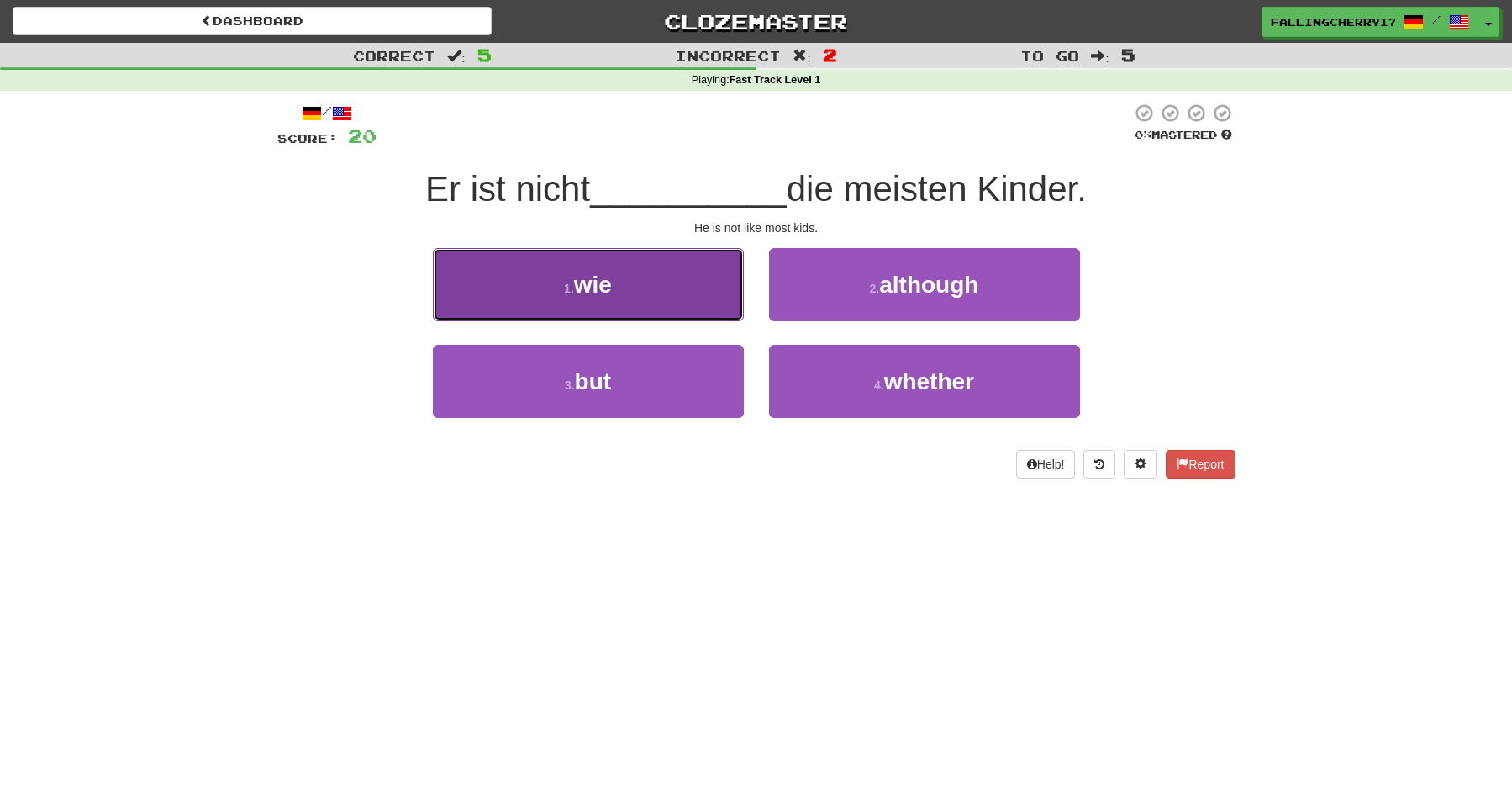
click at [536, 302] on button "1 . wie" at bounding box center [588, 284] width 311 height 73
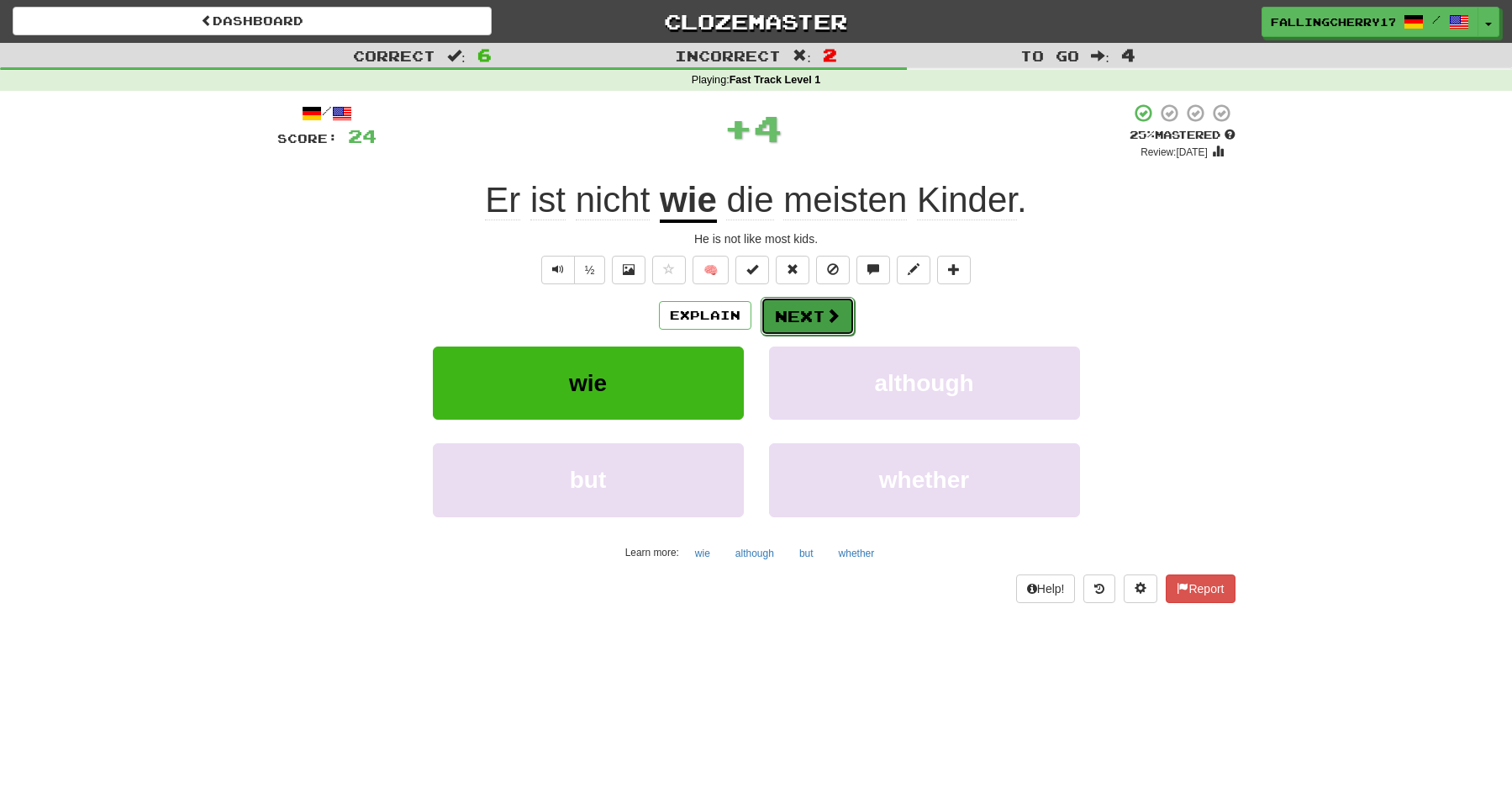
click at [794, 323] on button "Next" at bounding box center [808, 316] width 94 height 39
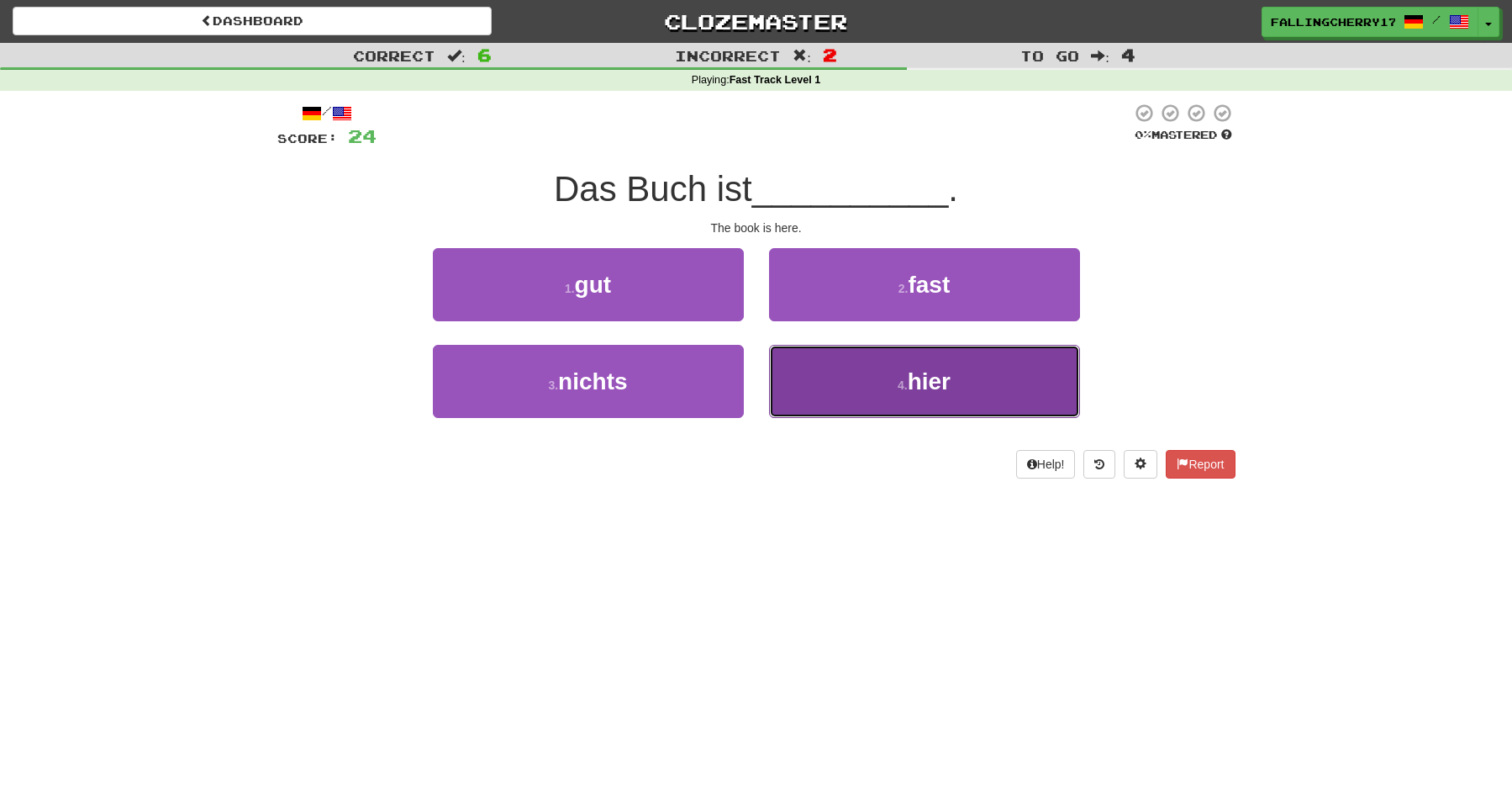
click at [907, 400] on button "4 . hier" at bounding box center [925, 381] width 311 height 73
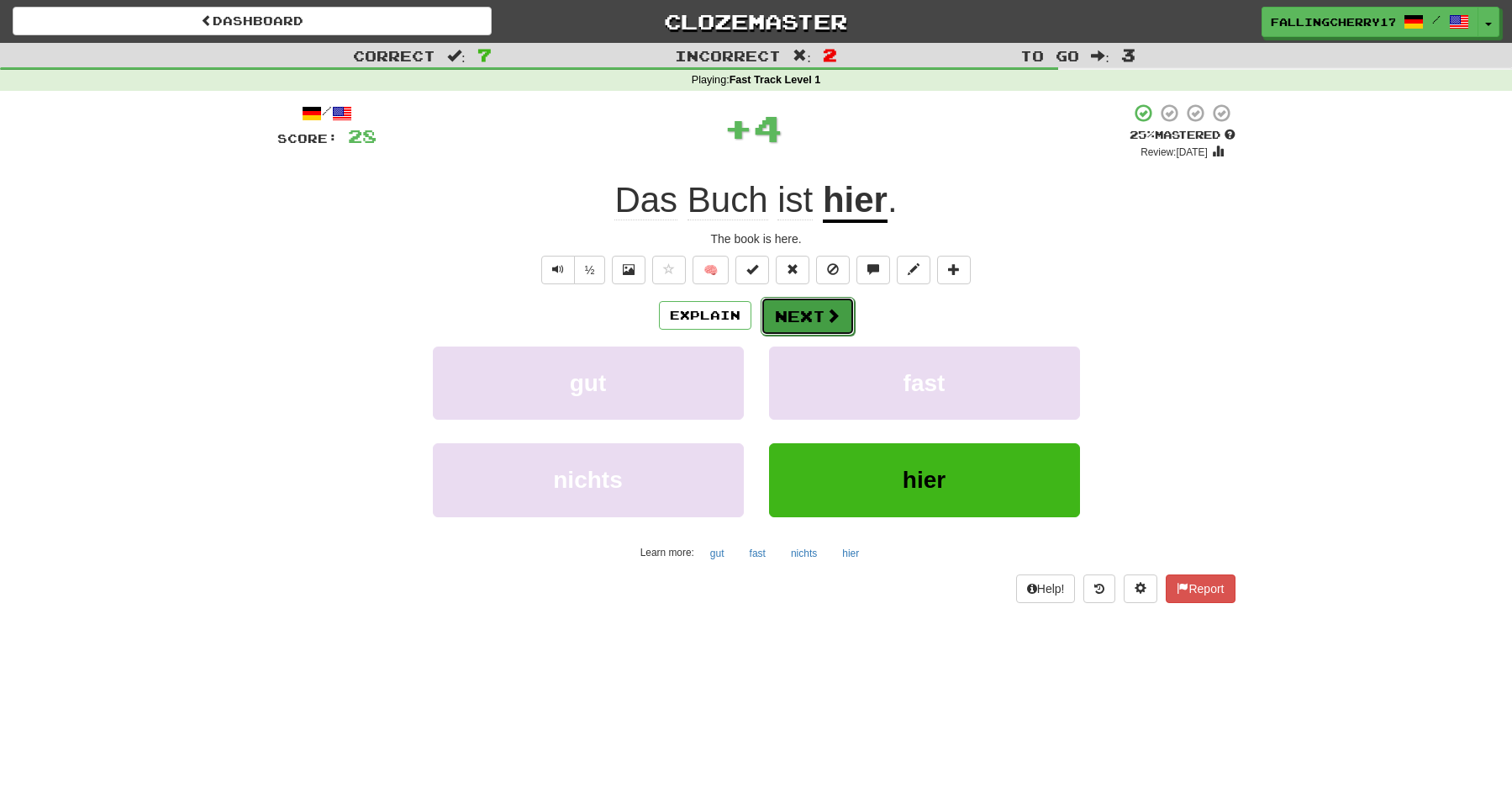
click at [828, 326] on button "Next" at bounding box center [808, 316] width 94 height 39
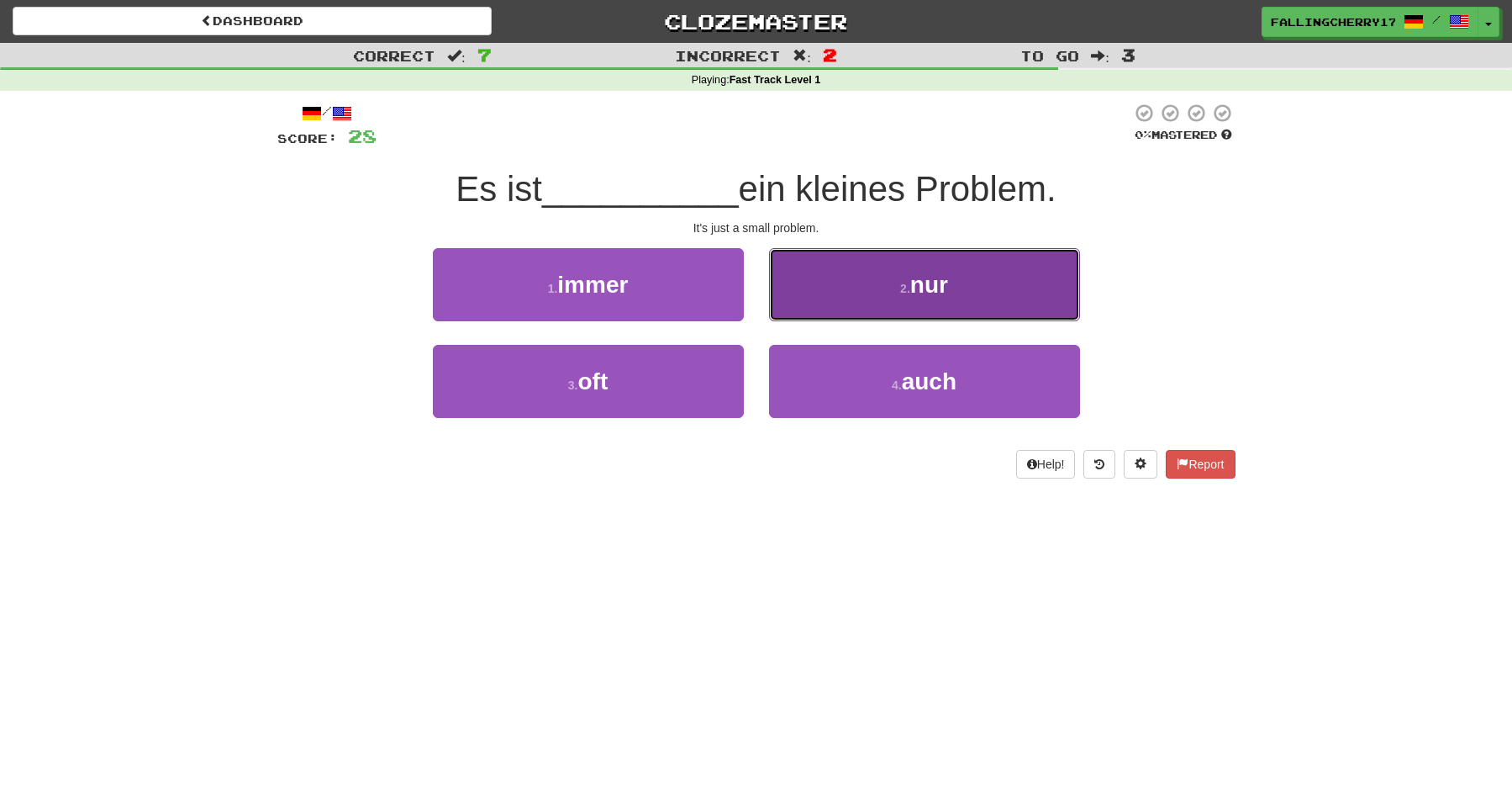
click at [968, 292] on button "2 . nur" at bounding box center [925, 284] width 311 height 73
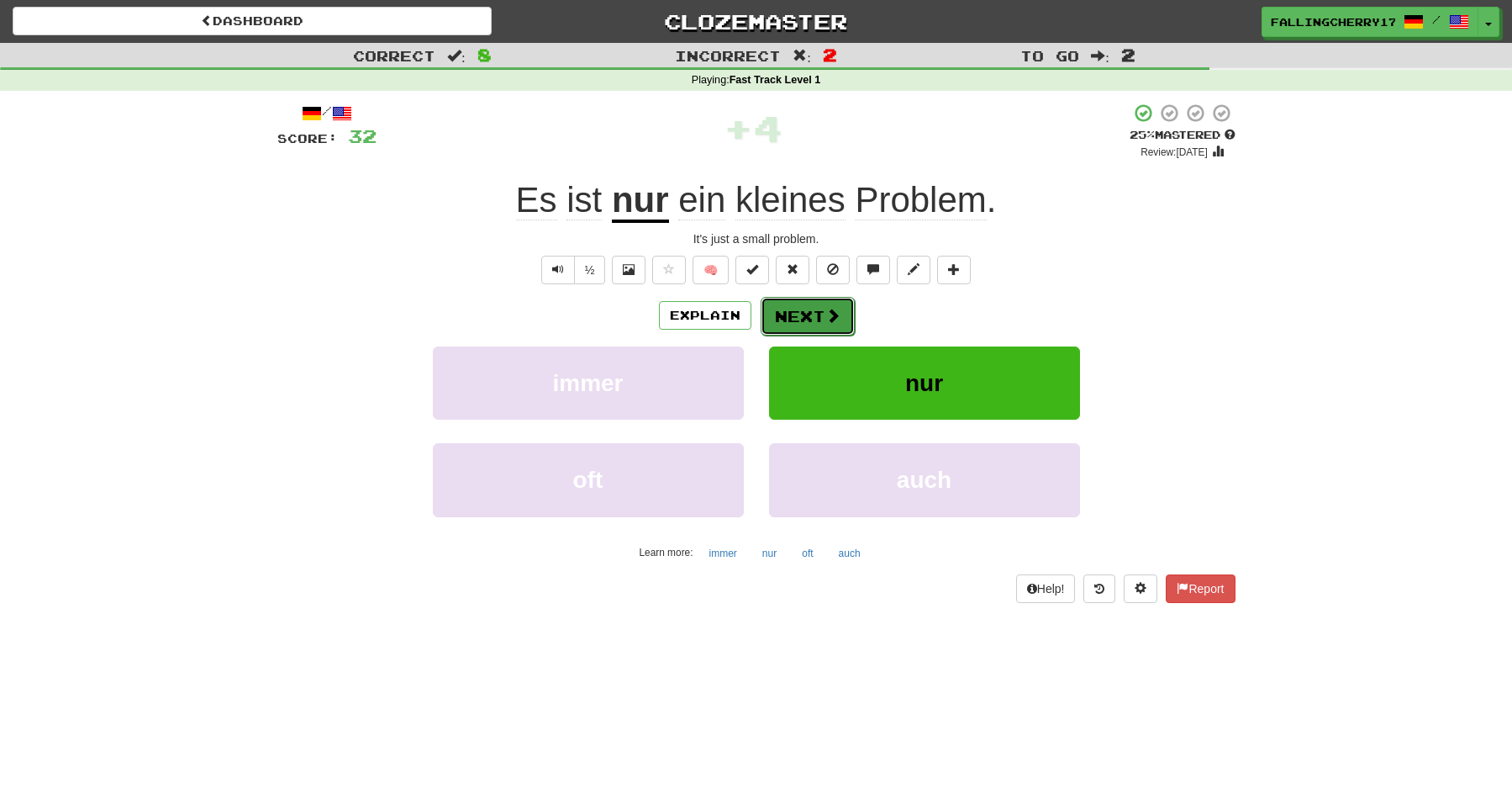
click at [808, 322] on button "Next" at bounding box center [808, 316] width 94 height 39
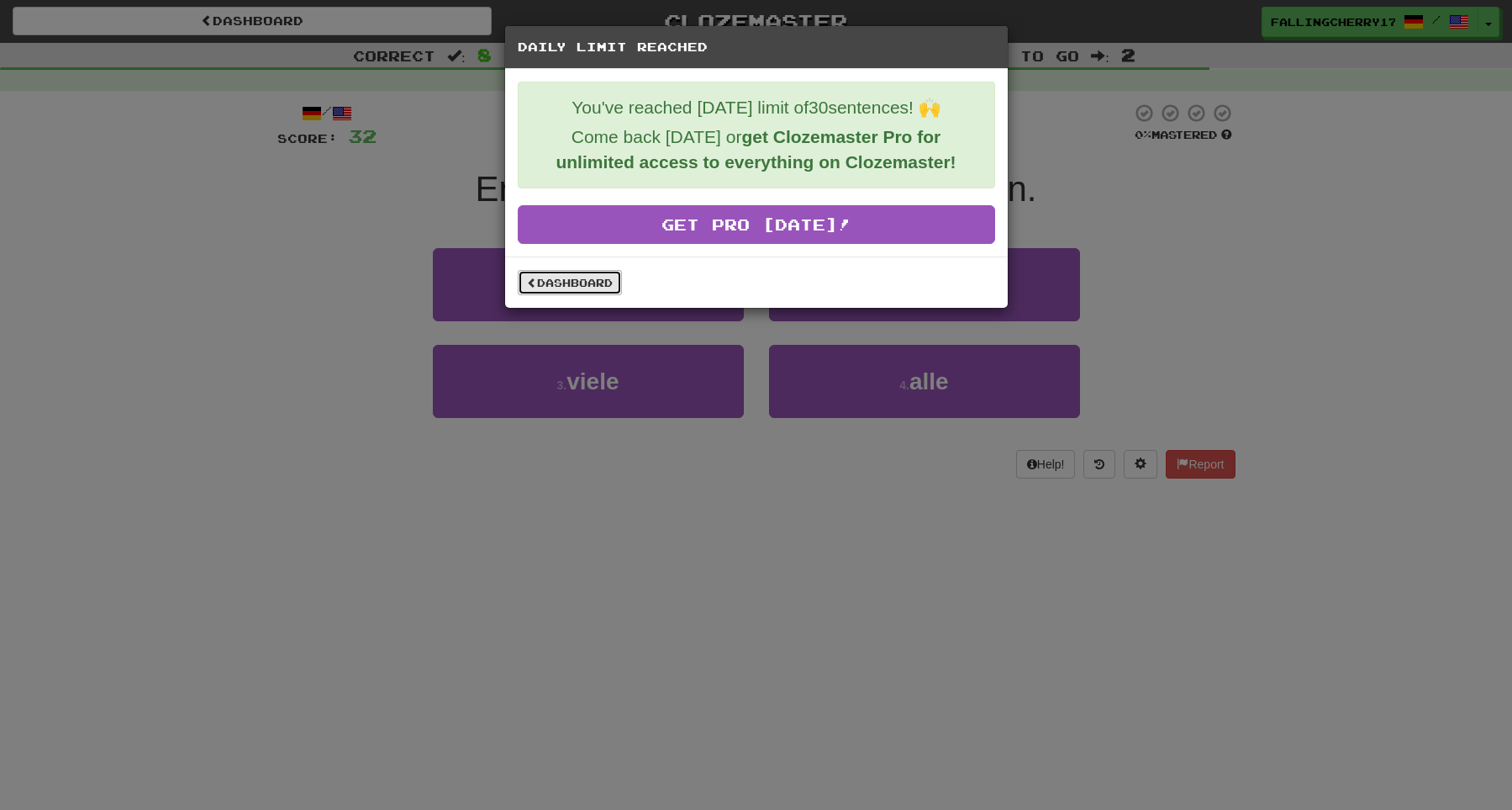
click at [541, 285] on link "Dashboard" at bounding box center [570, 283] width 104 height 25
